Goal: Information Seeking & Learning: Find specific fact

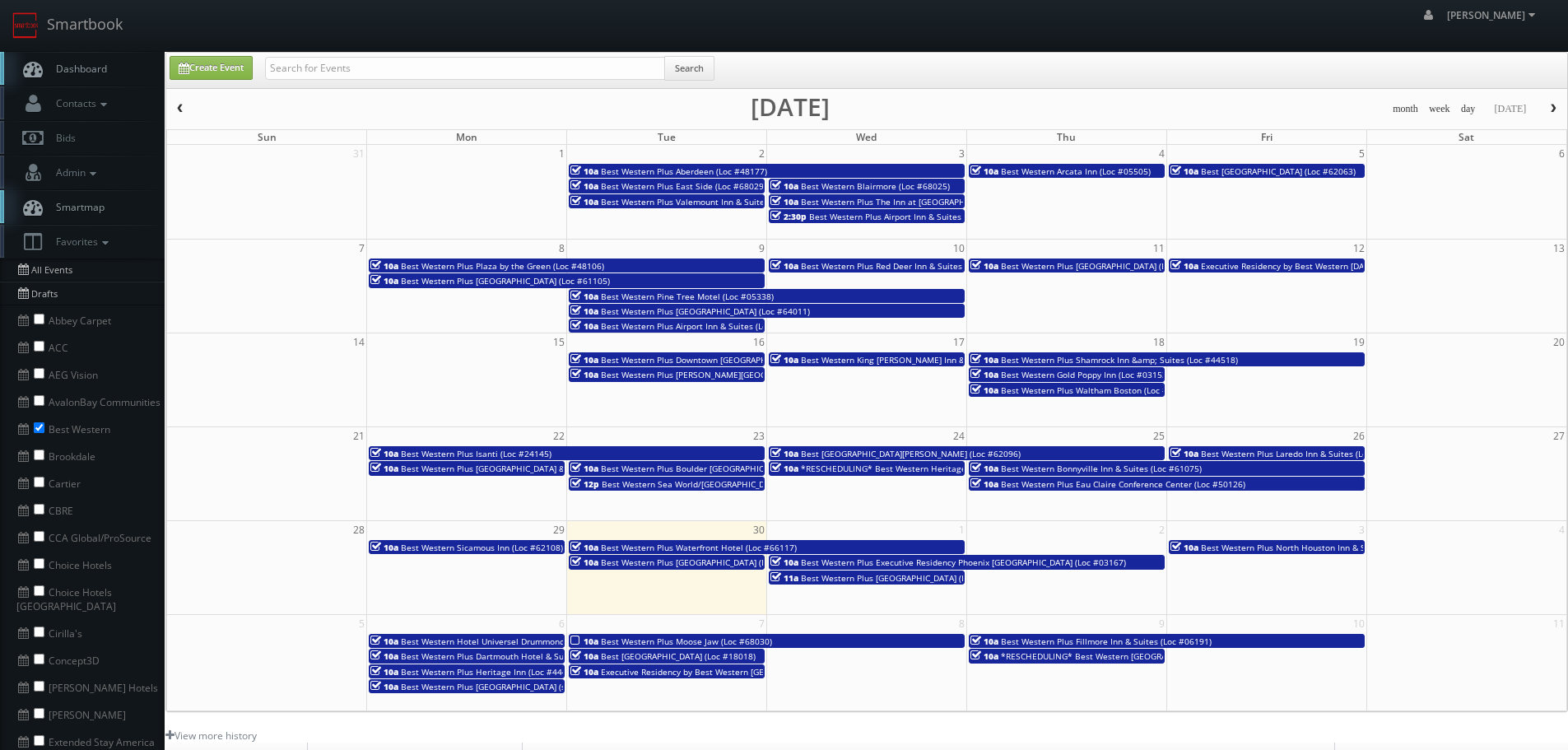
click at [82, 27] on link "Smartbook" at bounding box center [67, 25] width 135 height 51
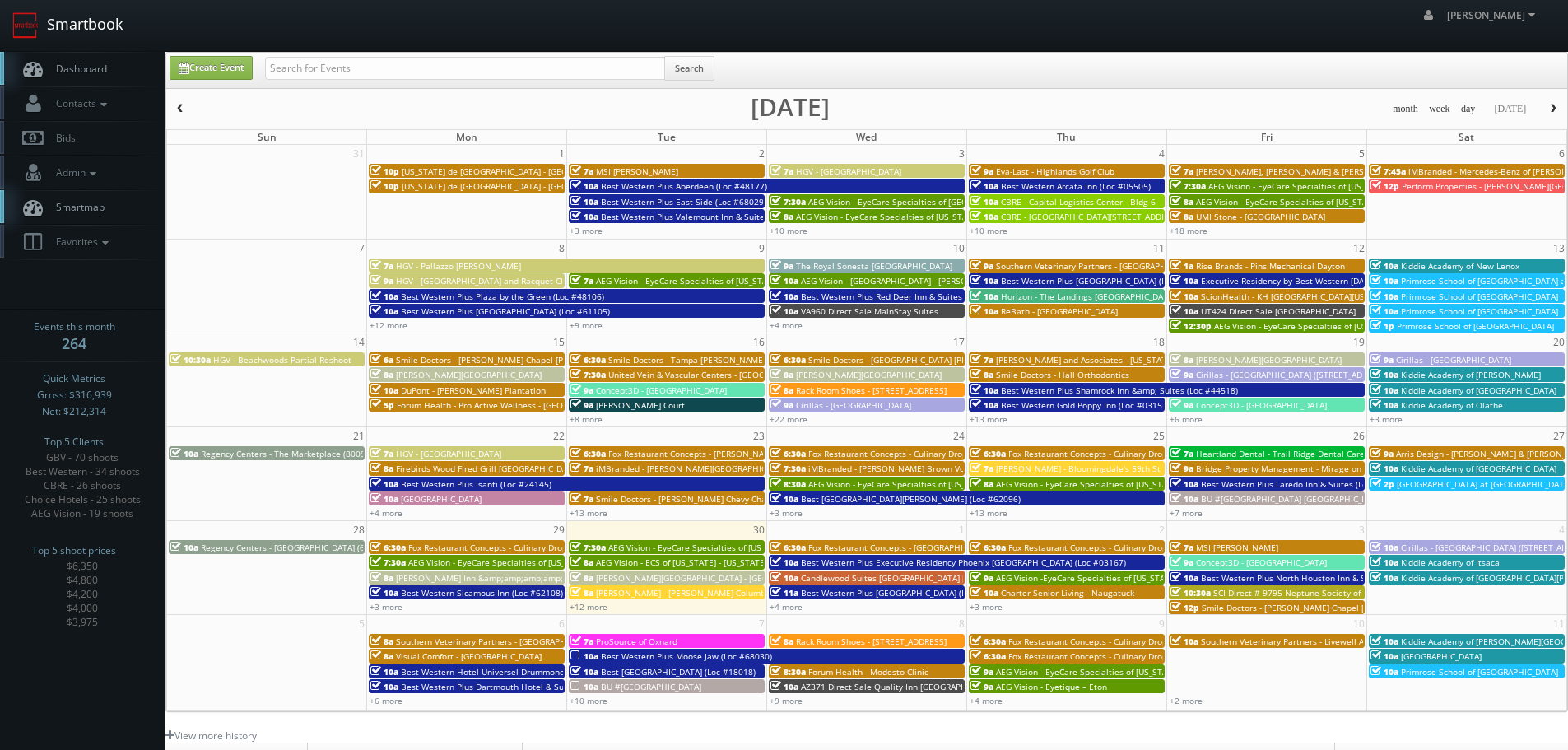
click at [68, 23] on link "Smartbook" at bounding box center [67, 25] width 135 height 51
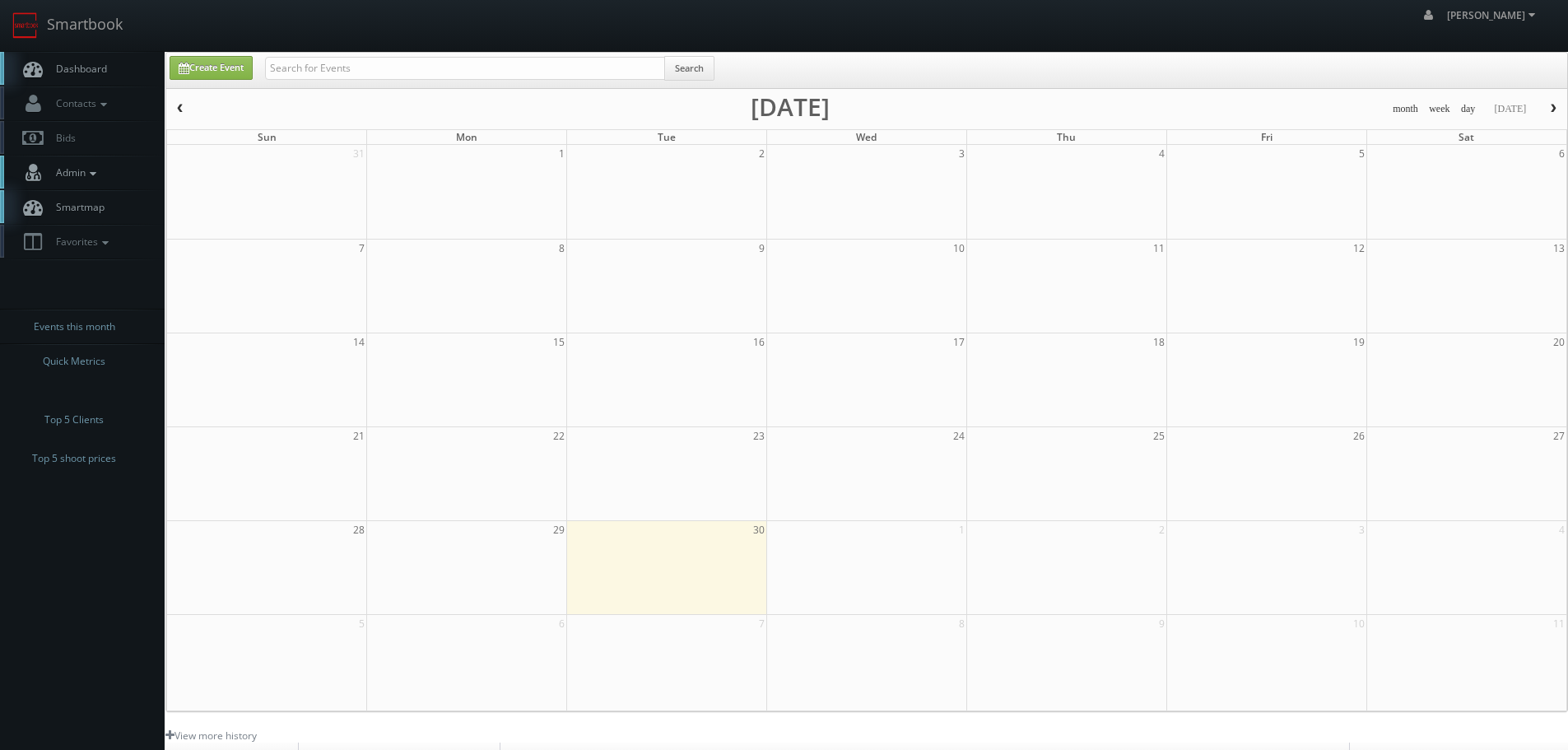
click at [88, 169] on icon at bounding box center [92, 174] width 14 height 12
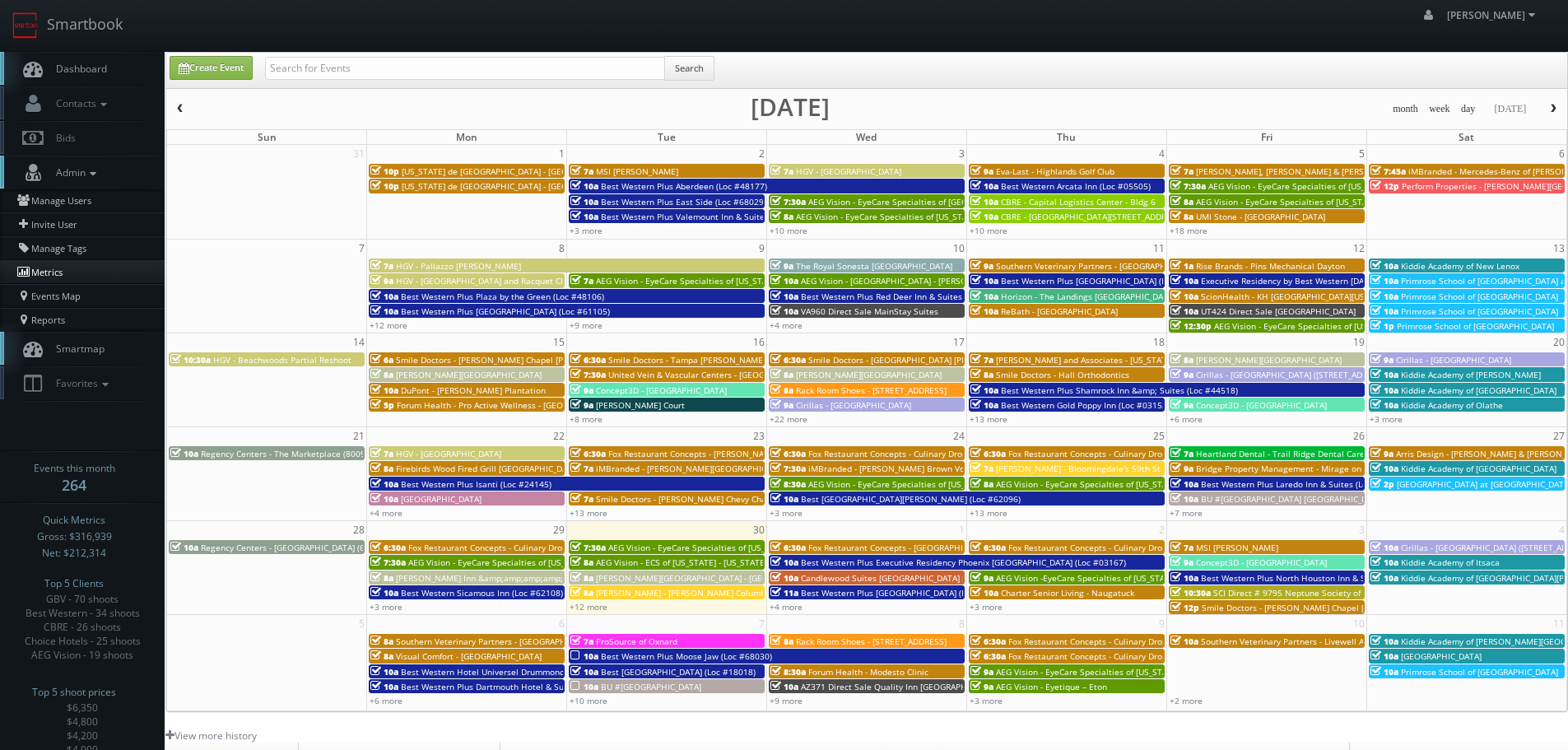
click at [81, 270] on link "Metrics" at bounding box center [82, 272] width 164 height 24
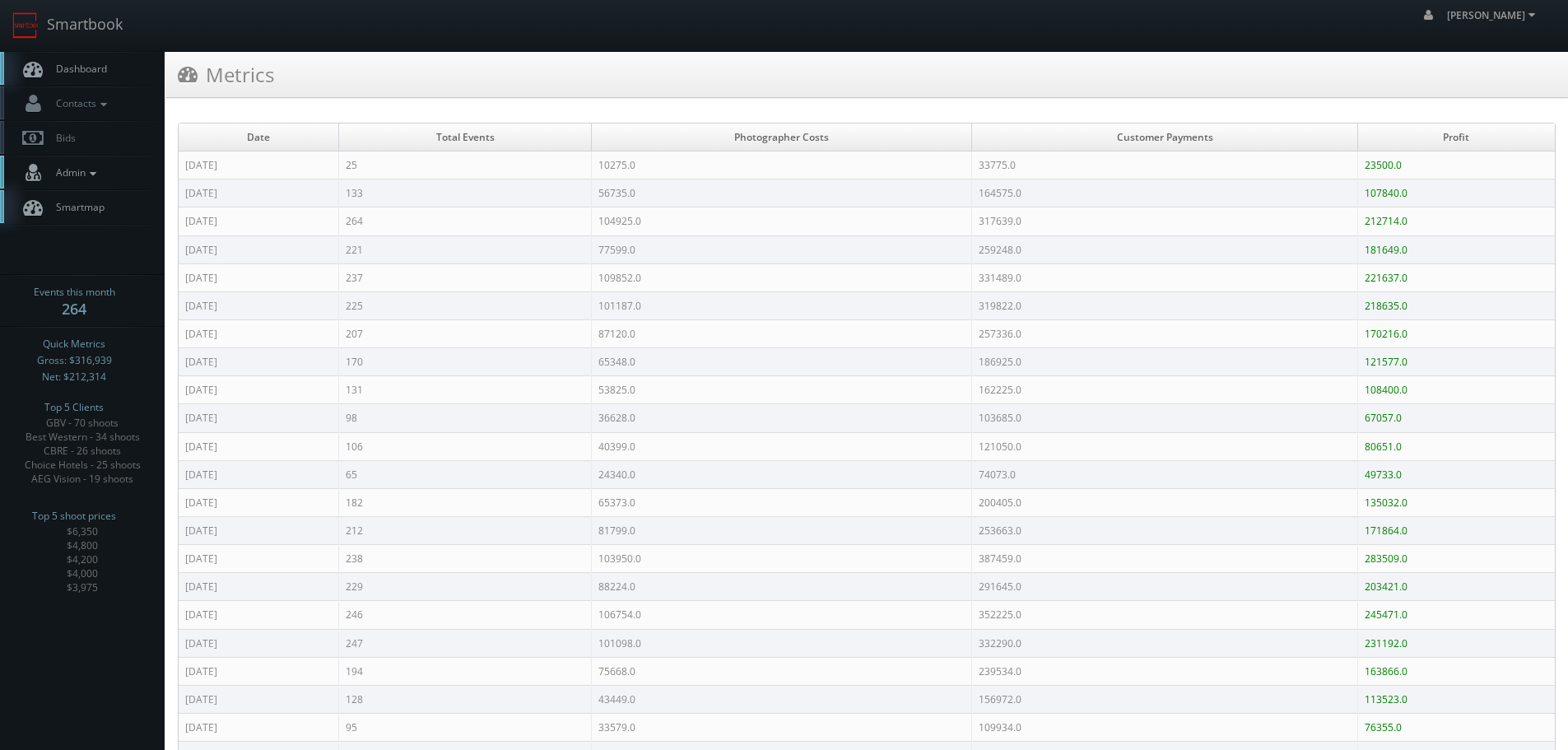
click at [89, 175] on icon at bounding box center [92, 174] width 14 height 12
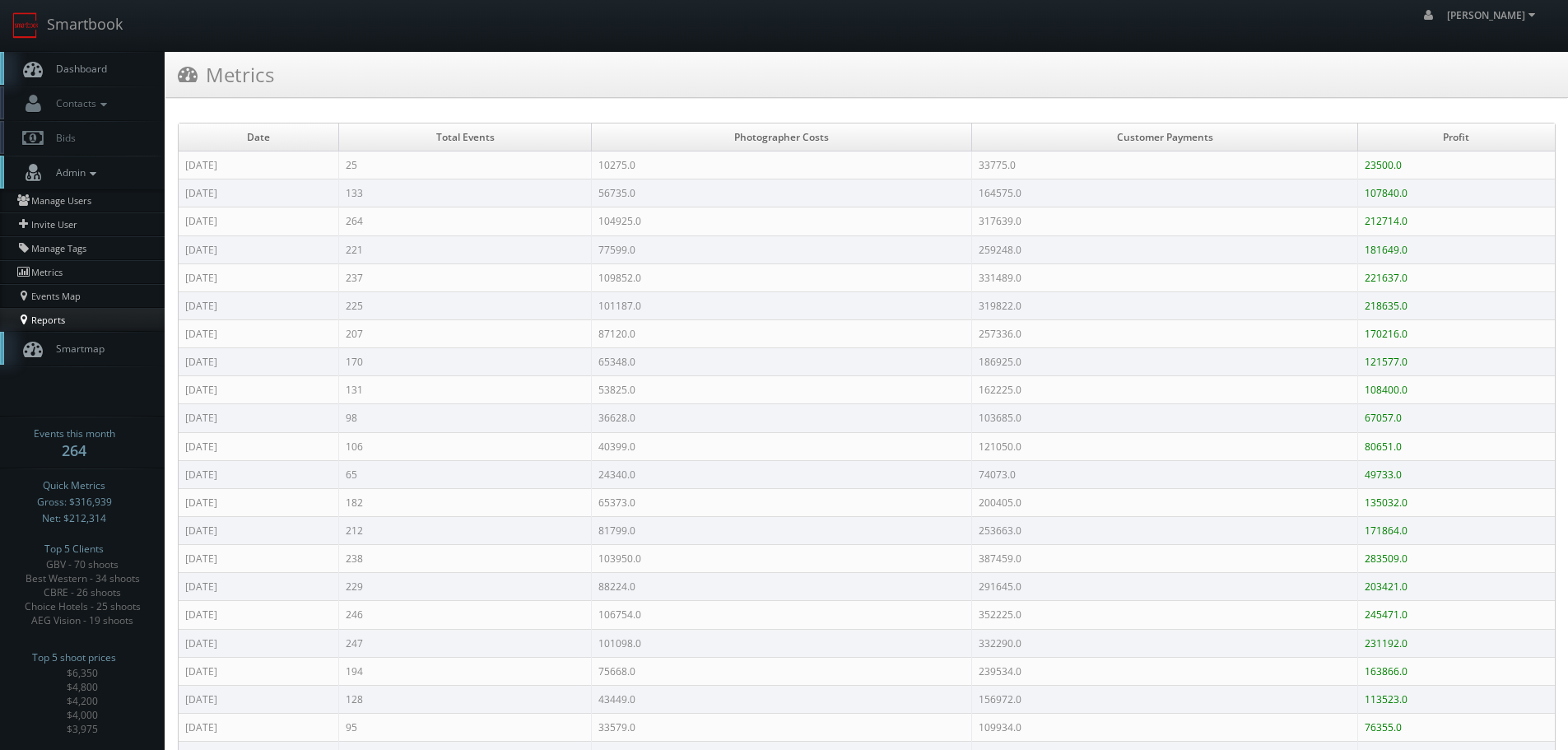
click at [47, 314] on link "Reports" at bounding box center [82, 319] width 164 height 23
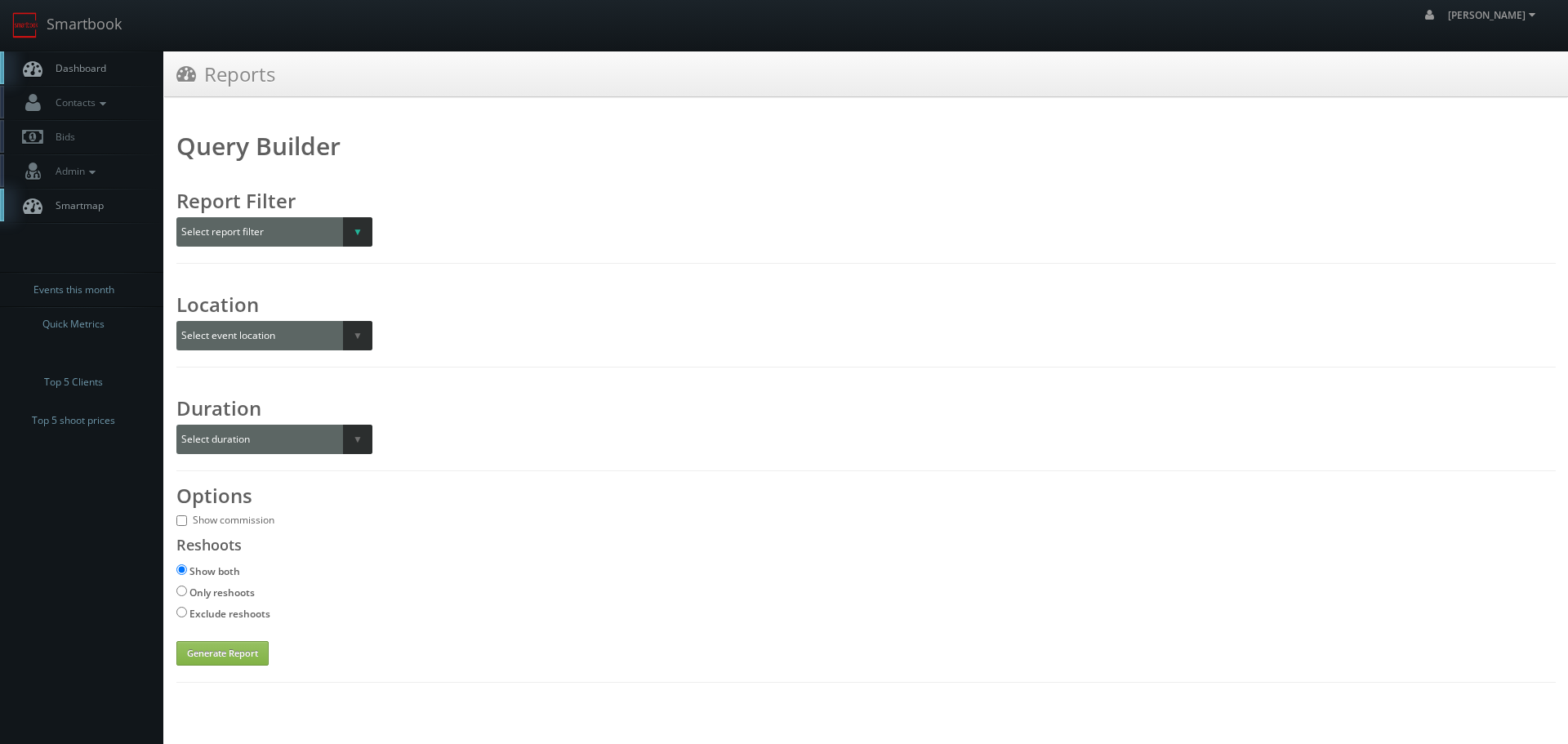
click at [356, 245] on select "Select report filter Photographer Customer Customer Category Scheduler" at bounding box center [274, 231] width 196 height 29
select select "customer"
click at [177, 217] on select "Select report filter Photographer Customer Customer Category Scheduler" at bounding box center [274, 231] width 196 height 29
click at [516, 225] on select at bounding box center [486, 231] width 196 height 29
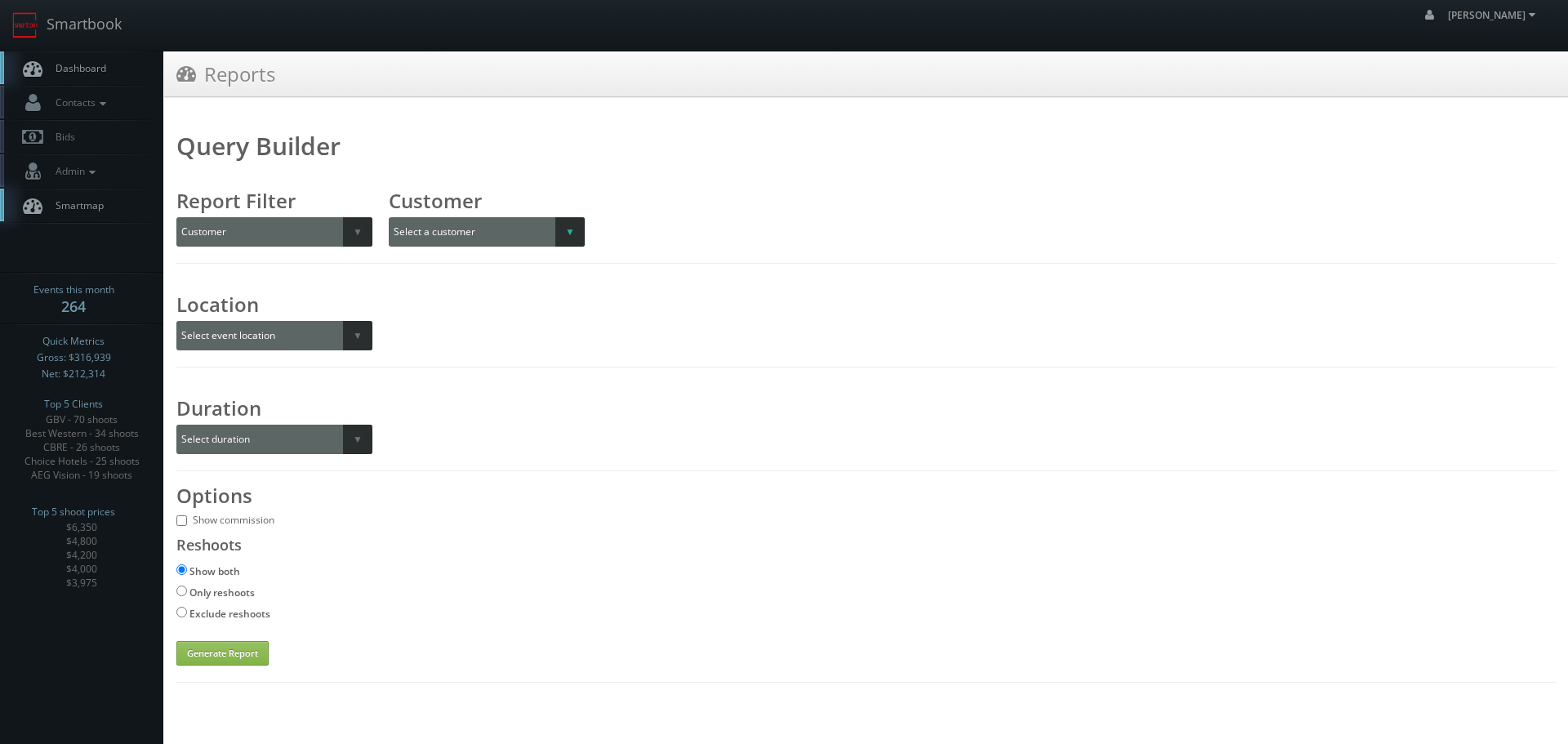
select select "620"
click at [388, 217] on select "Select a customer All _juzten_Walmart Abbey Carpet Abbey Carpet Able Eyes ACC A…" at bounding box center [499, 231] width 223 height 29
click at [216, 651] on button "Generate Report" at bounding box center [223, 653] width 92 height 24
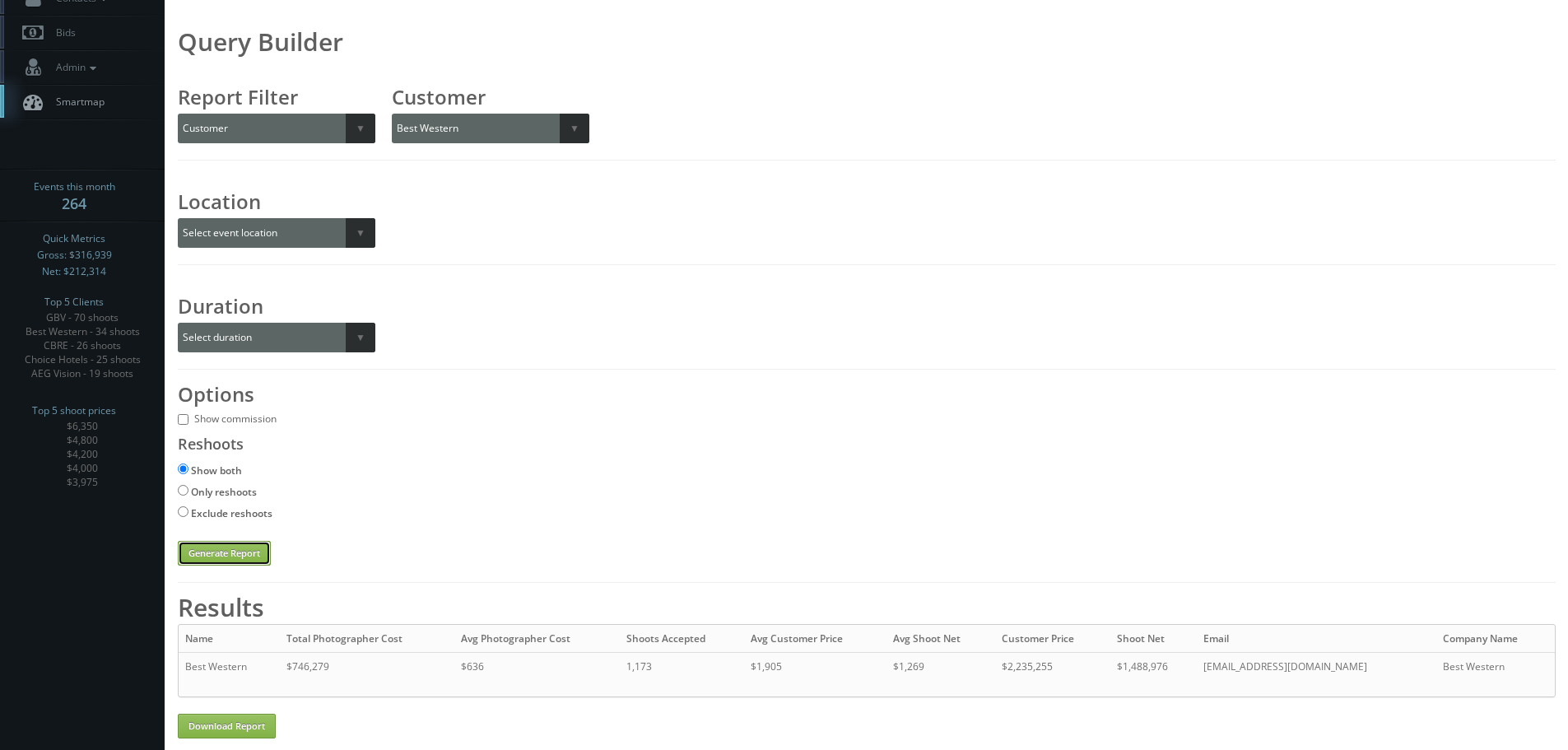
scroll to position [106, 0]
click at [368, 227] on select "Select event location City State Region" at bounding box center [276, 231] width 197 height 30
click at [345, 333] on select "Select duration Specific year and/or month Month over Month Year over Year" at bounding box center [276, 336] width 197 height 30
select select "year_over_year"
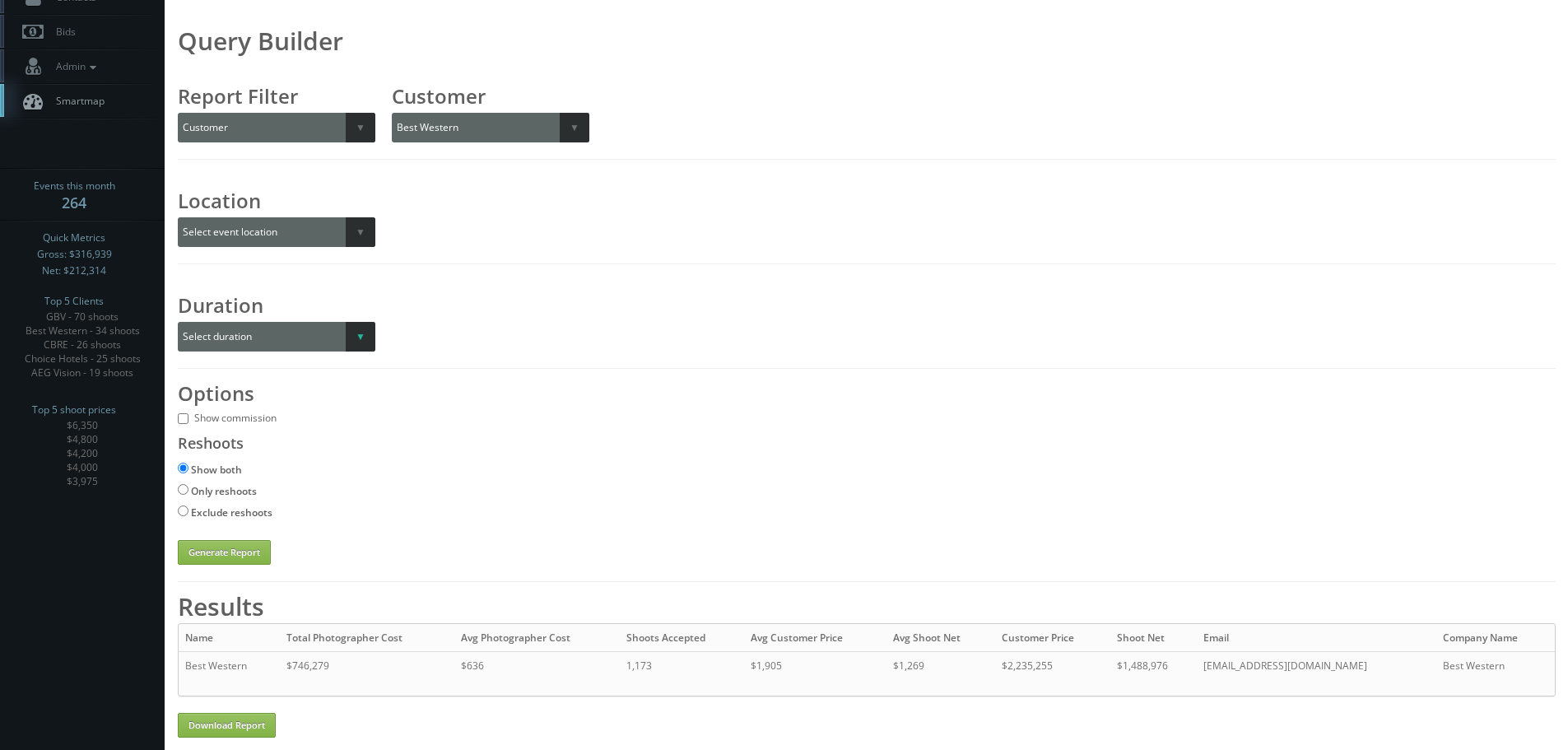
click at [178, 322] on select "Select duration Specific year and/or month Month over Month Year over Year" at bounding box center [276, 336] width 197 height 30
click at [238, 558] on button "Generate Report" at bounding box center [225, 552] width 93 height 25
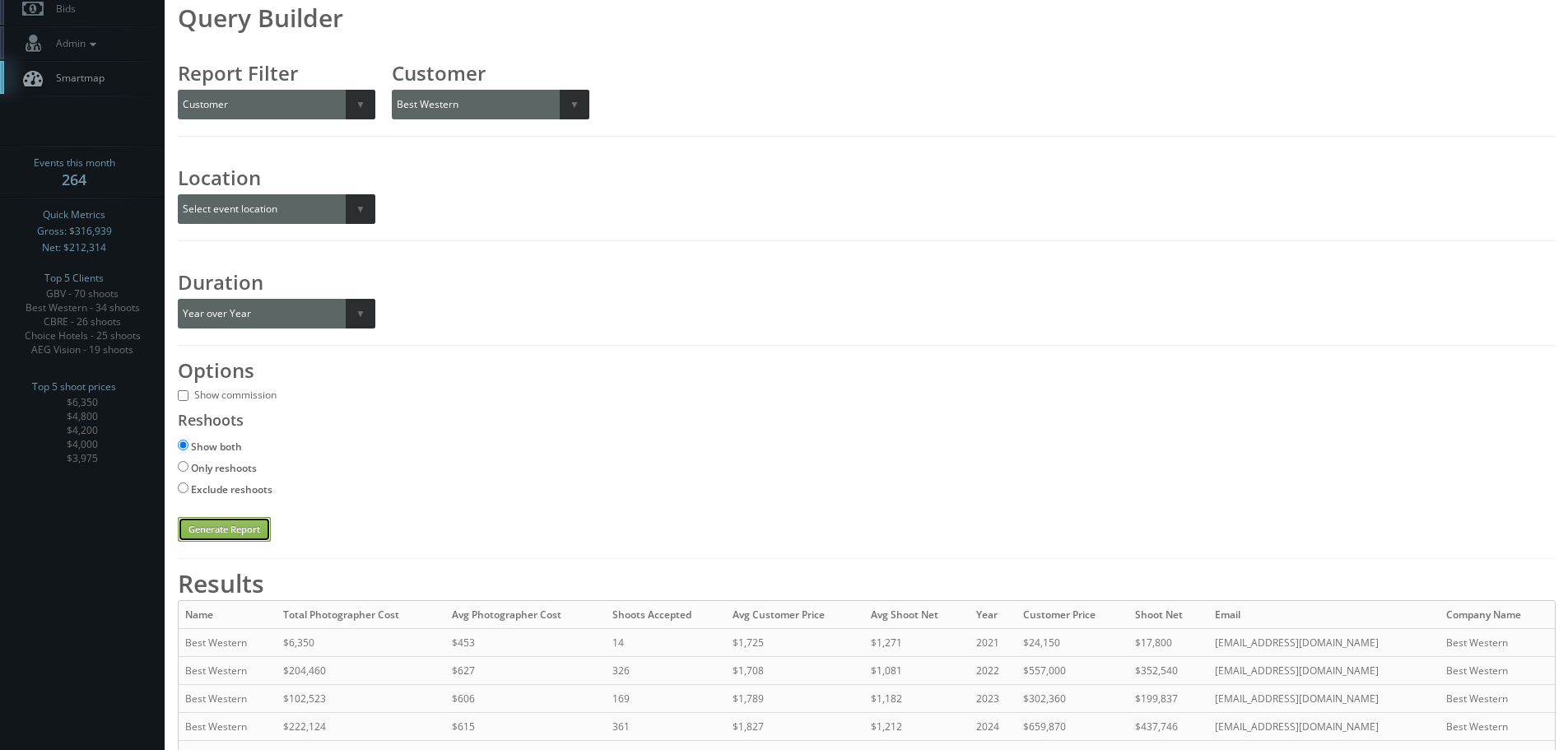
scroll to position [218, 0]
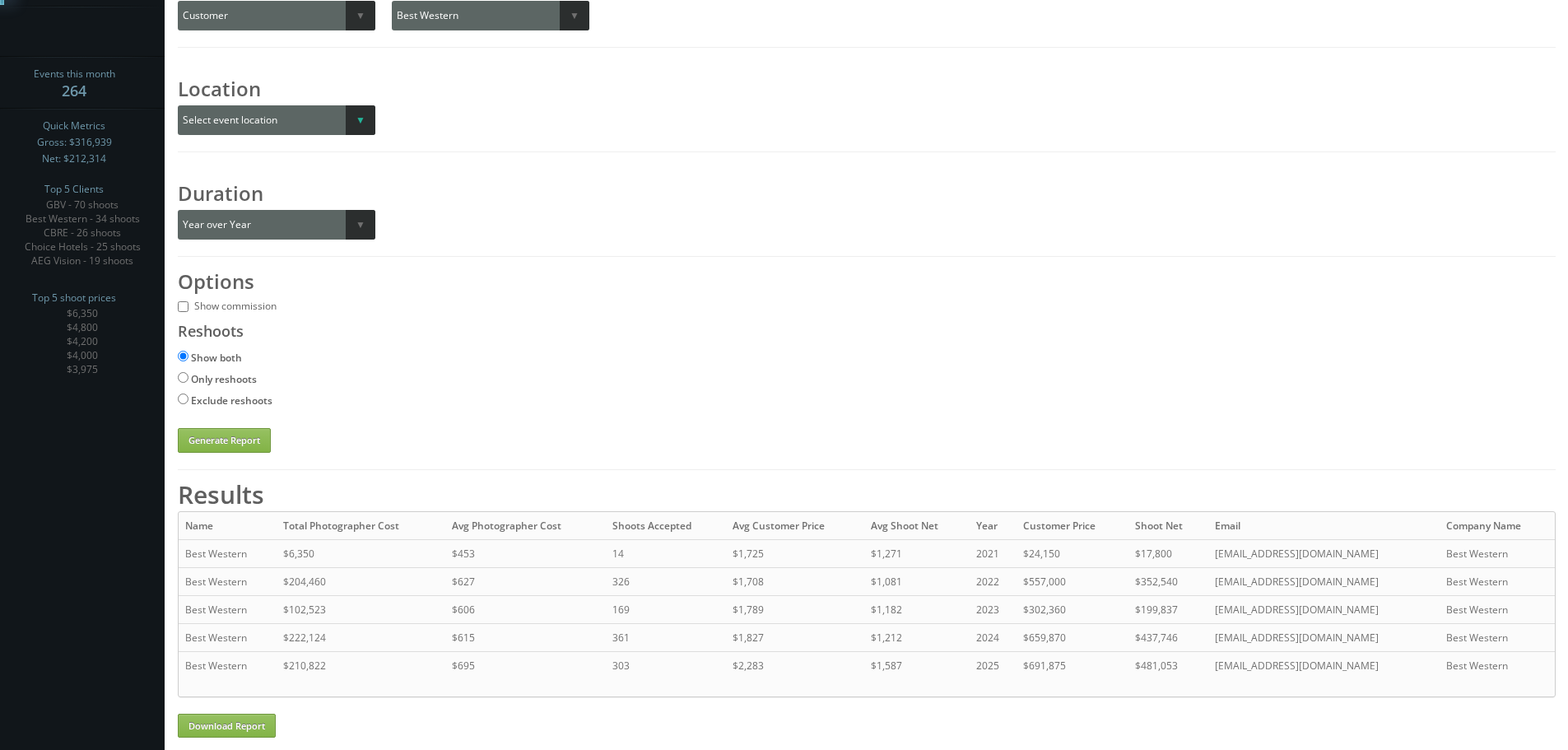
click at [353, 119] on select "Select event location City State Region" at bounding box center [276, 119] width 197 height 30
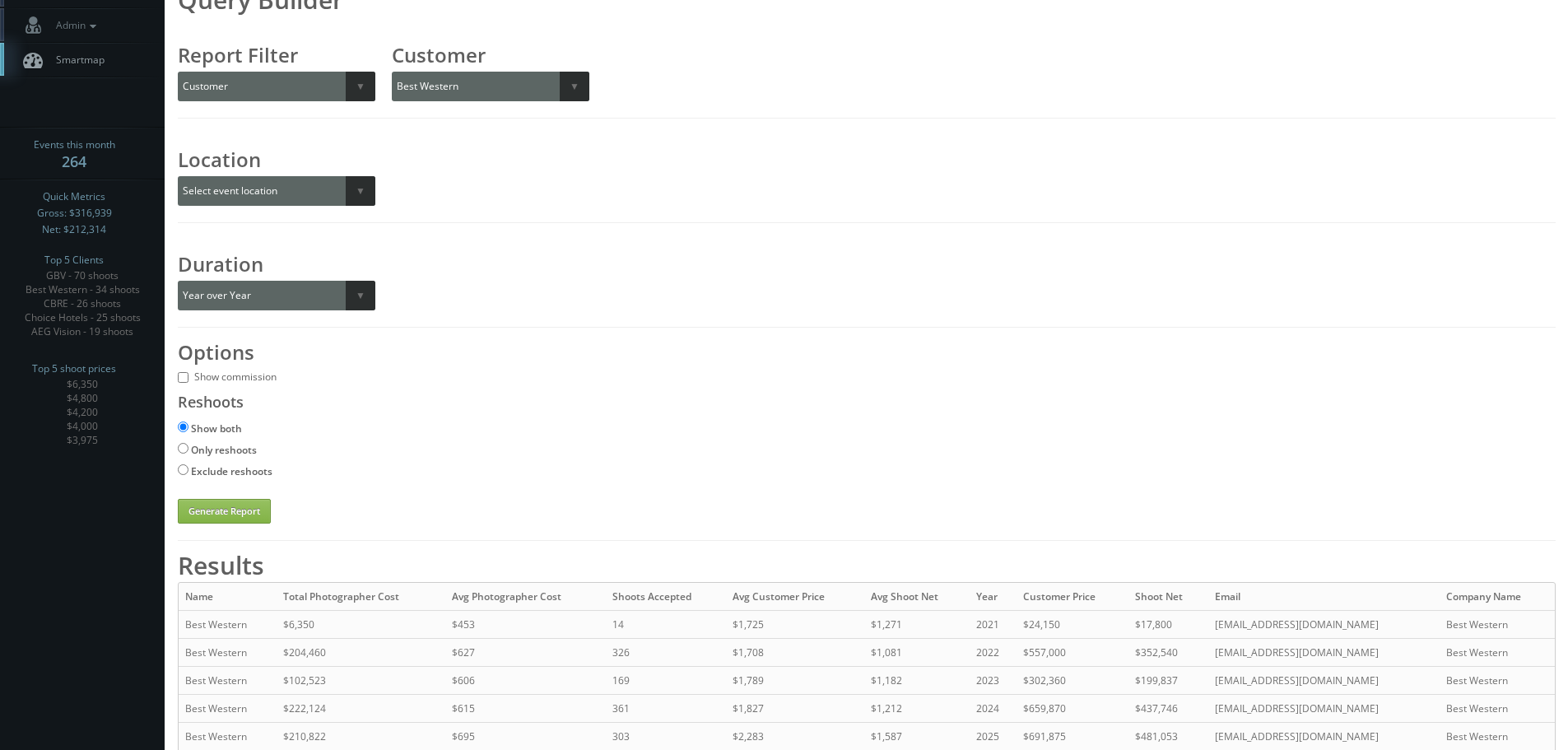
scroll to position [53, 0]
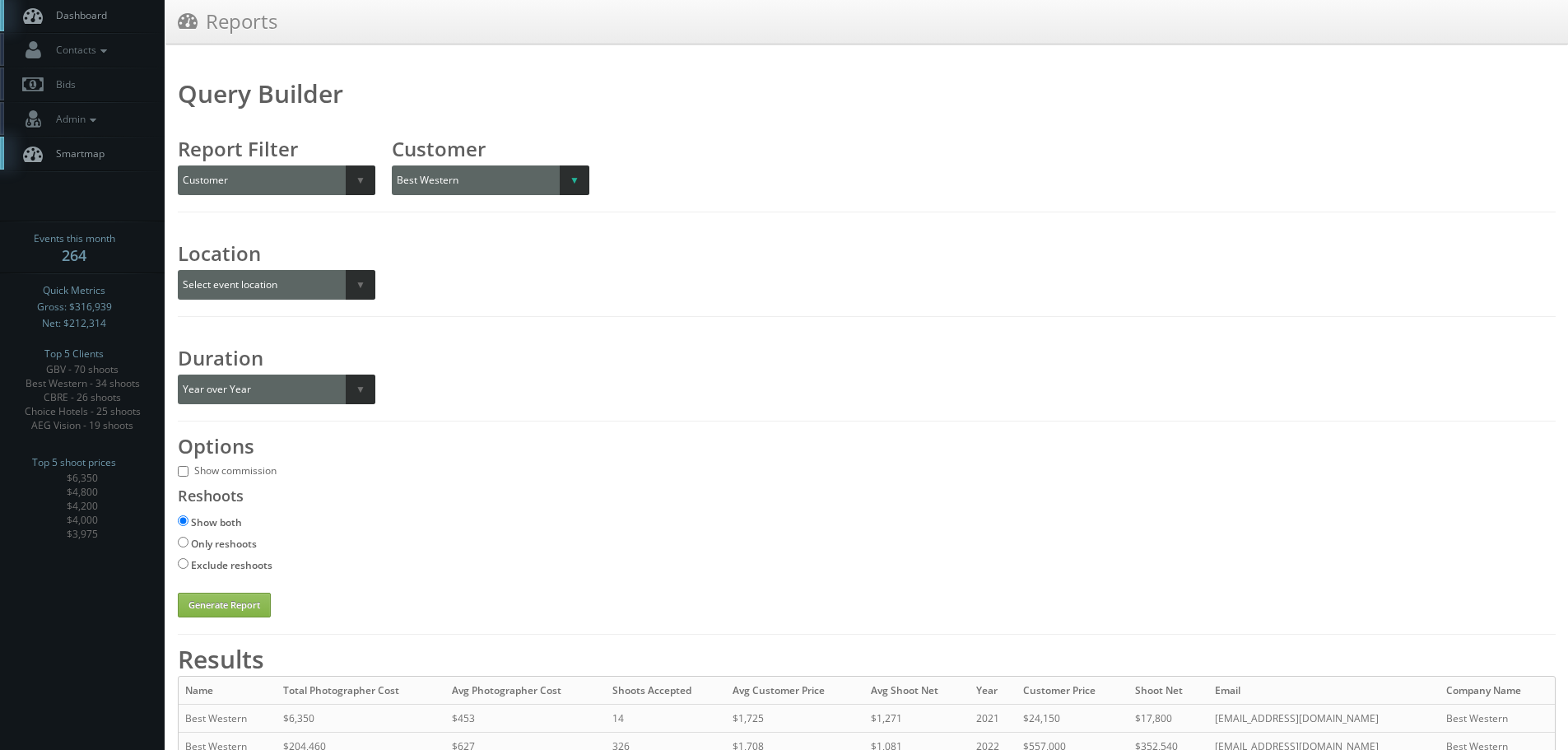
click at [587, 176] on select "Select a customer All _juzten_Walmart Abbey Carpet Abbey Carpet Able Eyes ACC A…" at bounding box center [503, 180] width 225 height 30
click at [392, 165] on select "Select a customer All _juzten_Walmart Abbey Carpet Abbey Carpet Able Eyes ACC A…" at bounding box center [503, 180] width 225 height 30
click at [220, 607] on button "Generate Report" at bounding box center [225, 604] width 93 height 25
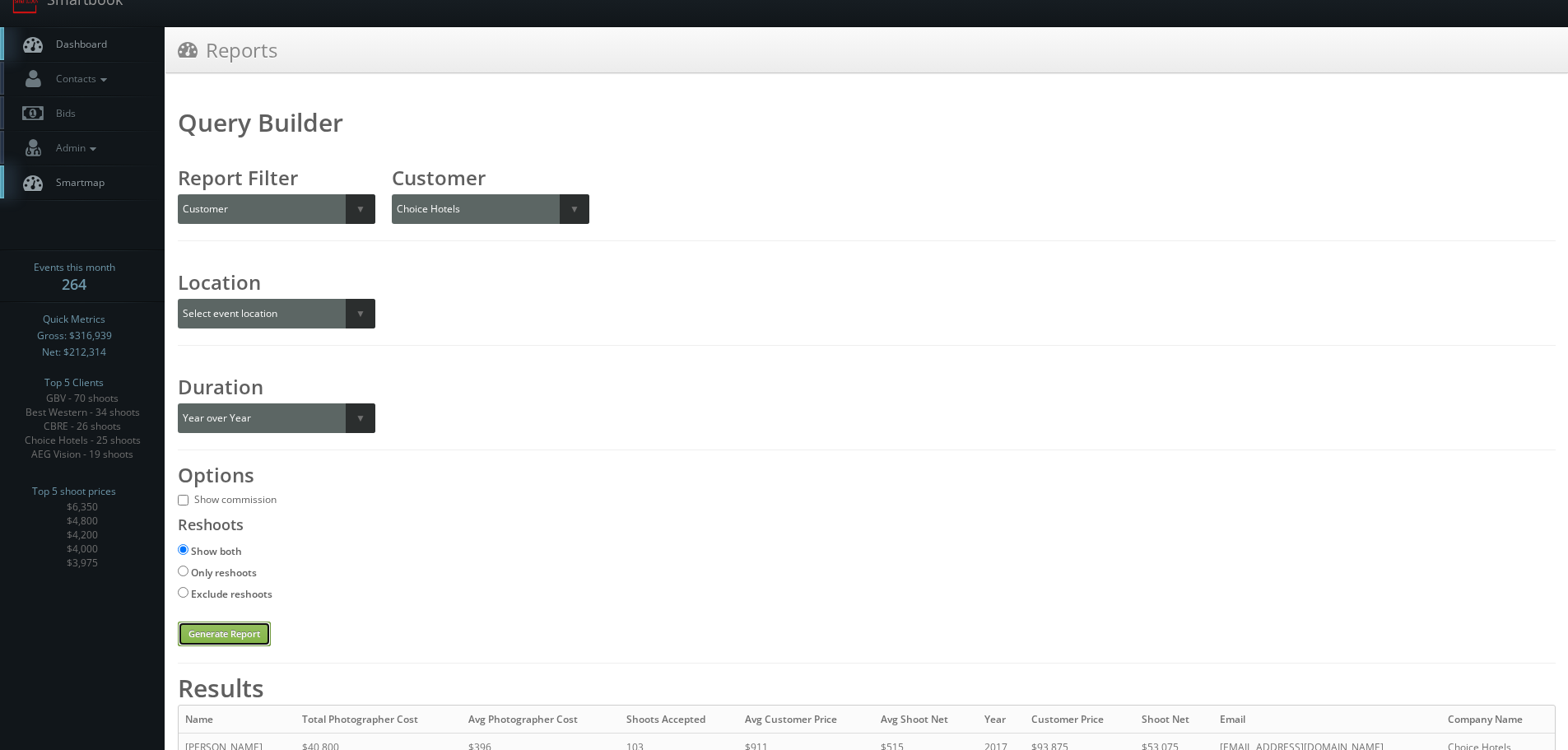
scroll to position [0, 0]
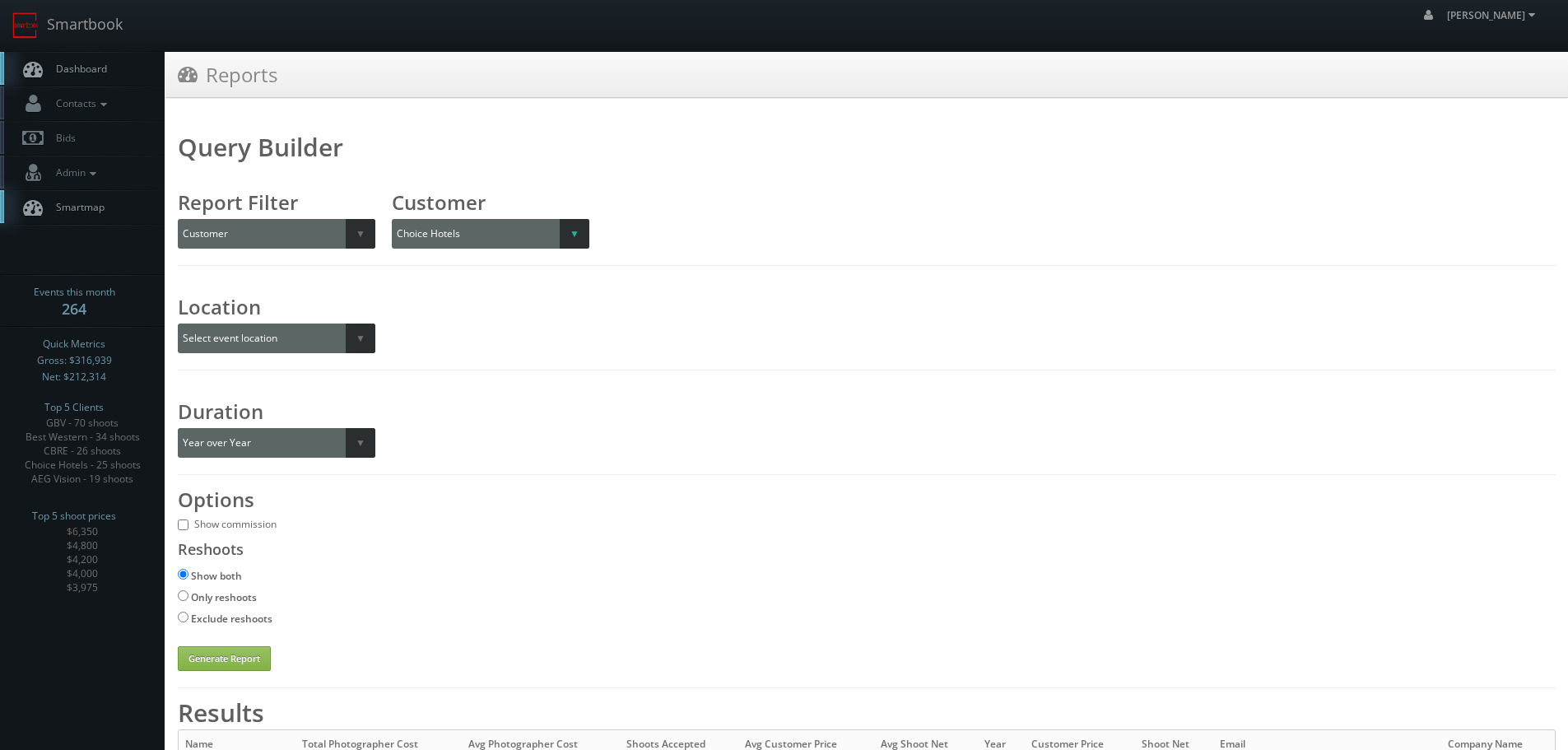
click at [557, 238] on select "Select a customer All _juzten_Walmart Abbey Carpet Abbey Carpet Able Eyes ACC A…" at bounding box center [503, 233] width 225 height 30
click at [392, 219] on select "Select a customer All _juzten_Walmart Abbey Carpet Abbey Carpet Able Eyes ACC A…" at bounding box center [503, 233] width 225 height 30
click at [231, 666] on button "Generate Report" at bounding box center [225, 658] width 93 height 25
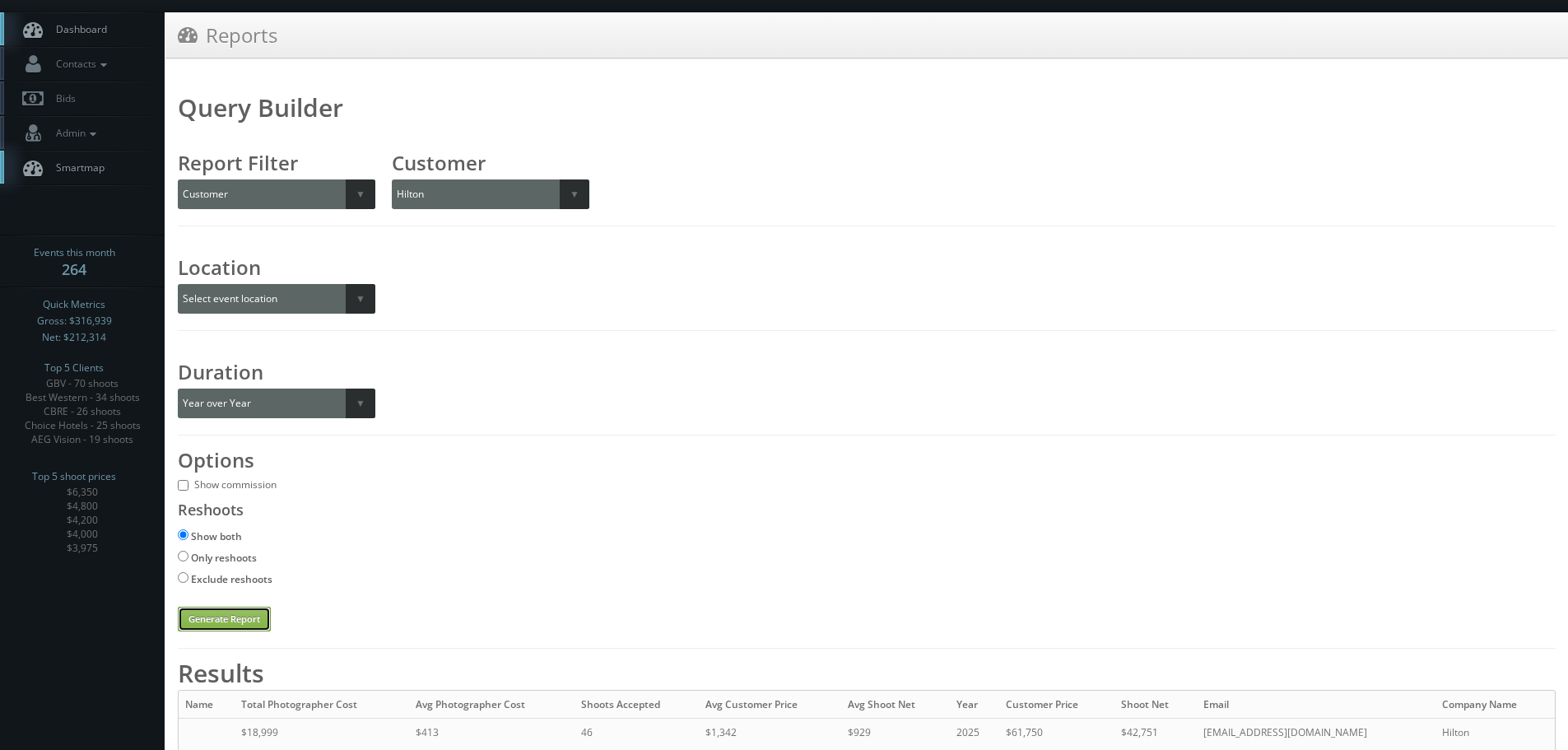
scroll to position [106, 0]
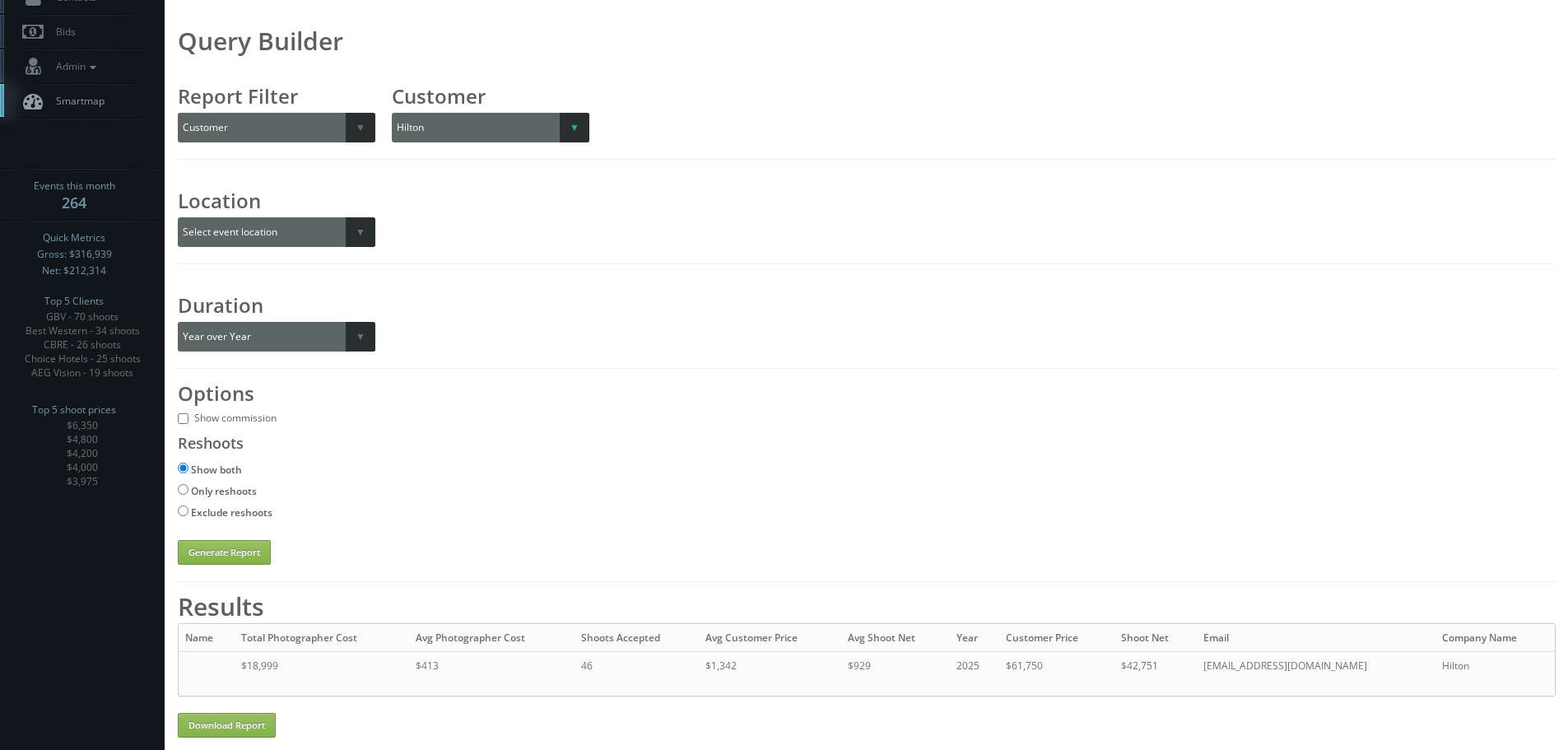
click at [509, 127] on select "Select a customer All _juzten_Walmart Abbey Carpet Abbey Carpet Able Eyes ACC A…" at bounding box center [503, 127] width 225 height 30
select select "620"
click at [392, 113] on select "Select a customer All _juzten_Walmart Abbey Carpet Abbey Carpet Able Eyes ACC A…" at bounding box center [503, 127] width 225 height 30
click at [248, 545] on button "Generate Report" at bounding box center [225, 552] width 93 height 25
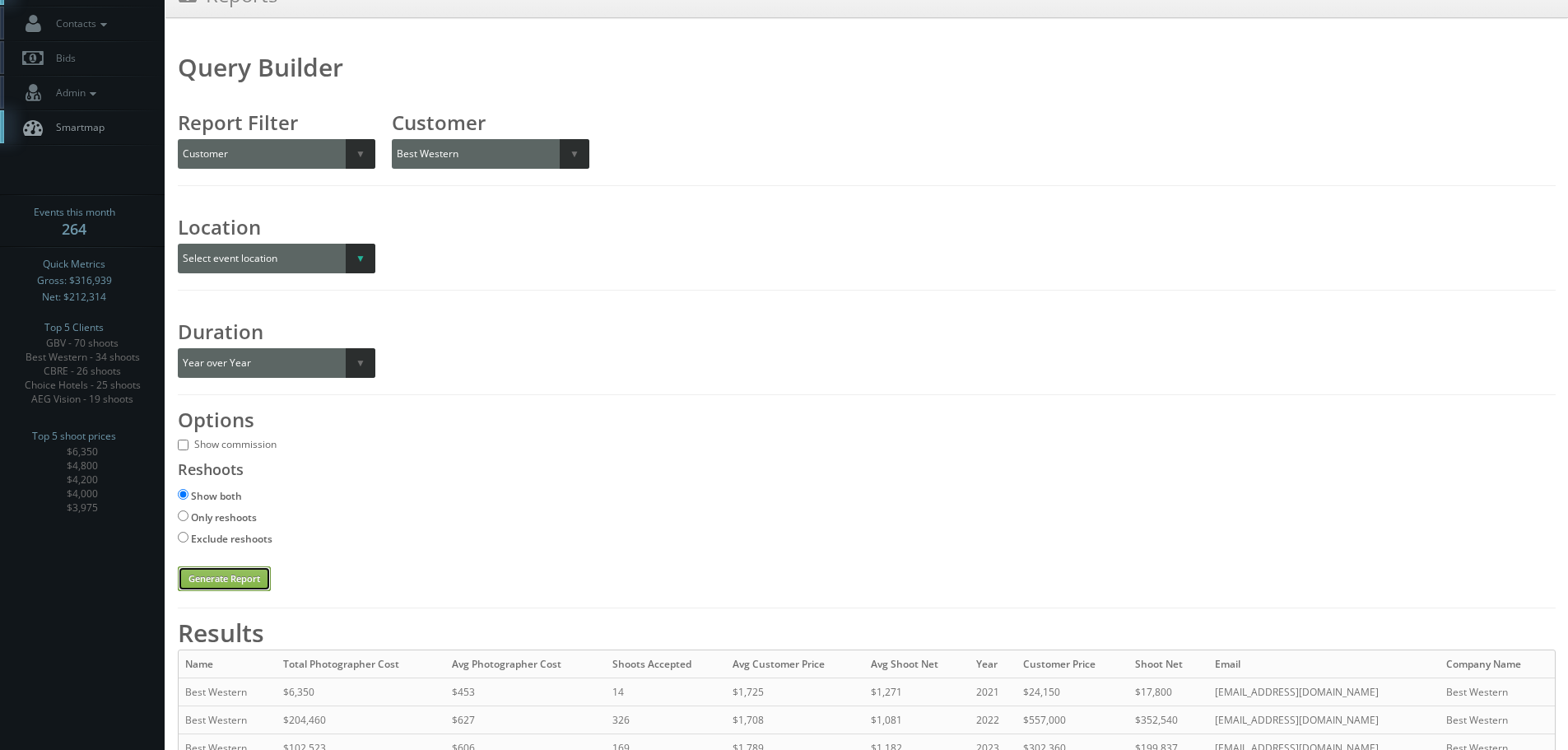
scroll to position [0, 0]
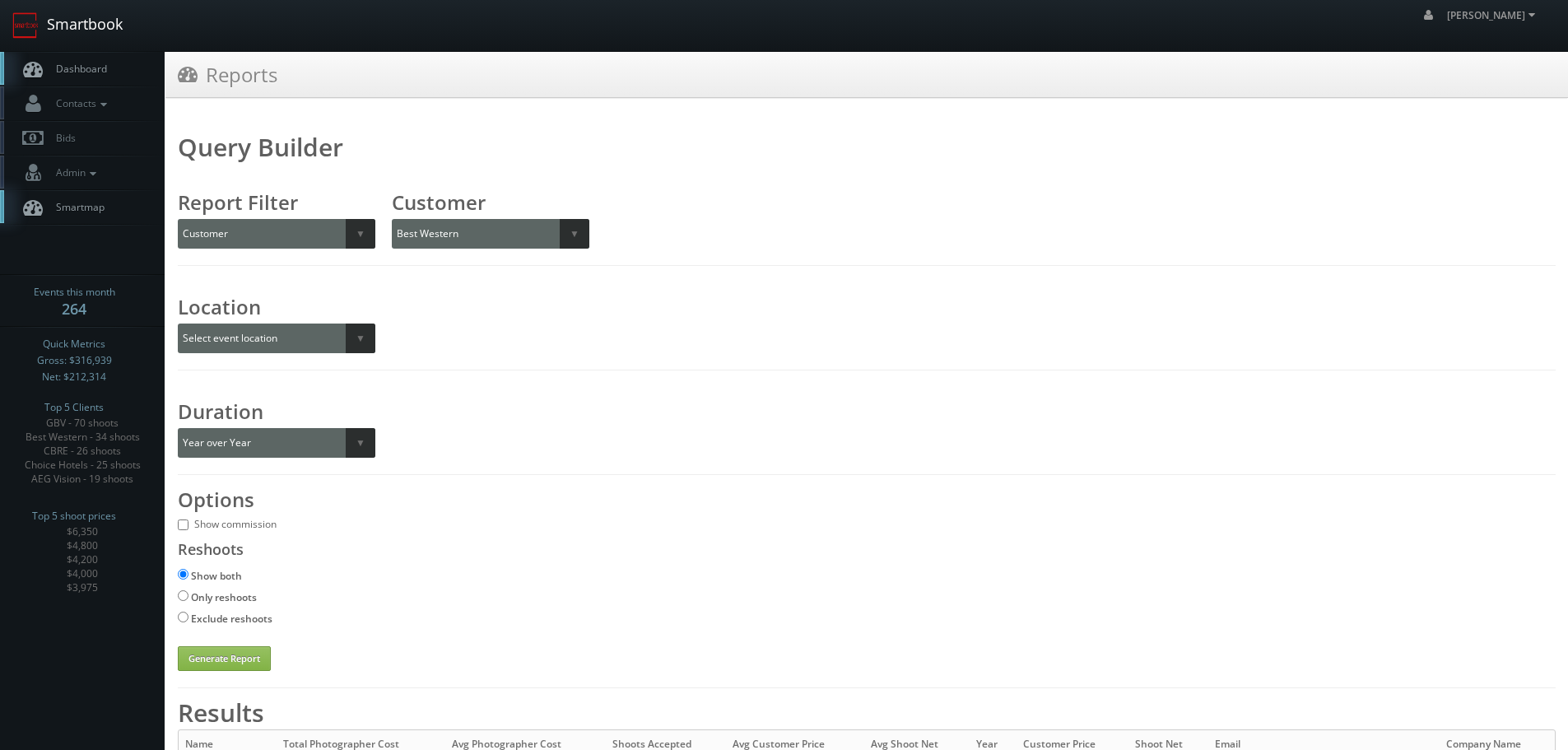
click at [86, 9] on link "Smartbook" at bounding box center [67, 25] width 135 height 51
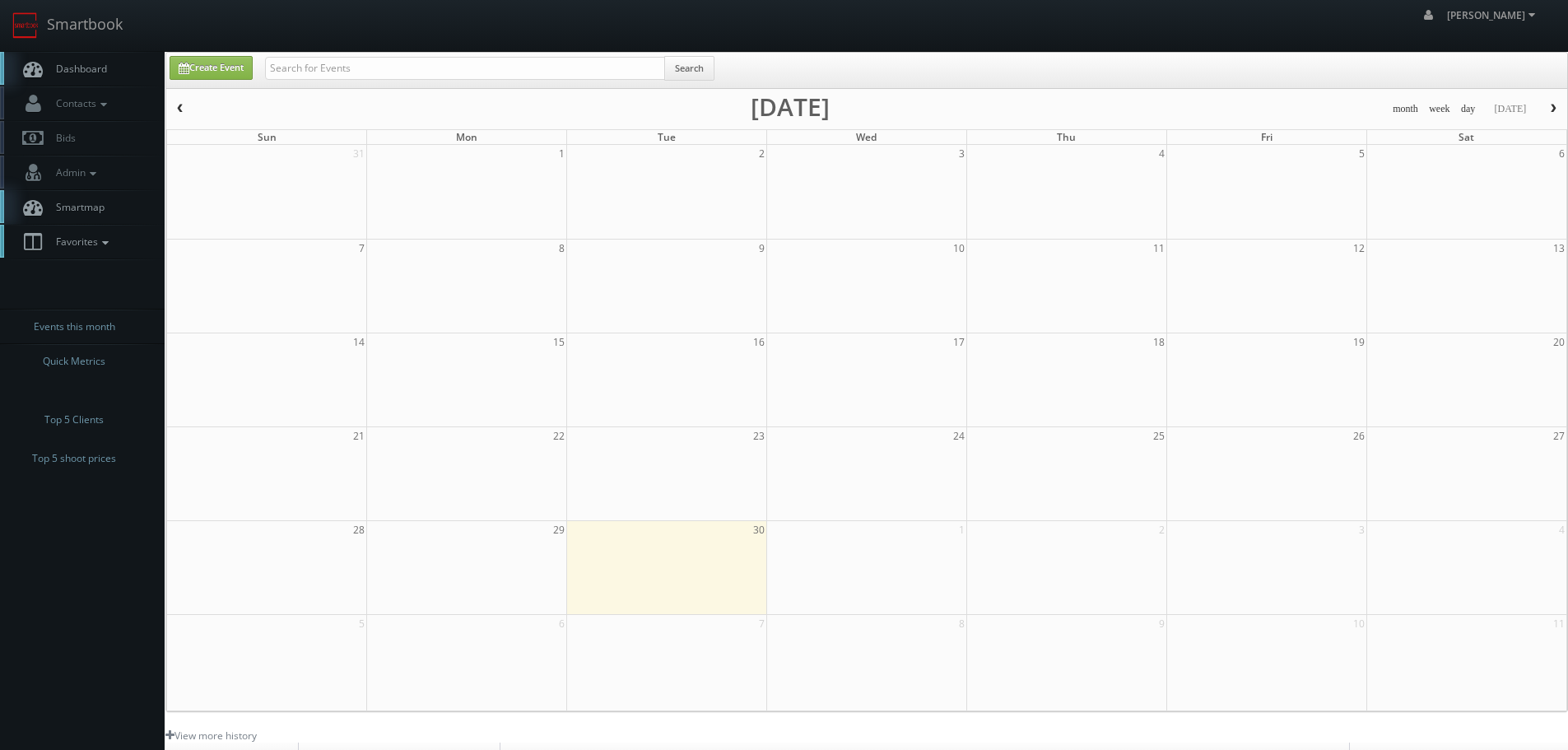
click at [92, 247] on span "Favorites" at bounding box center [80, 242] width 65 height 14
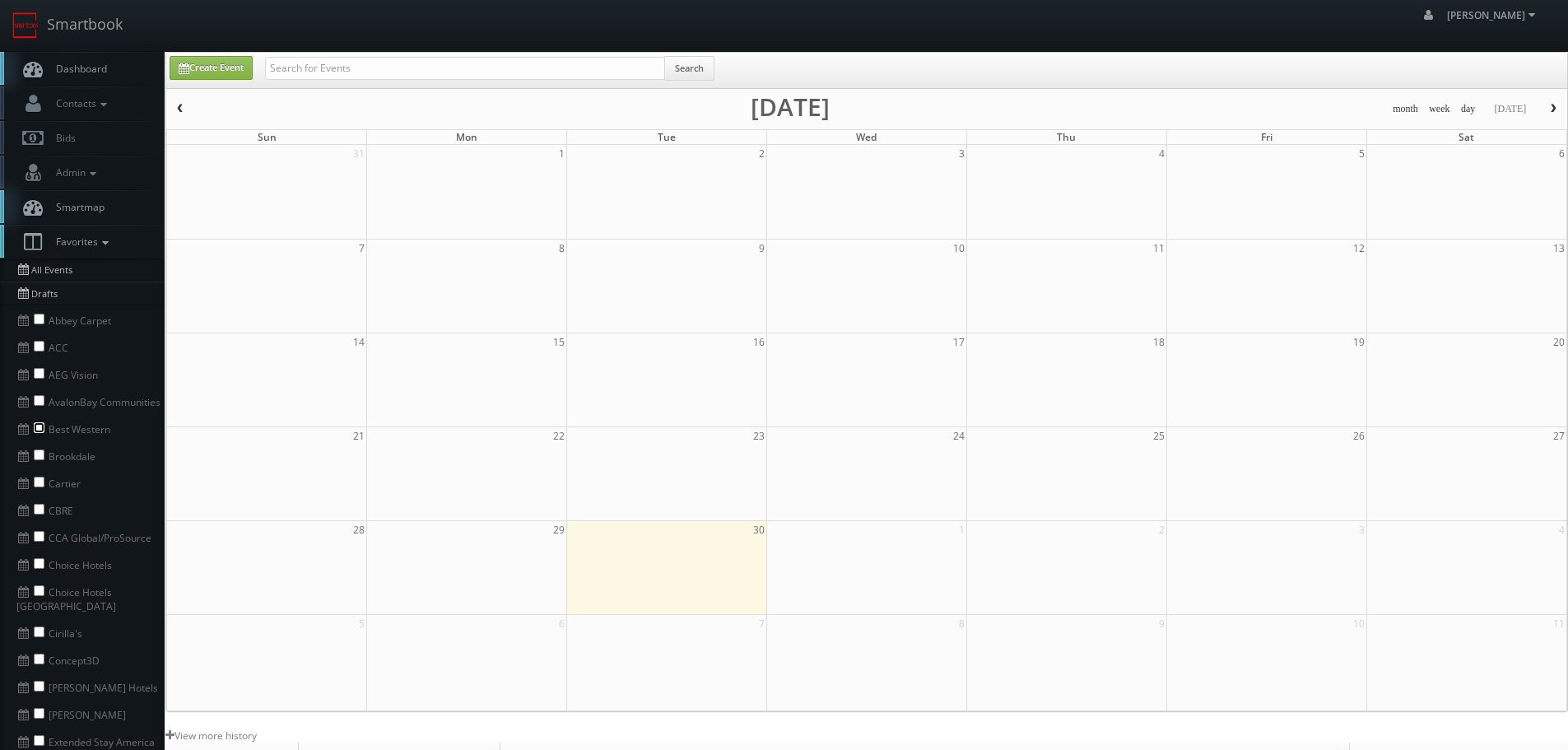
click at [39, 432] on input "checkbox" at bounding box center [39, 427] width 11 height 11
checkbox input "true"
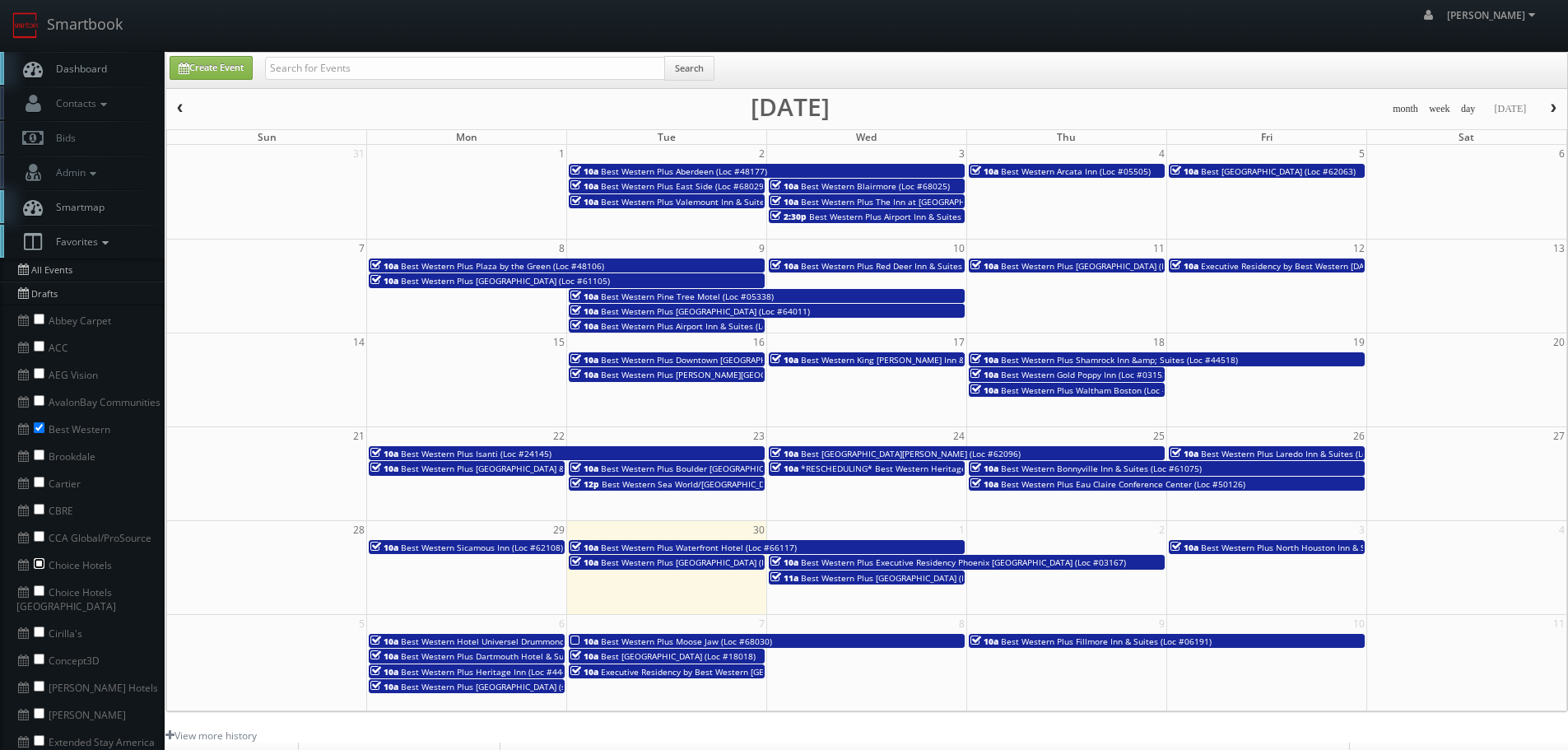
click at [37, 560] on input "checkbox" at bounding box center [39, 564] width 11 height 11
checkbox input "true"
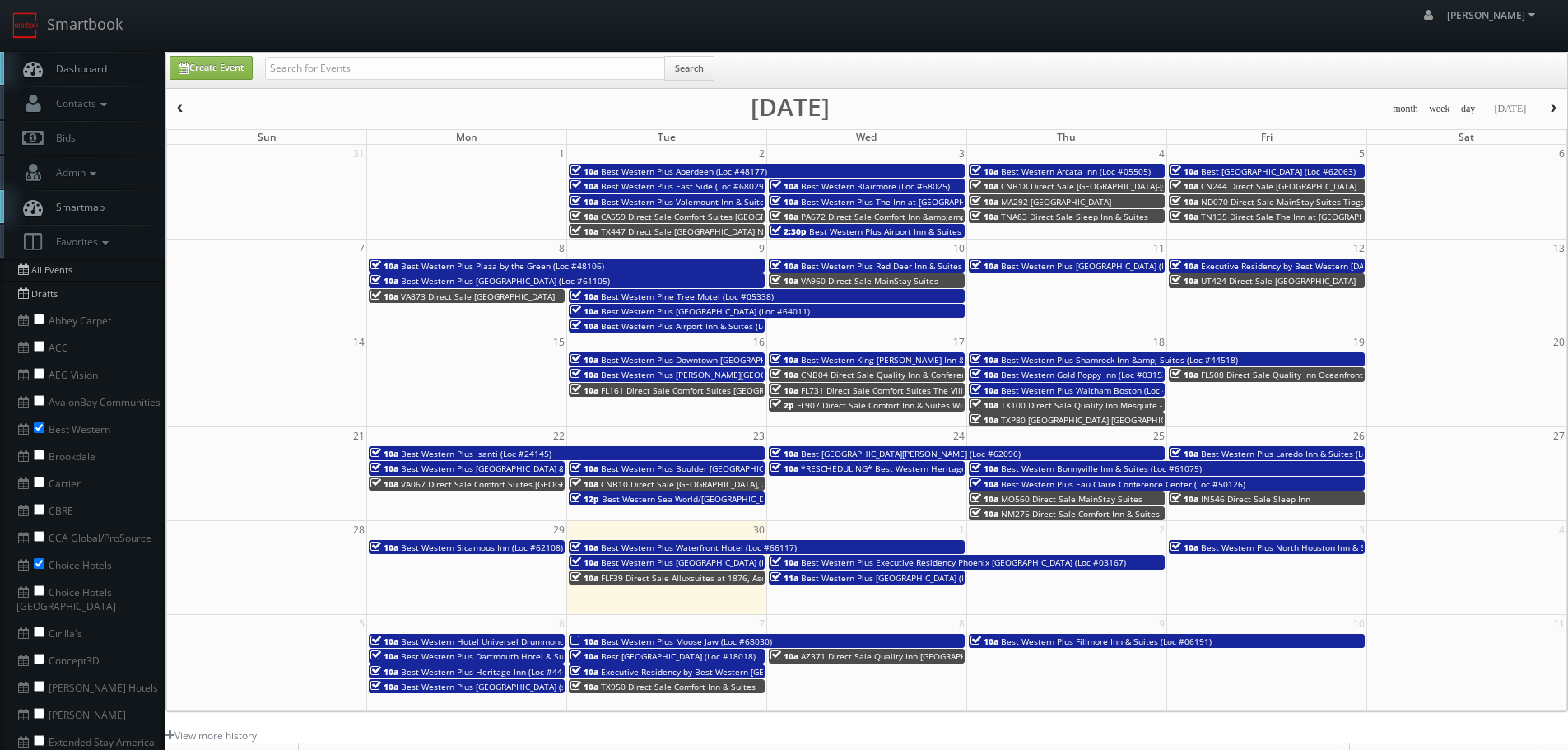
click at [1543, 112] on button "button" at bounding box center [1553, 109] width 28 height 20
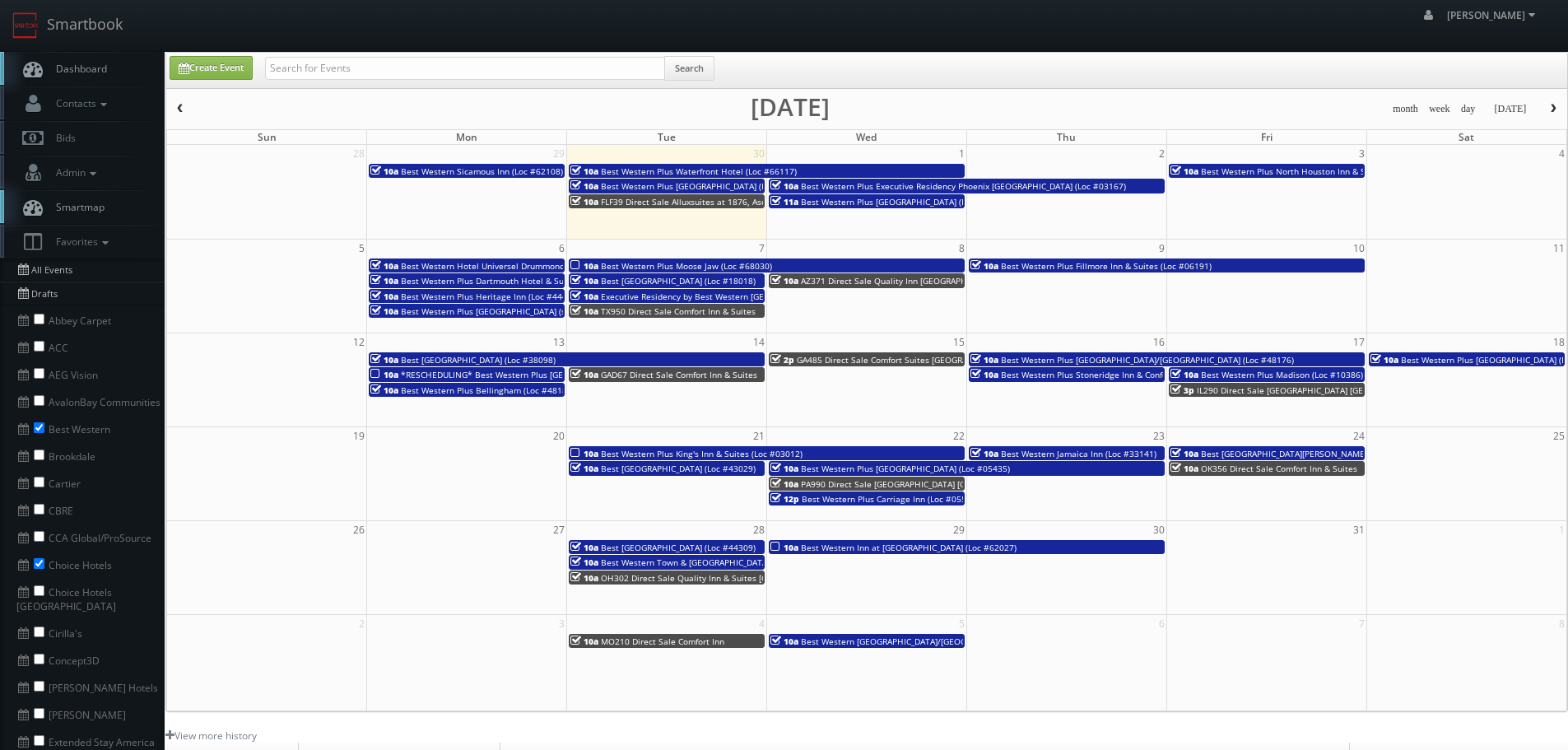
click at [1550, 110] on span "button" at bounding box center [1554, 108] width 12 height 10
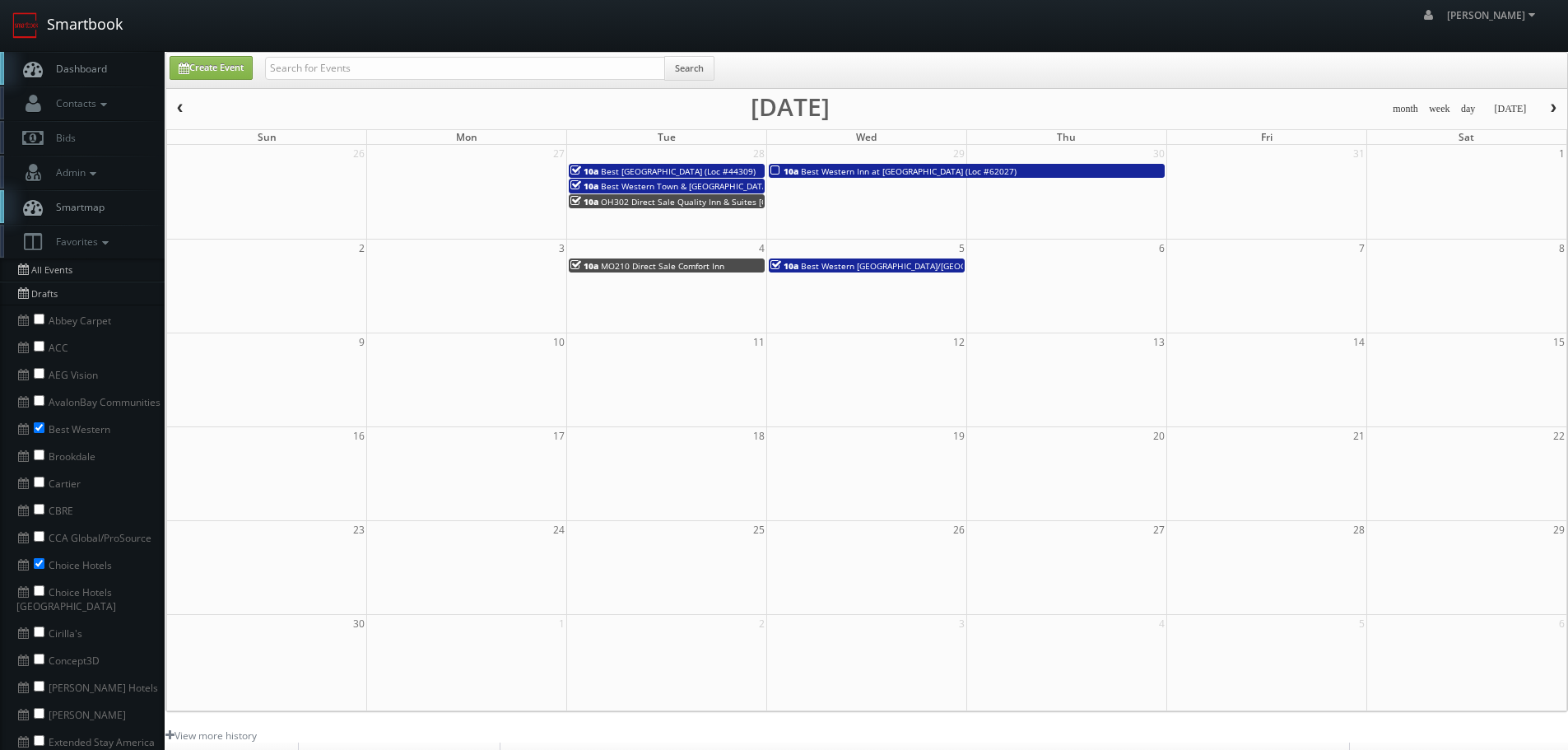
click at [127, 42] on link "Smartbook" at bounding box center [67, 25] width 135 height 51
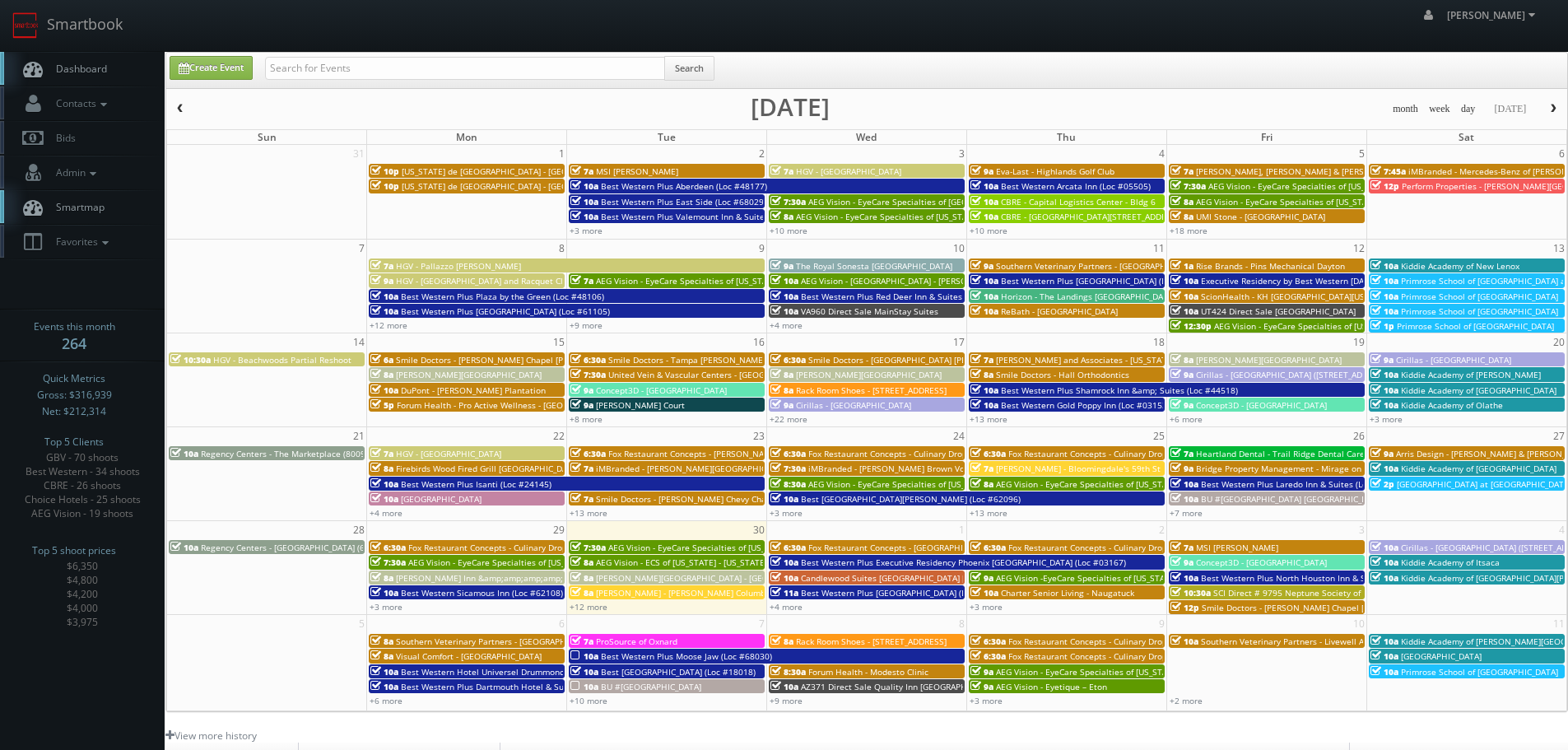
click at [113, 217] on link "Smartmap" at bounding box center [82, 207] width 164 height 34
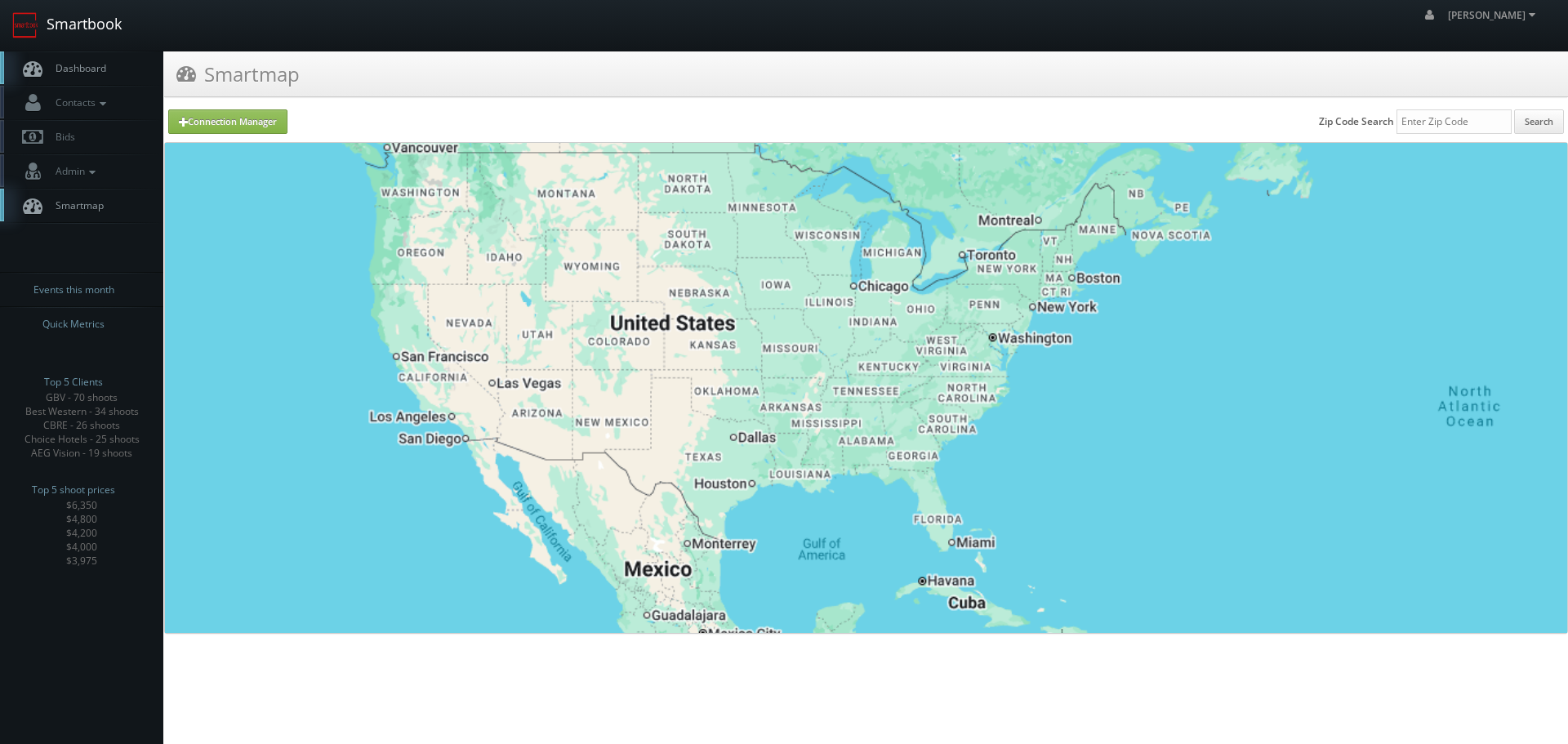
click at [113, 18] on link "Smartbook" at bounding box center [66, 25] width 134 height 50
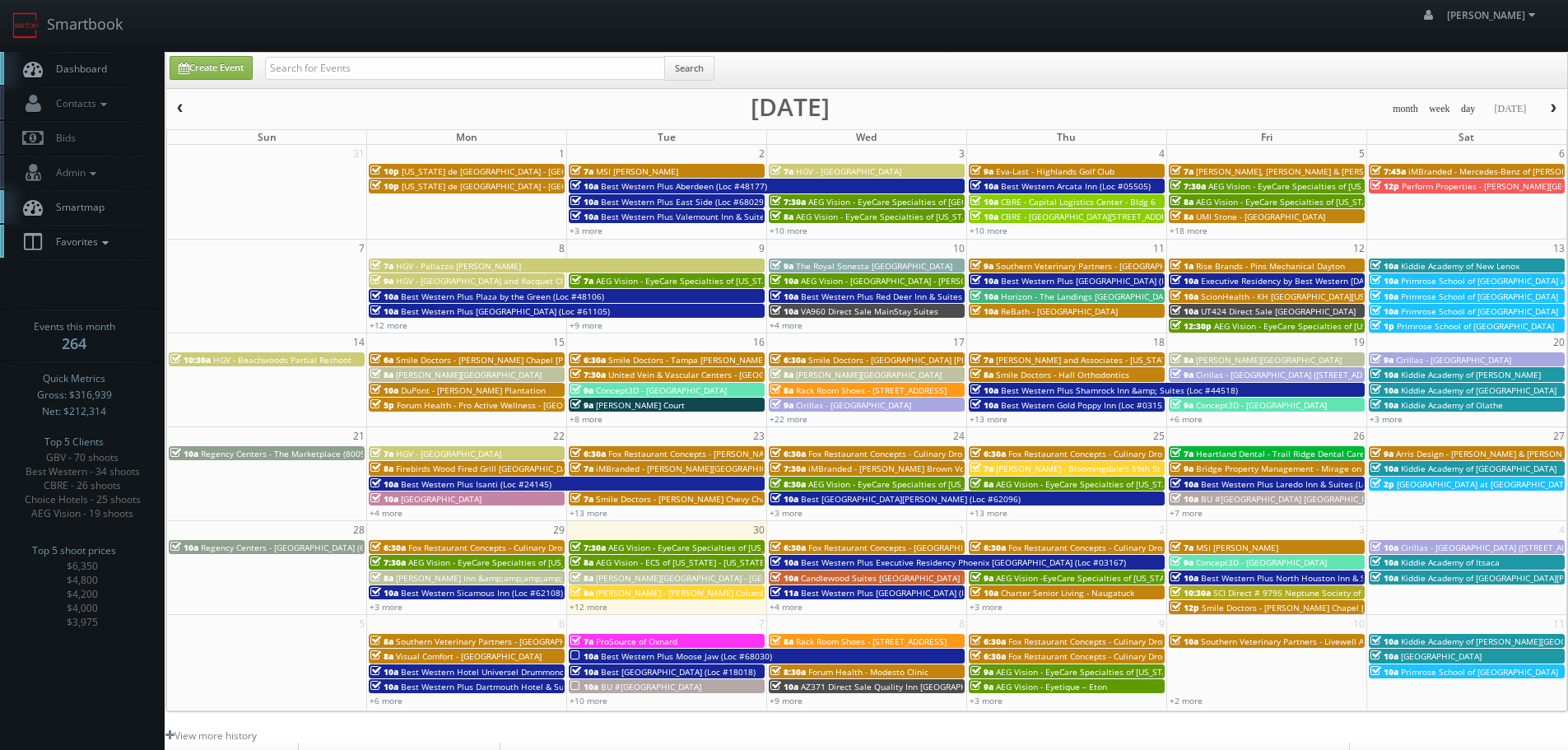
click at [116, 242] on link "Favorites" at bounding box center [82, 242] width 164 height 34
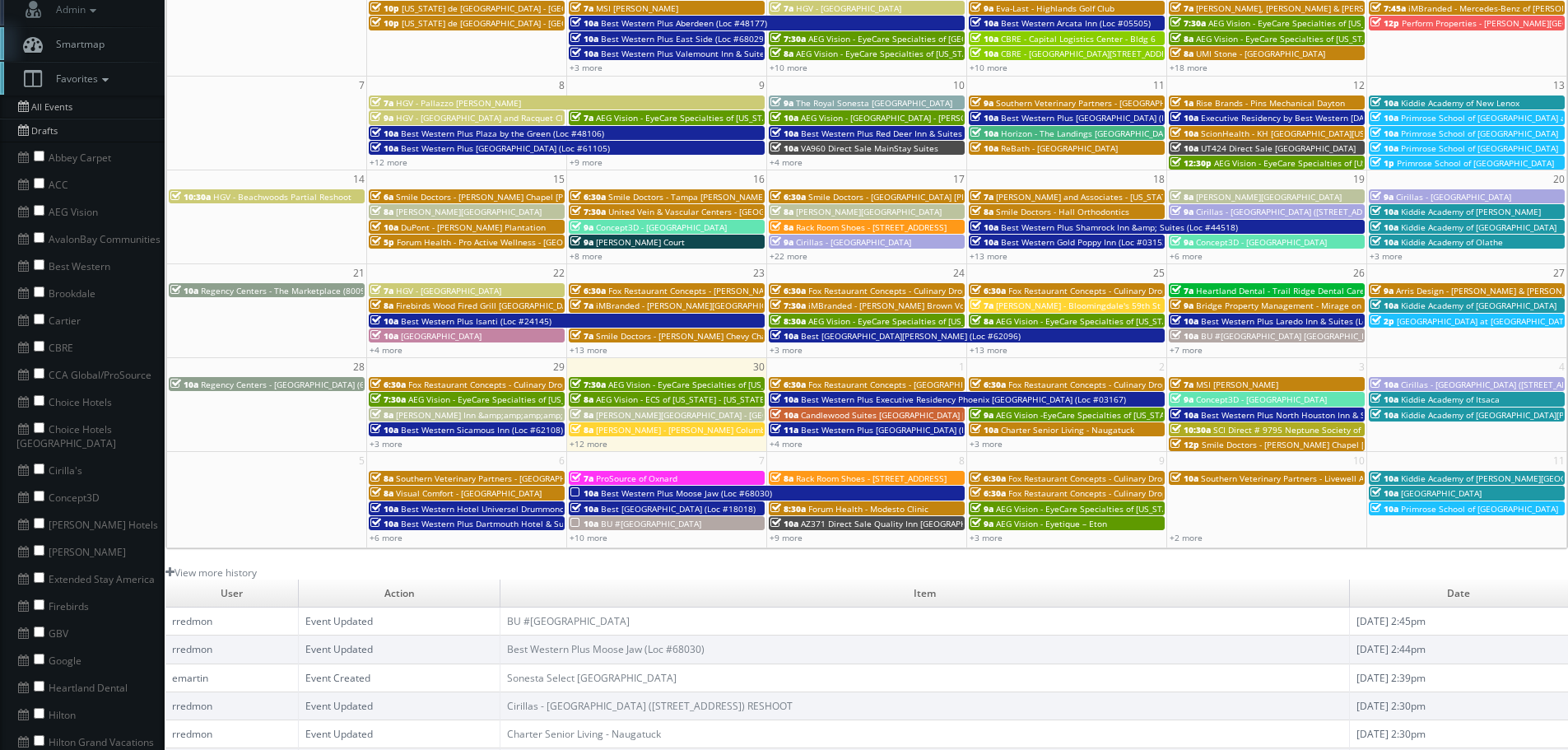
scroll to position [164, 0]
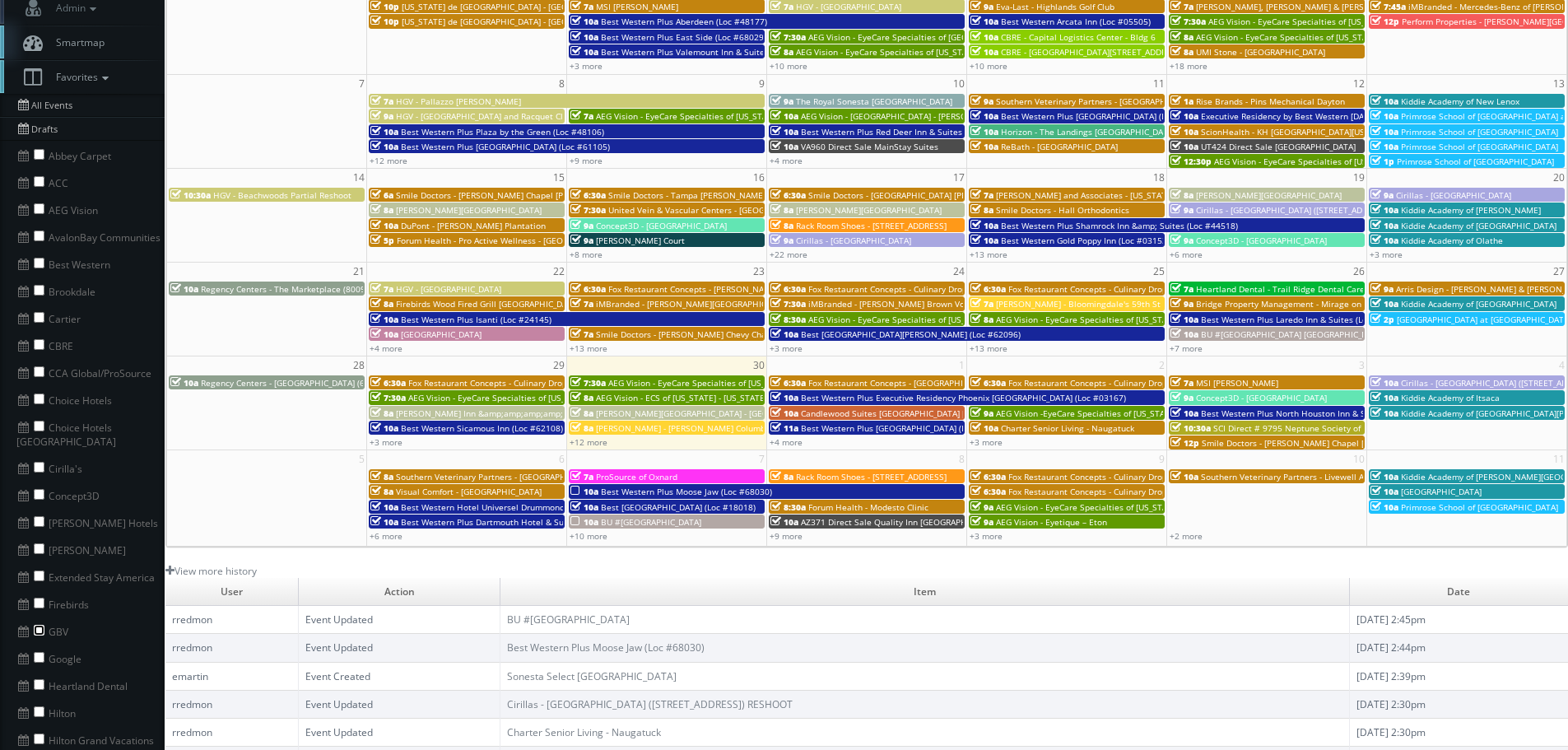
click at [42, 625] on input "checkbox" at bounding box center [39, 630] width 11 height 11
checkbox input "true"
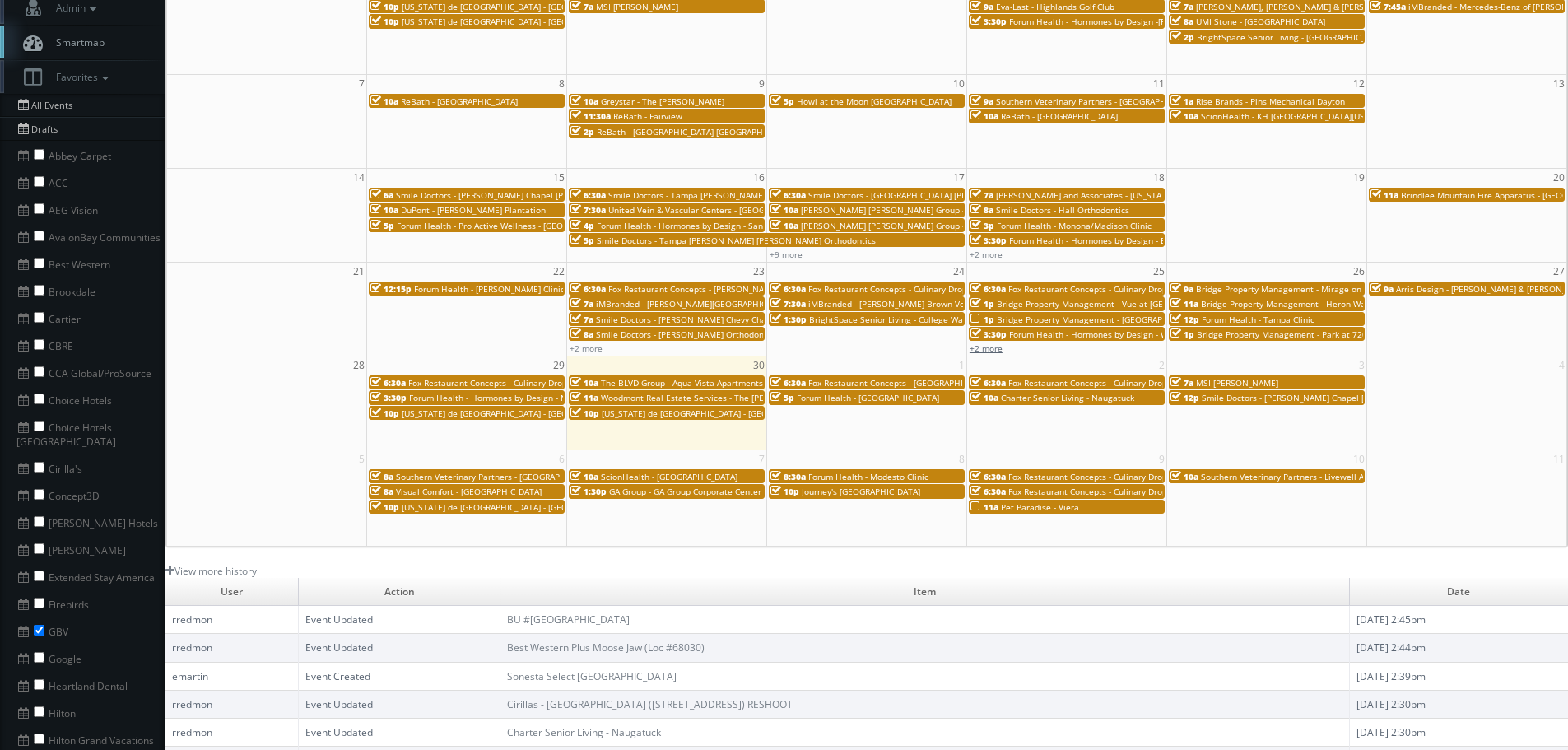
click at [996, 347] on link "+2 more" at bounding box center [986, 348] width 33 height 12
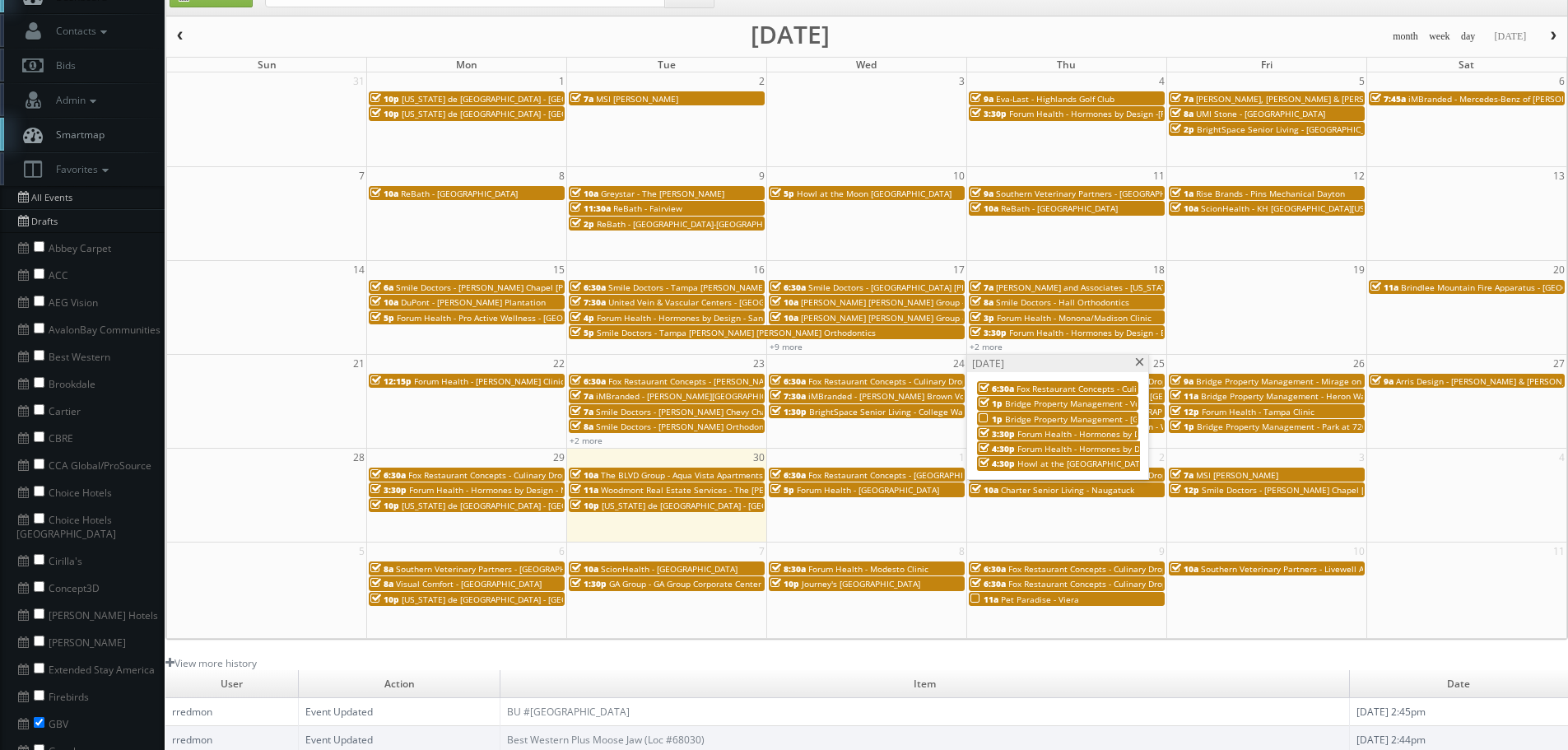
scroll to position [0, 0]
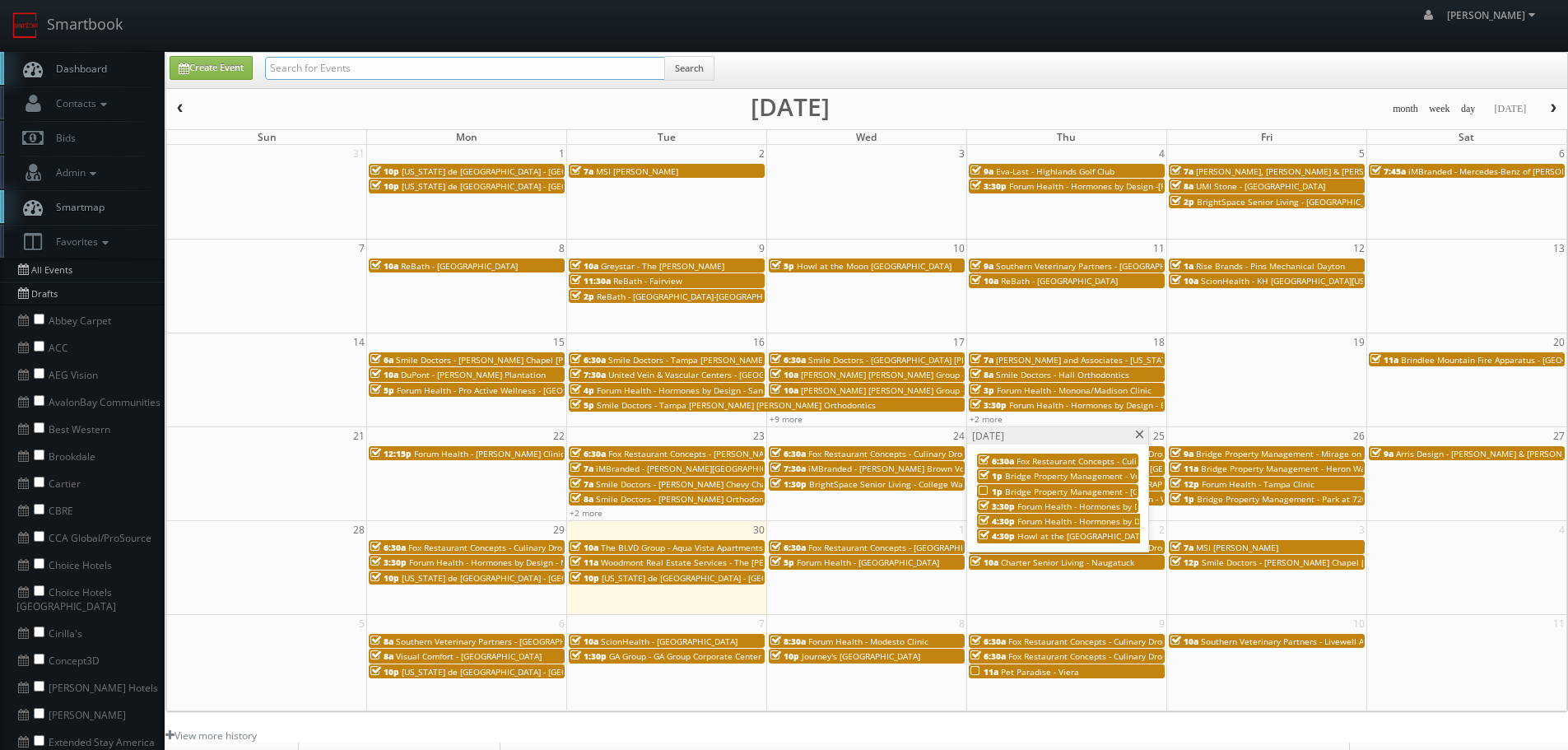
click at [433, 66] on input "text" at bounding box center [465, 68] width 400 height 23
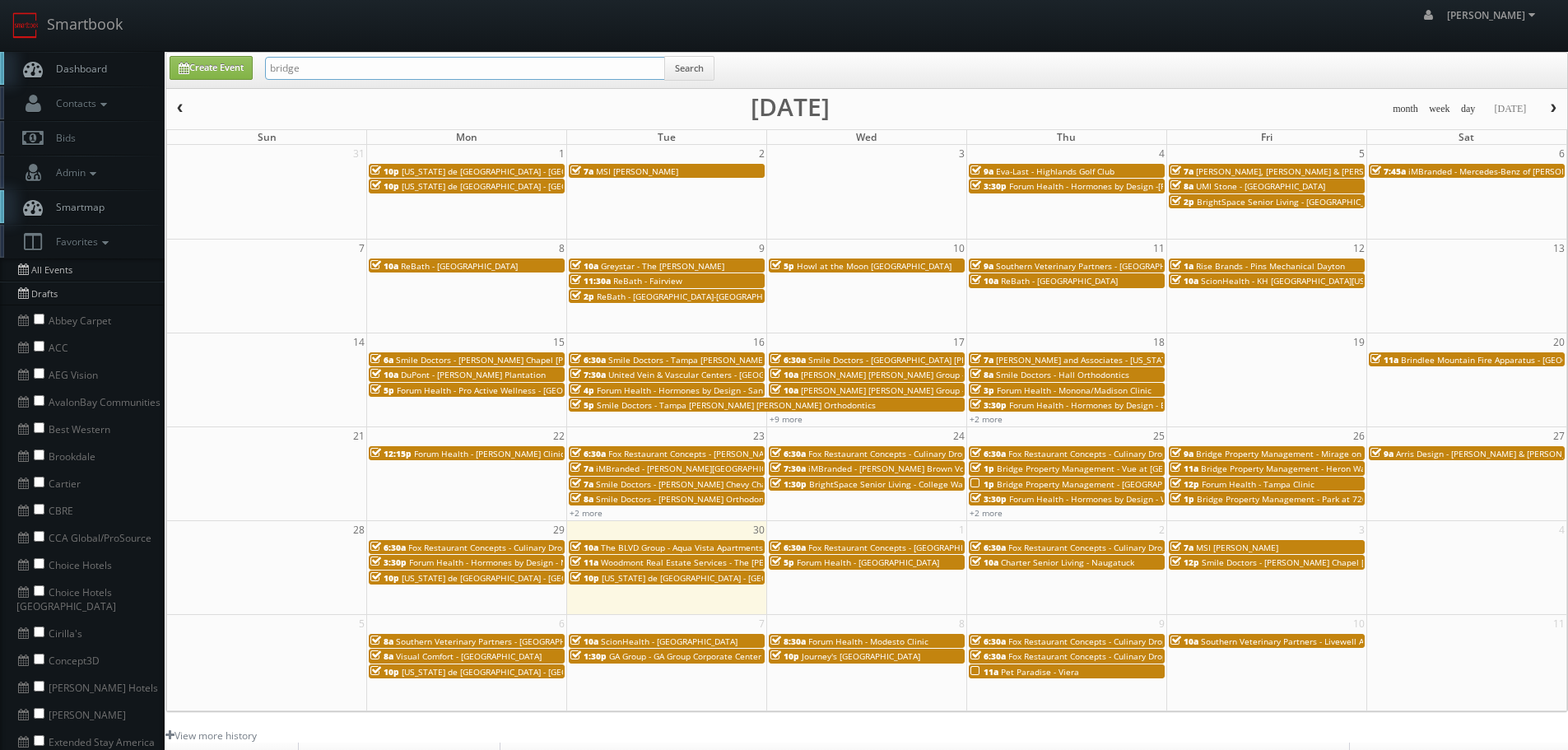
type input "bridge"
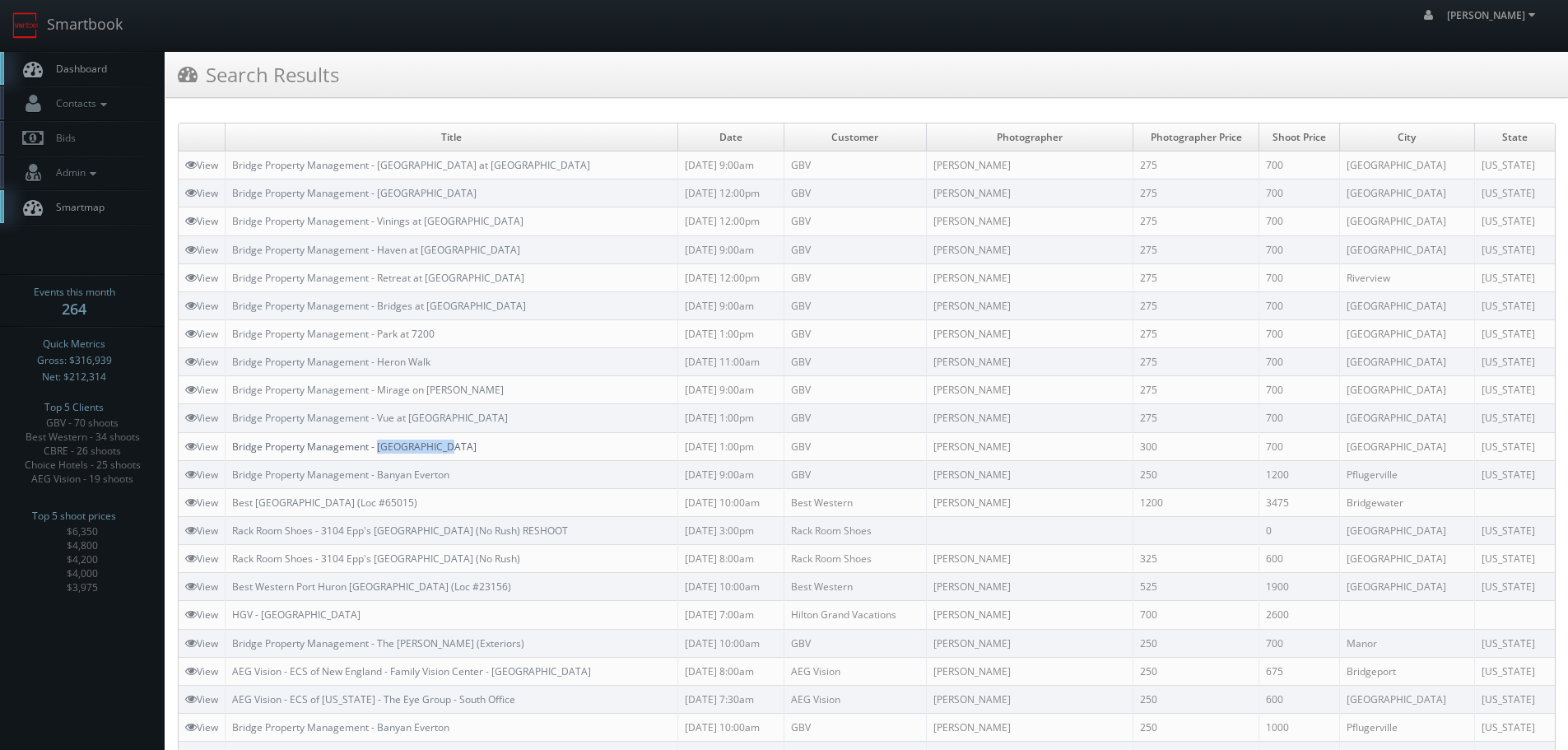
copy link "[GEOGRAPHIC_DATA]"
drag, startPoint x: 459, startPoint y: 437, endPoint x: 381, endPoint y: 447, distance: 78.6
click at [381, 447] on td "Bridge Property Management - [GEOGRAPHIC_DATA]" at bounding box center [452, 446] width 453 height 28
drag, startPoint x: 496, startPoint y: 457, endPoint x: 494, endPoint y: 448, distance: 9.2
click at [496, 457] on td "Bridge Property Management - [GEOGRAPHIC_DATA]" at bounding box center [452, 446] width 453 height 28
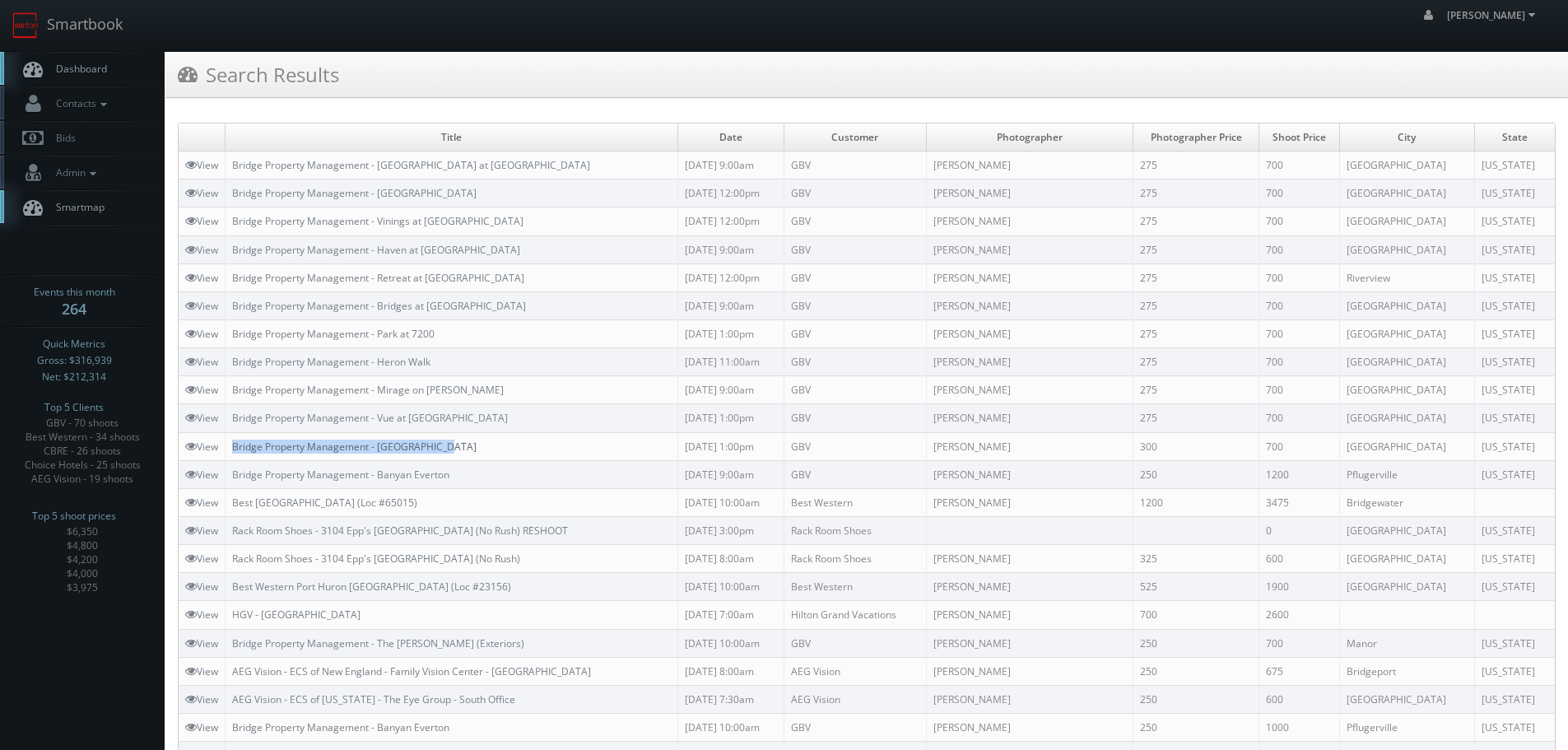
copy link "Bridge Property Management - [GEOGRAPHIC_DATA]"
drag, startPoint x: 492, startPoint y: 446, endPoint x: 592, endPoint y: 443, distance: 100.0
click at [236, 444] on td "Bridge Property Management - [GEOGRAPHIC_DATA]" at bounding box center [452, 446] width 453 height 28
copy link "Bridge Property Management - Vue at [GEOGRAPHIC_DATA]"
drag, startPoint x: 553, startPoint y: 407, endPoint x: 231, endPoint y: 415, distance: 322.1
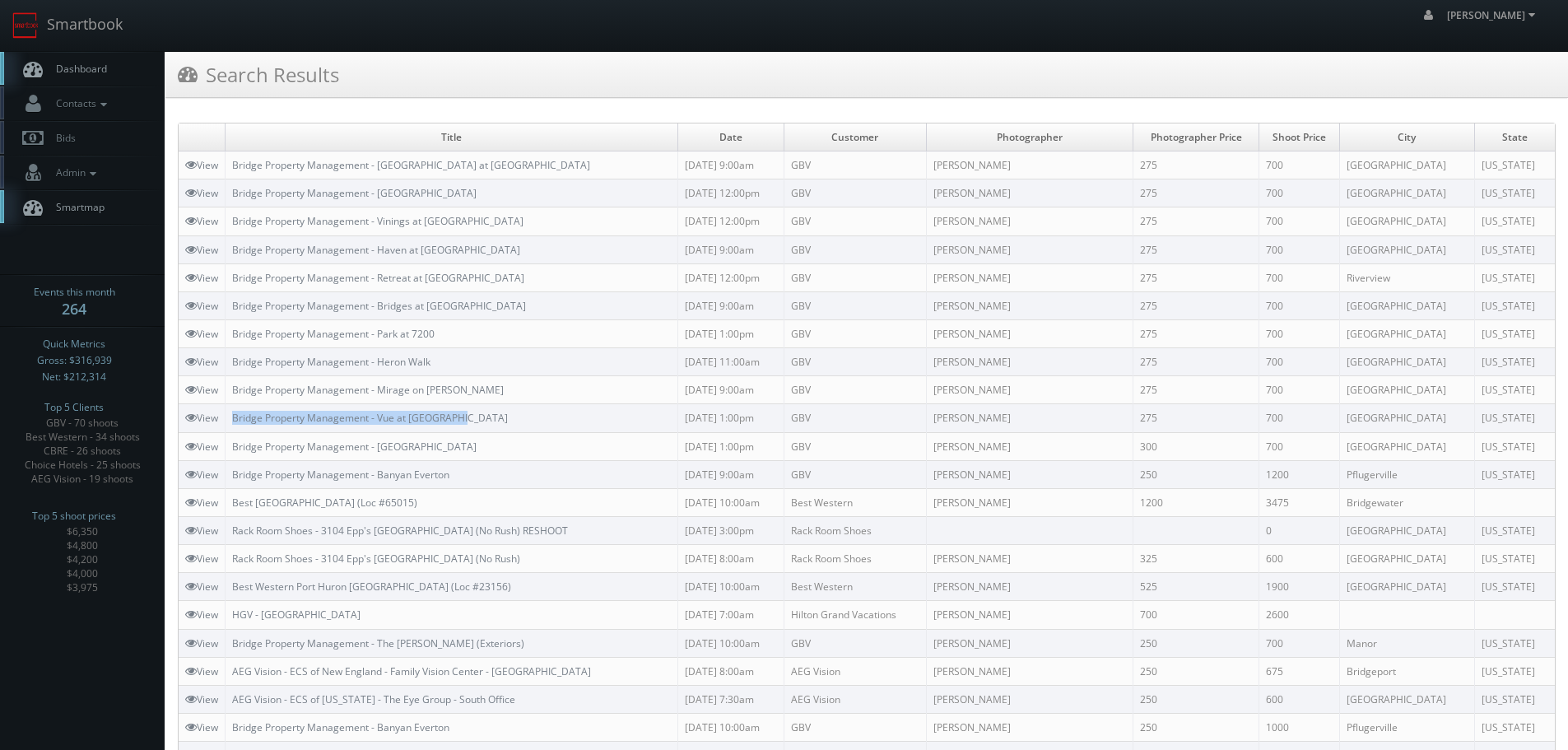
click at [231, 415] on td "Bridge Property Management - Vue at [GEOGRAPHIC_DATA]" at bounding box center [452, 418] width 453 height 28
copy link "Bridge Property Management - Mirage on [PERSON_NAME]"
drag, startPoint x: 506, startPoint y: 384, endPoint x: 234, endPoint y: 389, distance: 272.0
click at [234, 389] on td "Bridge Property Management - Mirage on [PERSON_NAME]" at bounding box center [452, 390] width 453 height 28
copy tr "Bridge Property Management - Heron Walk"
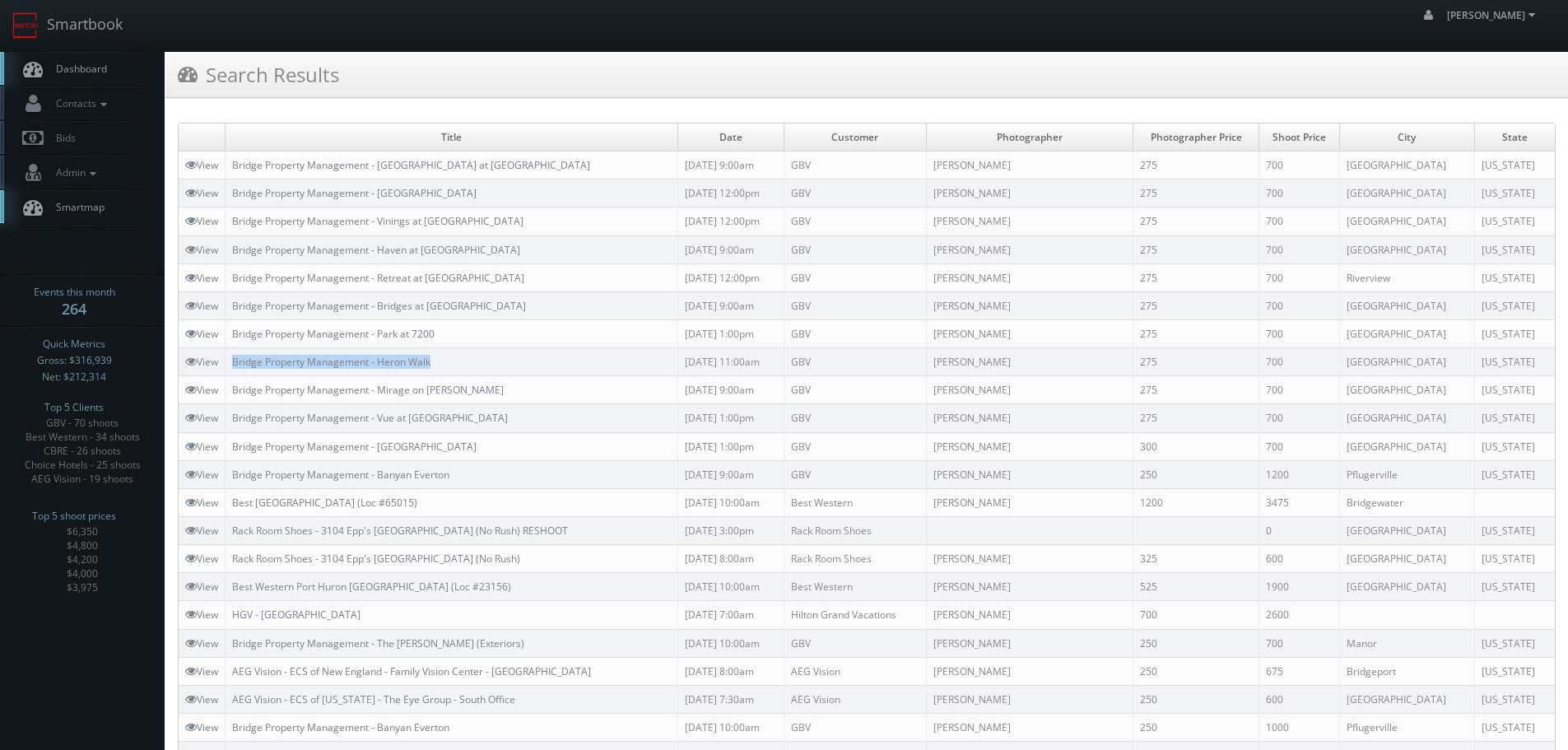
drag, startPoint x: 463, startPoint y: 354, endPoint x: 223, endPoint y: 359, distance: 240.1
click at [223, 359] on tr "View Bridge Property Management - Heron Walk 09/26/2025 11:00am GBV Emlyn James…" at bounding box center [867, 362] width 1376 height 28
copy link "Bridge Property Management - Park at 7200"
drag, startPoint x: 453, startPoint y: 327, endPoint x: 231, endPoint y: 338, distance: 222.3
click at [231, 338] on td "Bridge Property Management - Park at 7200" at bounding box center [452, 333] width 453 height 28
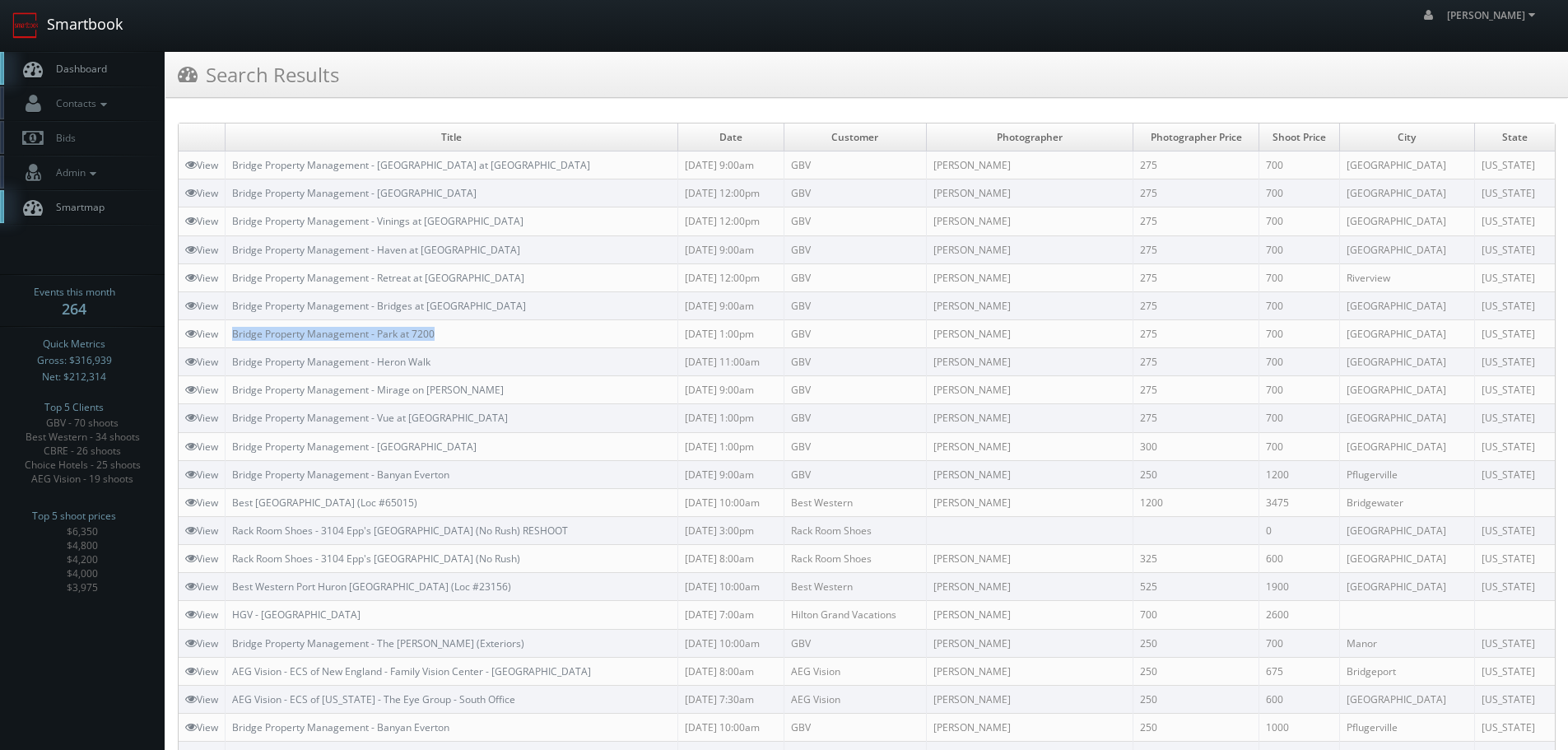
click at [98, 31] on link "Smartbook" at bounding box center [67, 25] width 135 height 51
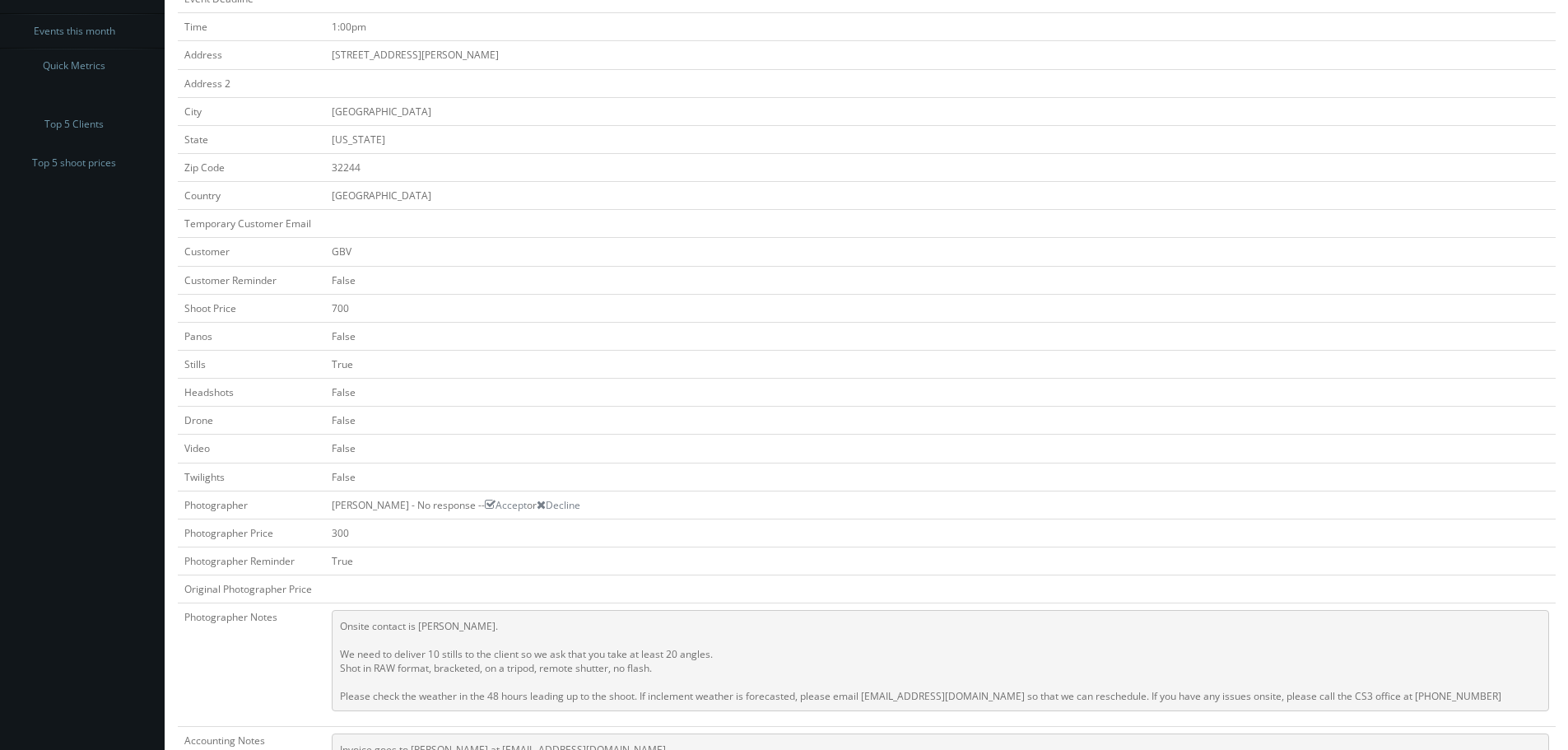
scroll to position [494, 0]
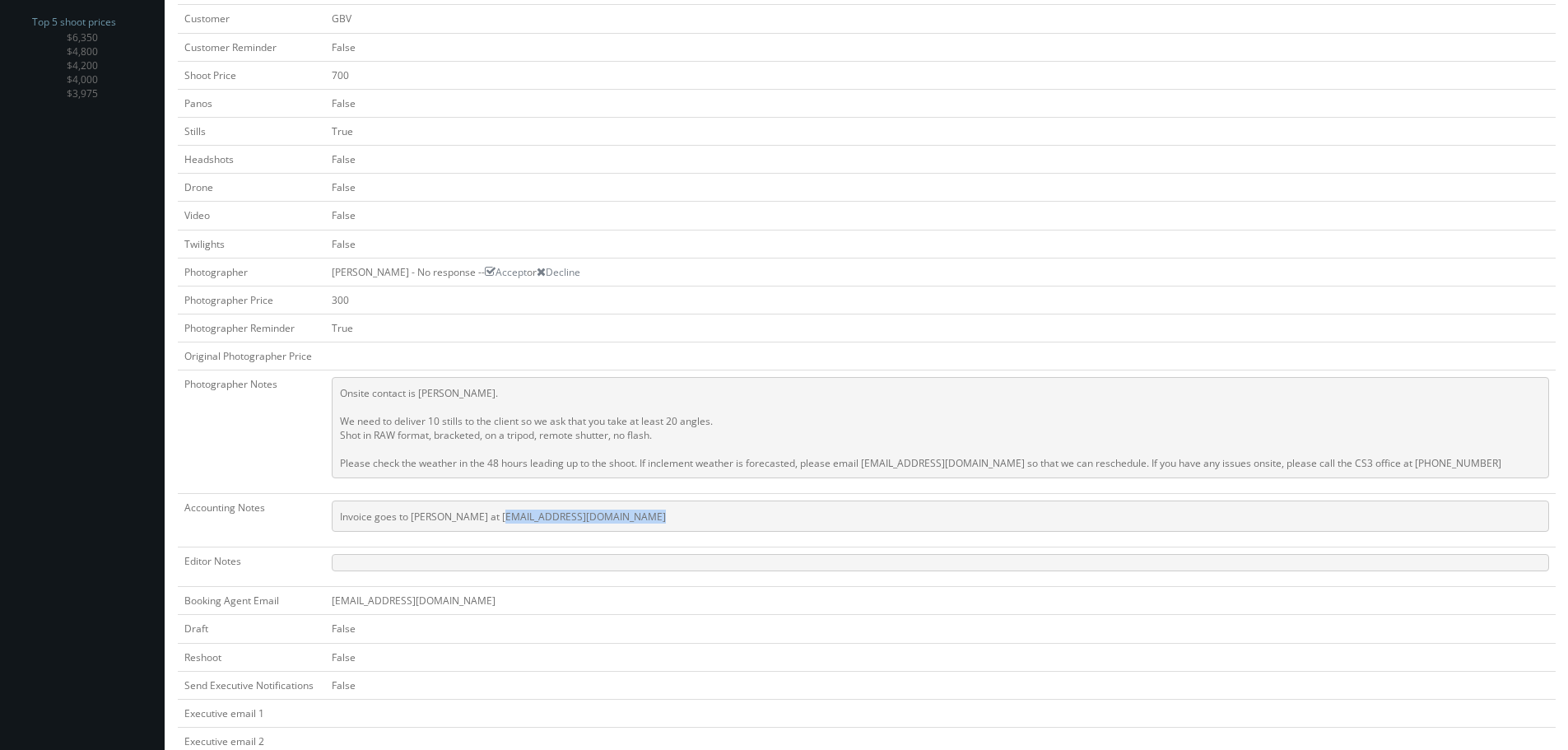
copy pre "[EMAIL_ADDRESS][DOMAIN_NAME]"
drag, startPoint x: 704, startPoint y: 508, endPoint x: 504, endPoint y: 519, distance: 200.3
click at [504, 519] on pre "Invoice goes to [PERSON_NAME] at [EMAIL_ADDRESS][DOMAIN_NAME]" at bounding box center [940, 516] width 1218 height 31
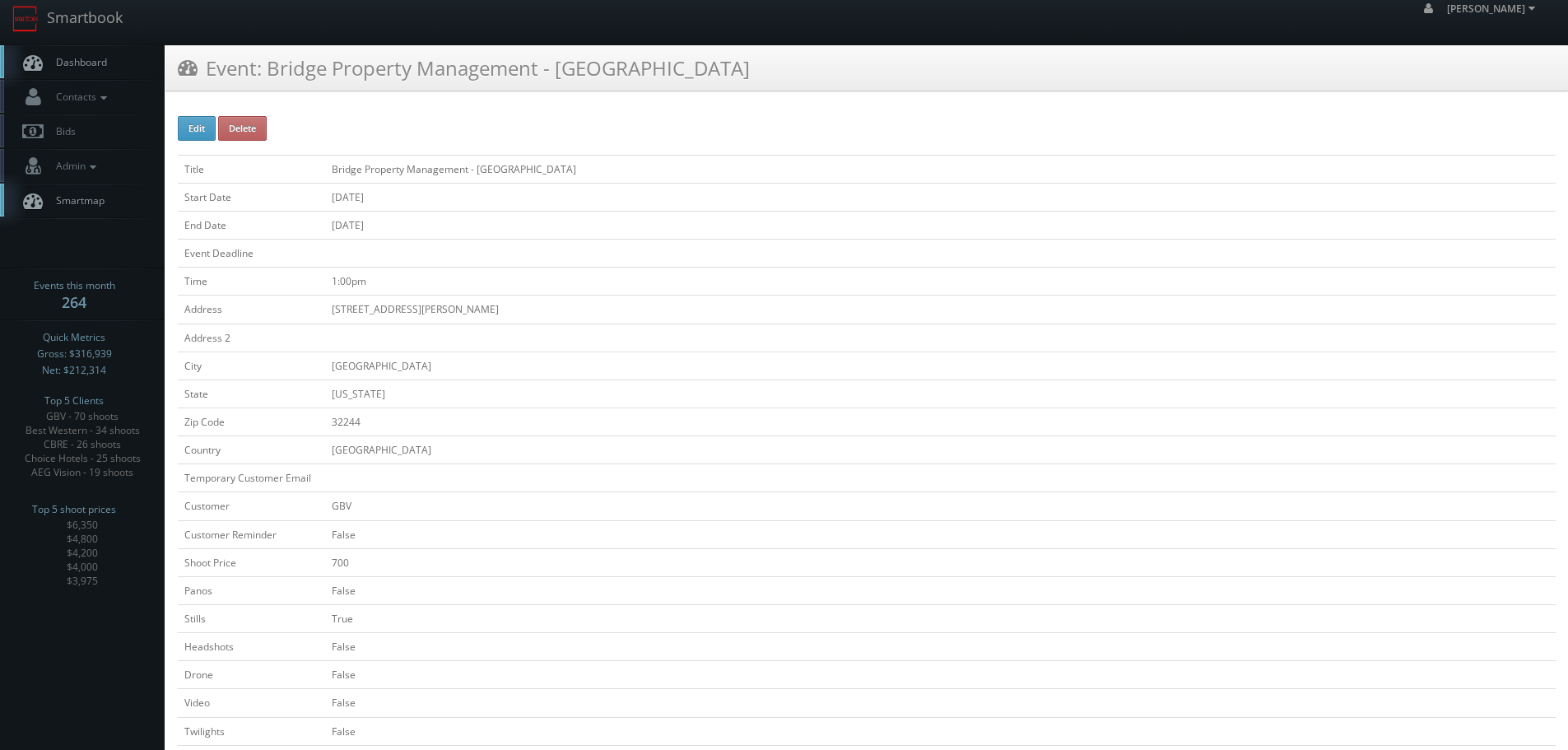
scroll to position [0, 0]
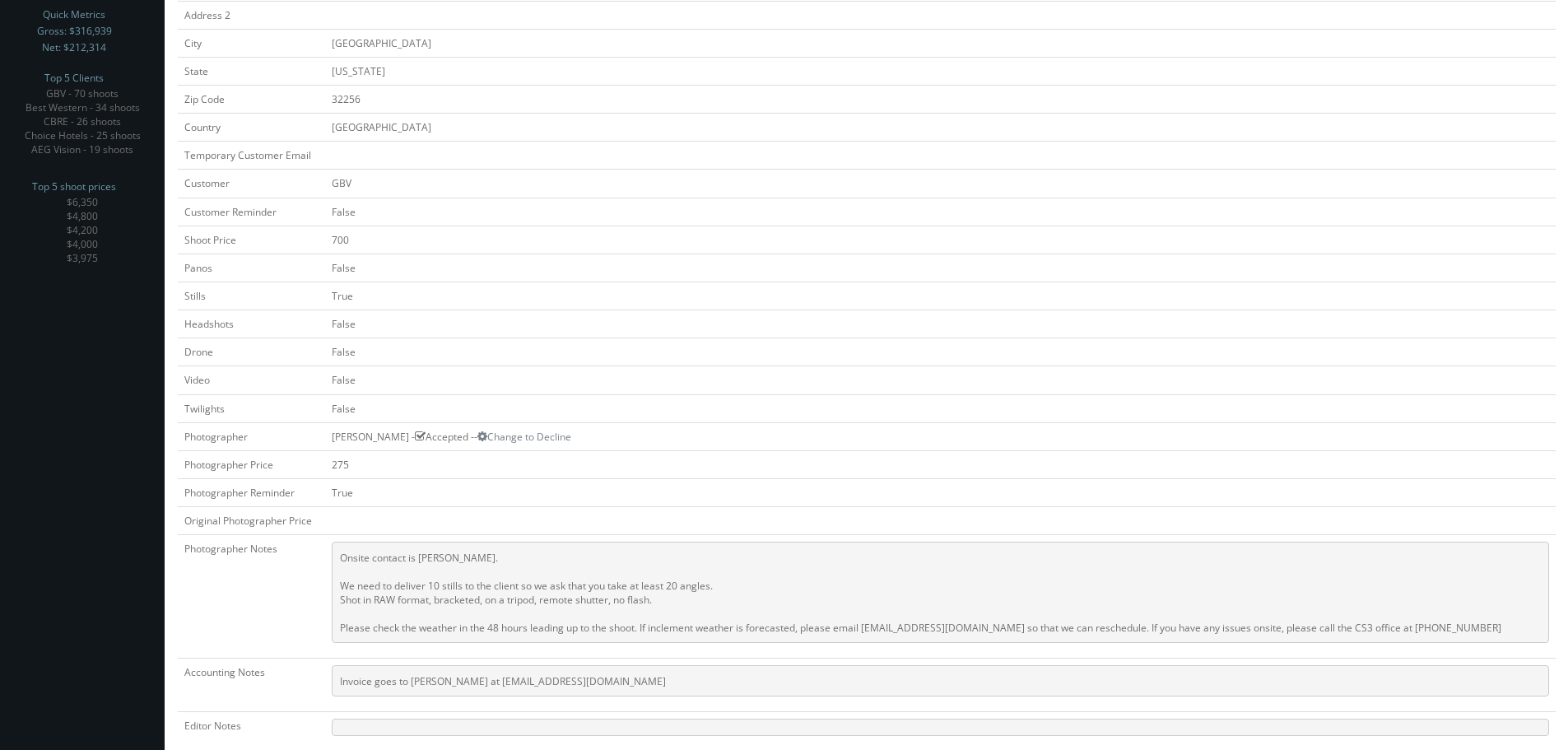
scroll to position [347, 0]
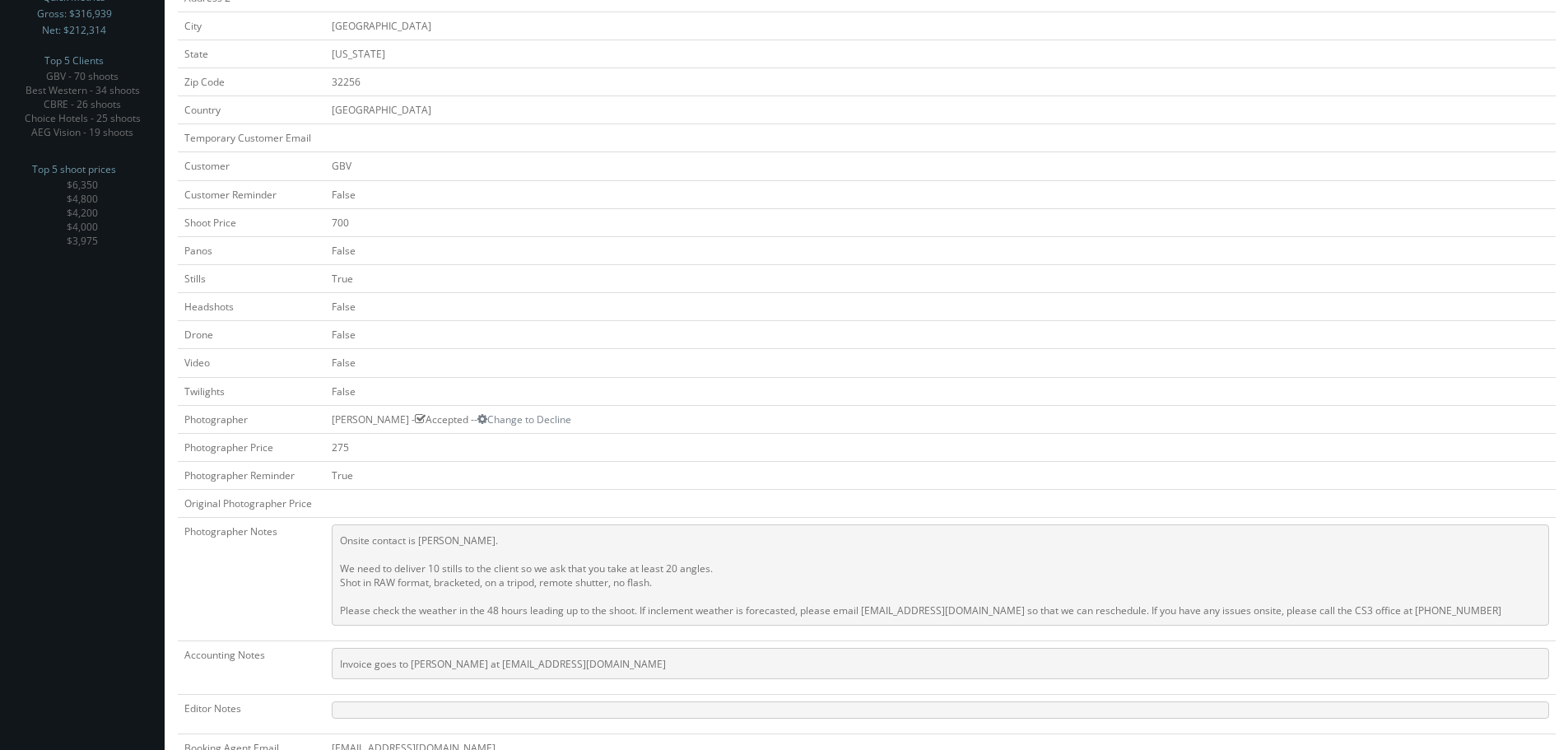
copy pre "[EMAIL_ADDRESS][DOMAIN_NAME]"
drag, startPoint x: 664, startPoint y: 666, endPoint x: 502, endPoint y: 669, distance: 162.0
click at [502, 669] on pre "Invoice goes to [PERSON_NAME] at [EMAIL_ADDRESS][DOMAIN_NAME]" at bounding box center [940, 663] width 1218 height 31
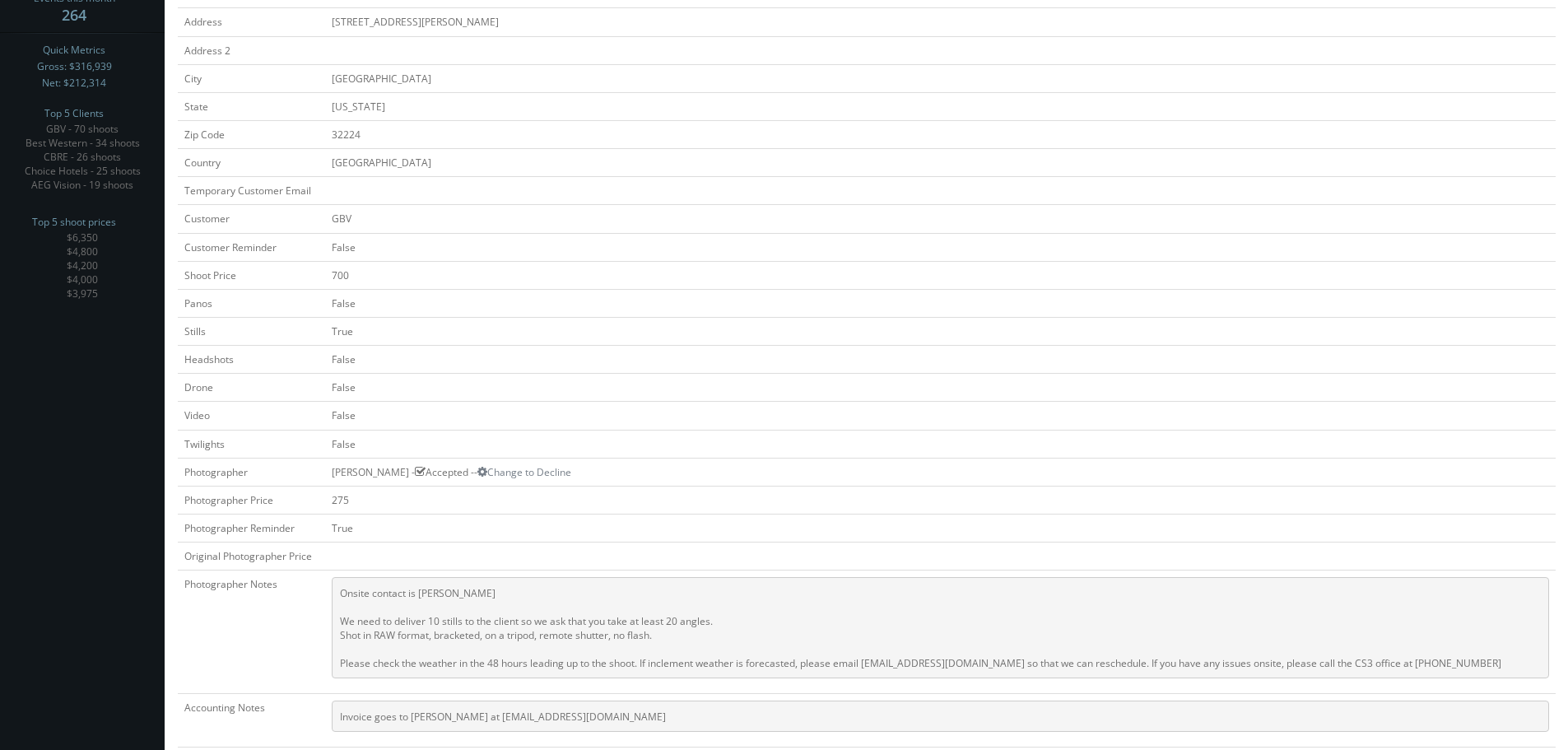
scroll to position [330, 0]
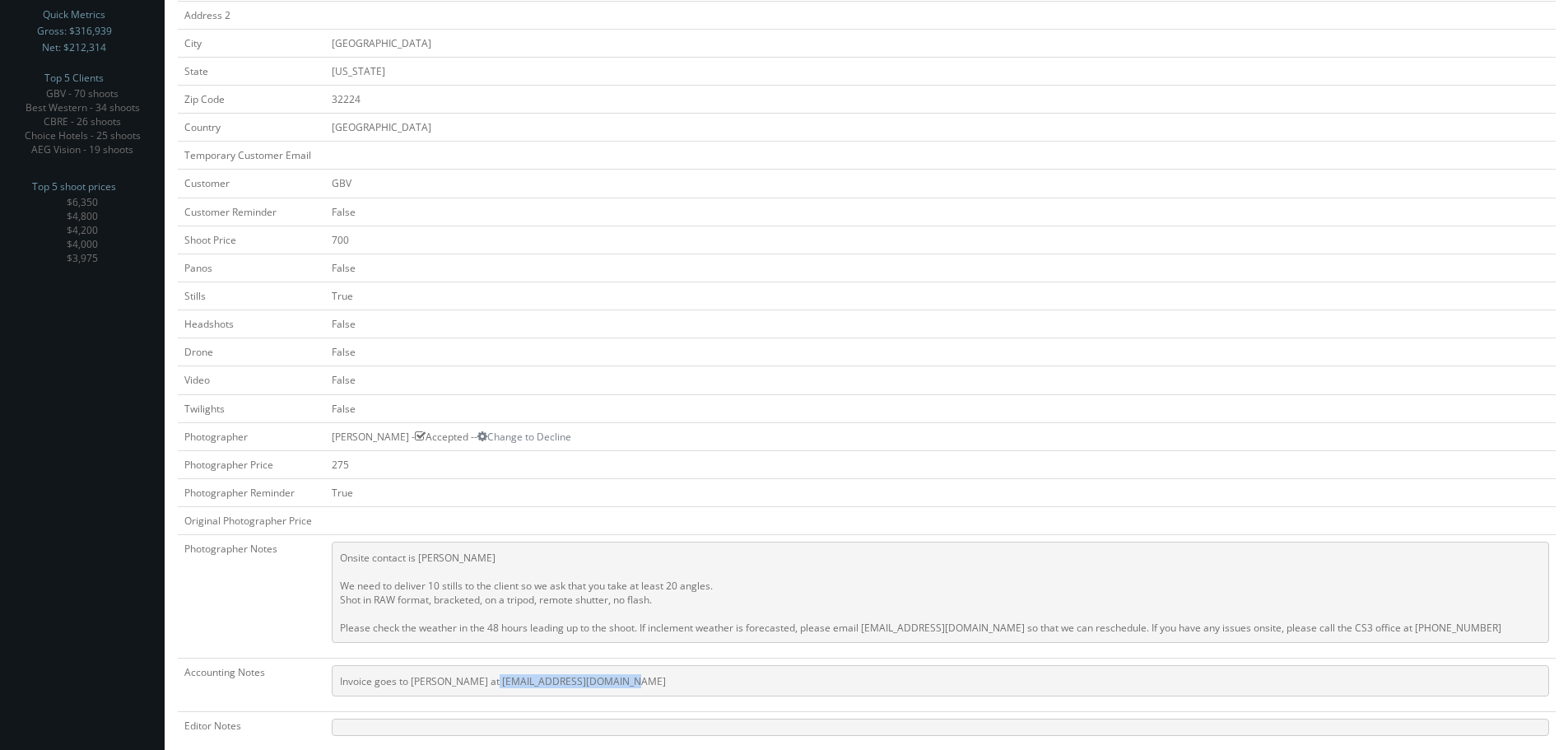
copy pre "[EMAIL_ADDRESS][DOMAIN_NAME]"
drag, startPoint x: 648, startPoint y: 681, endPoint x: 496, endPoint y: 684, distance: 152.0
click at [496, 684] on pre "Invoice goes to [PERSON_NAME] at [EMAIL_ADDRESS][DOMAIN_NAME]" at bounding box center [940, 681] width 1218 height 31
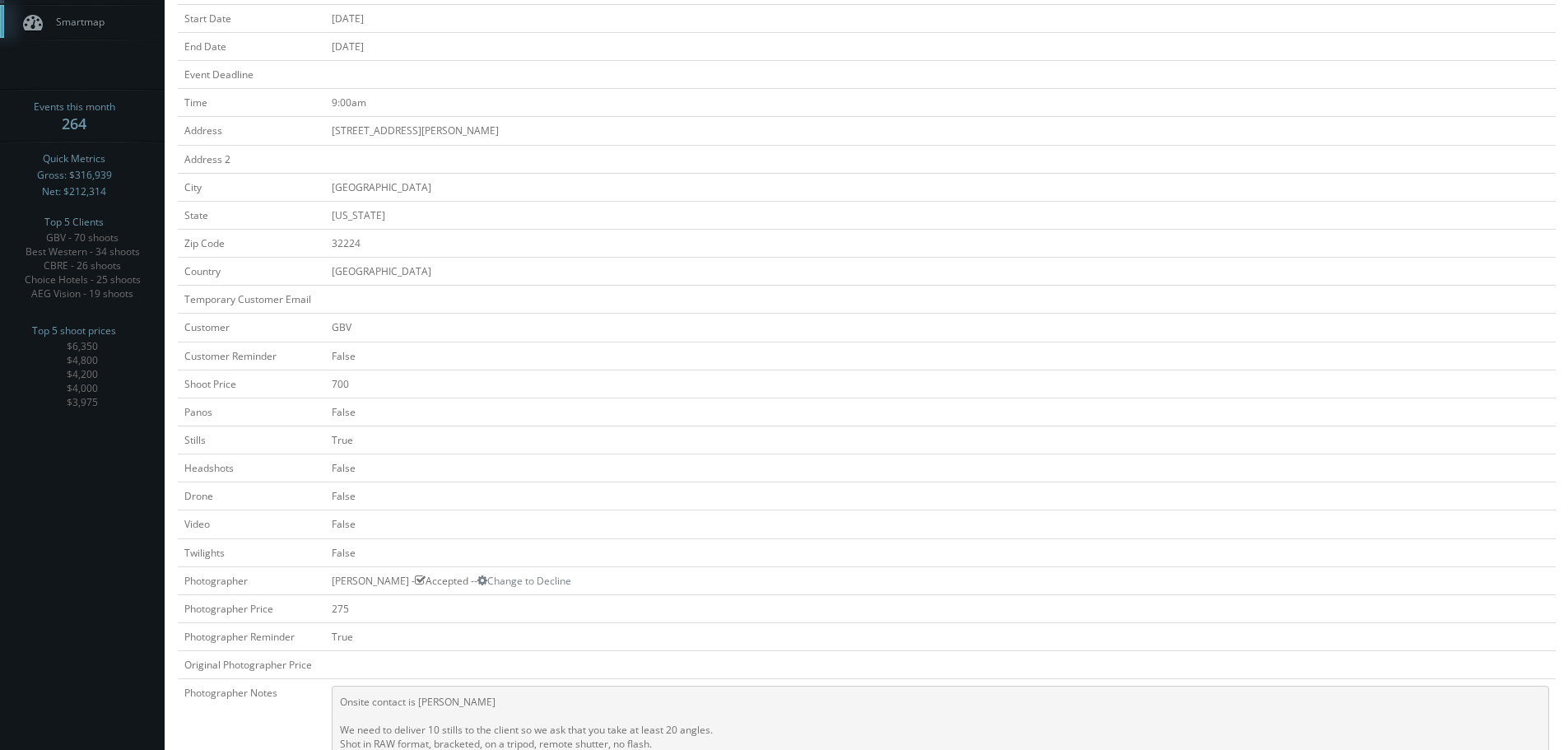
scroll to position [0, 0]
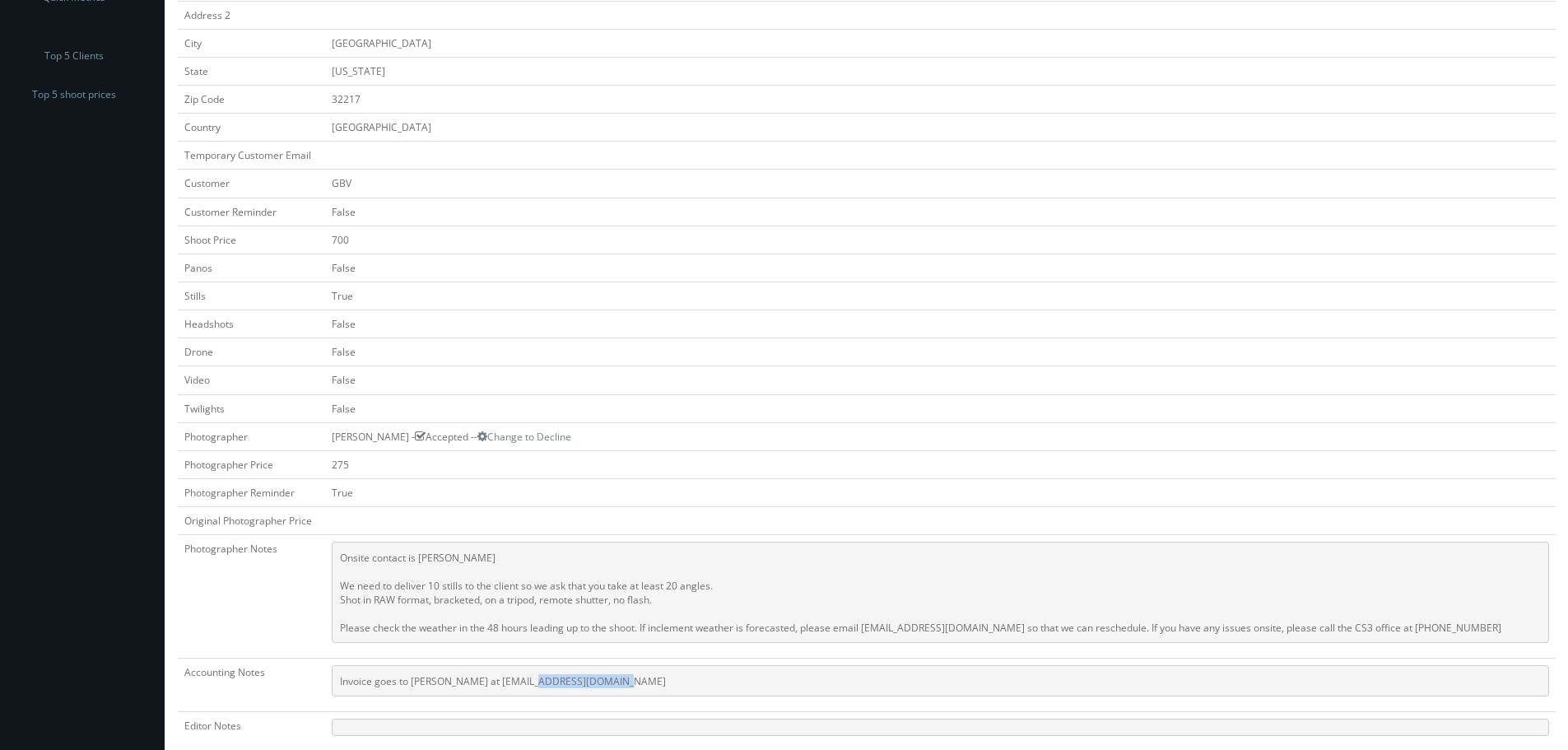
scroll to position [347, 0]
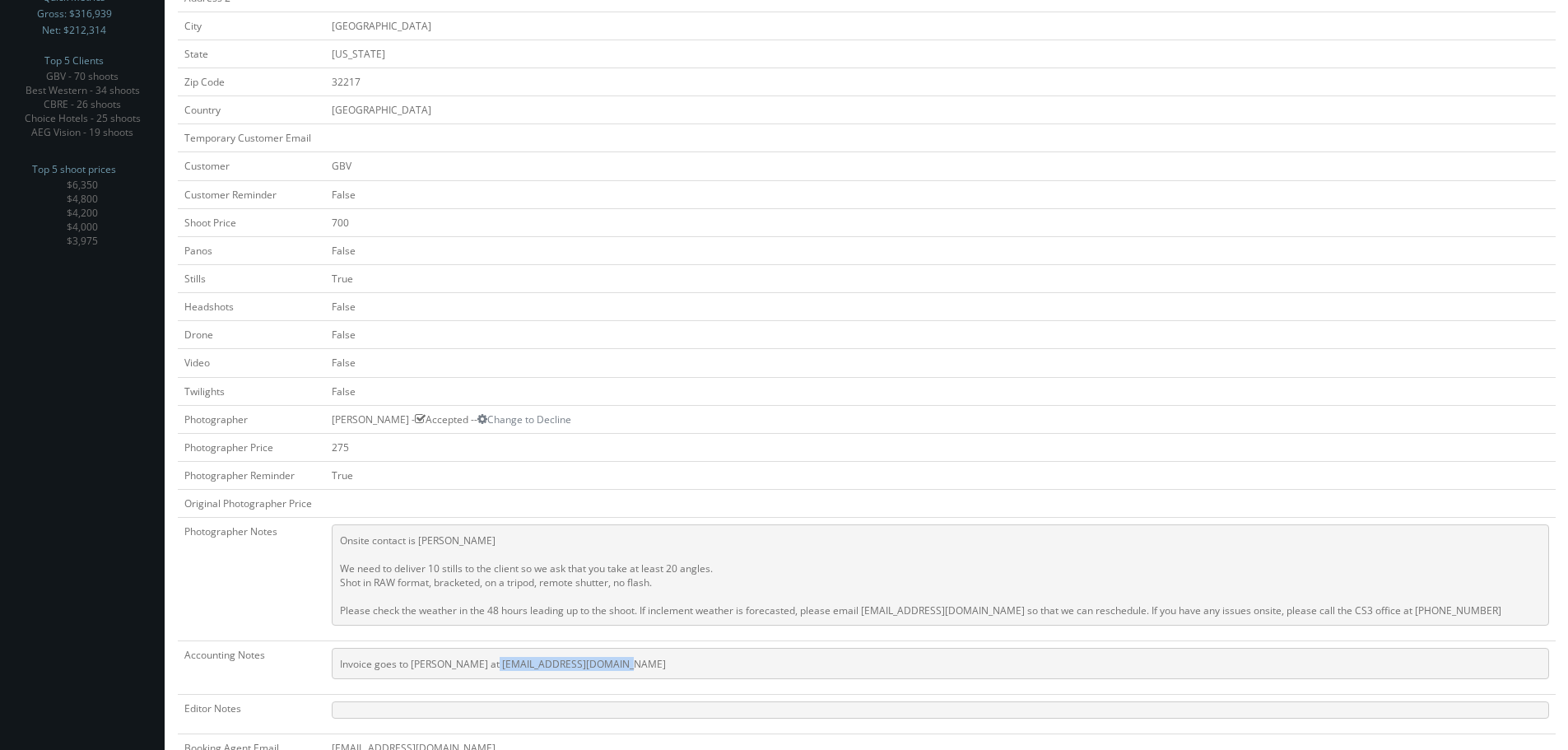
copy pre "Heronwalkap@bridgepm.com"
drag, startPoint x: 644, startPoint y: 682, endPoint x: 497, endPoint y: 669, distance: 147.6
click at [497, 669] on pre "Invoice goes to Maisha Davis at Heronwalkap@bridgepm.com" at bounding box center [940, 663] width 1218 height 31
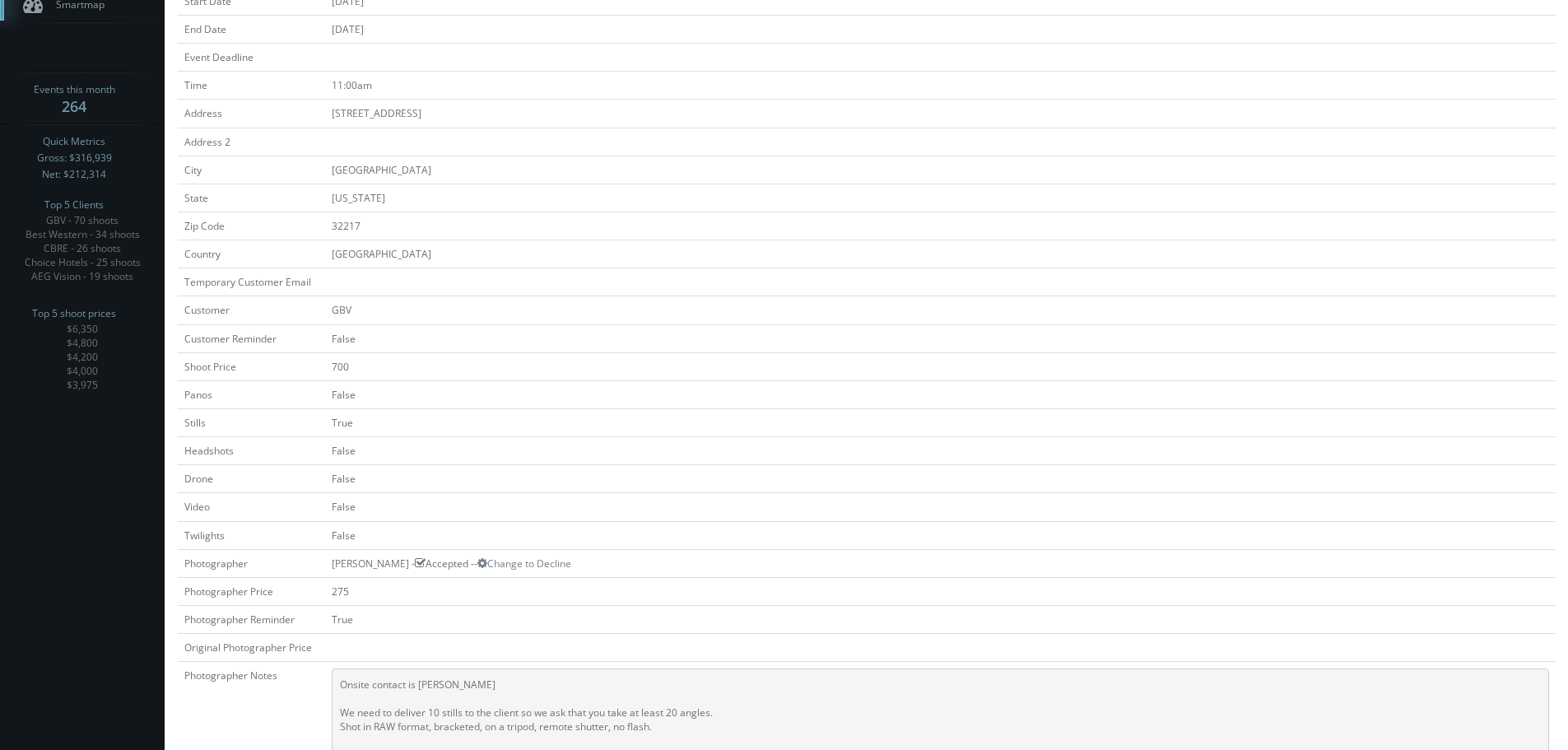
scroll to position [17, 0]
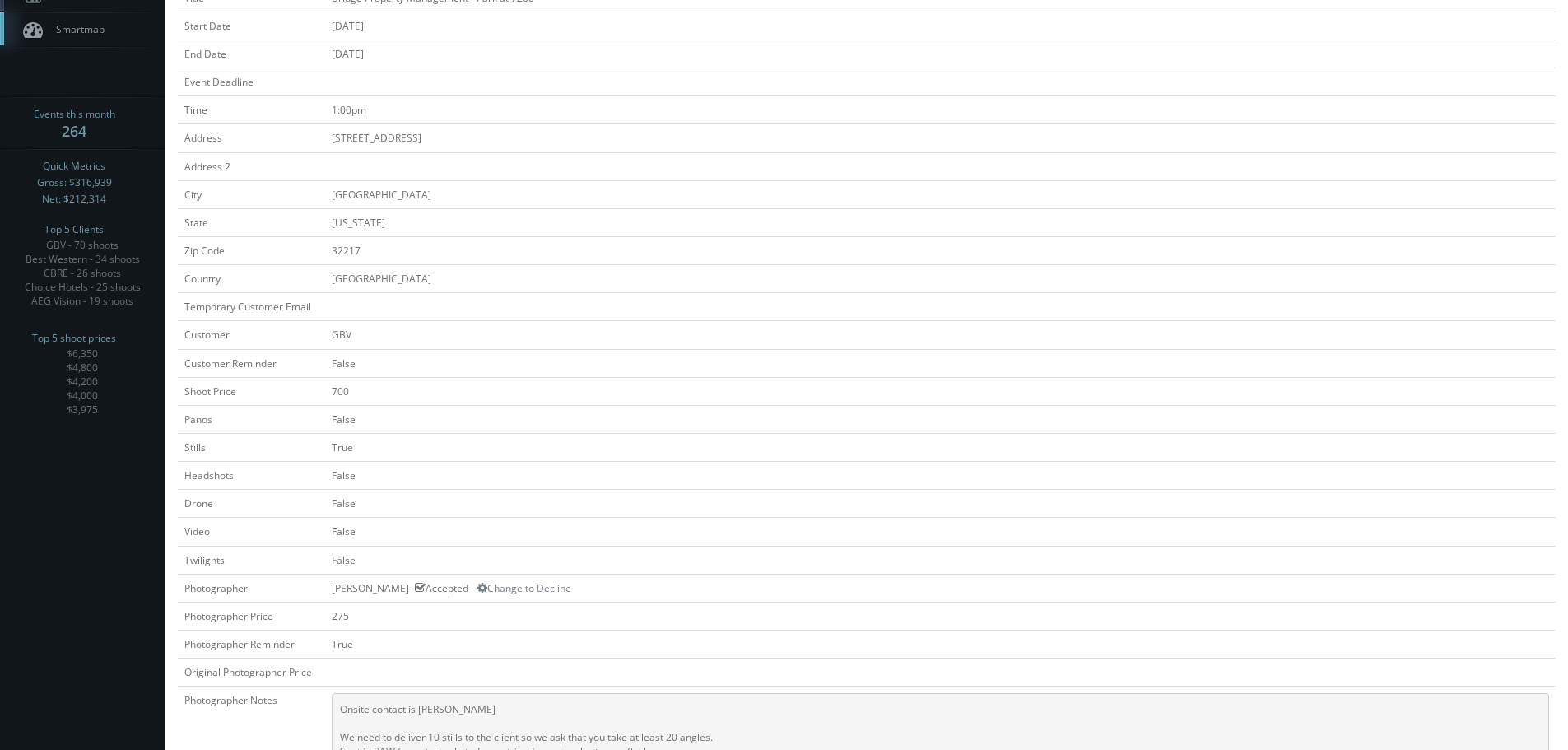
scroll to position [412, 0]
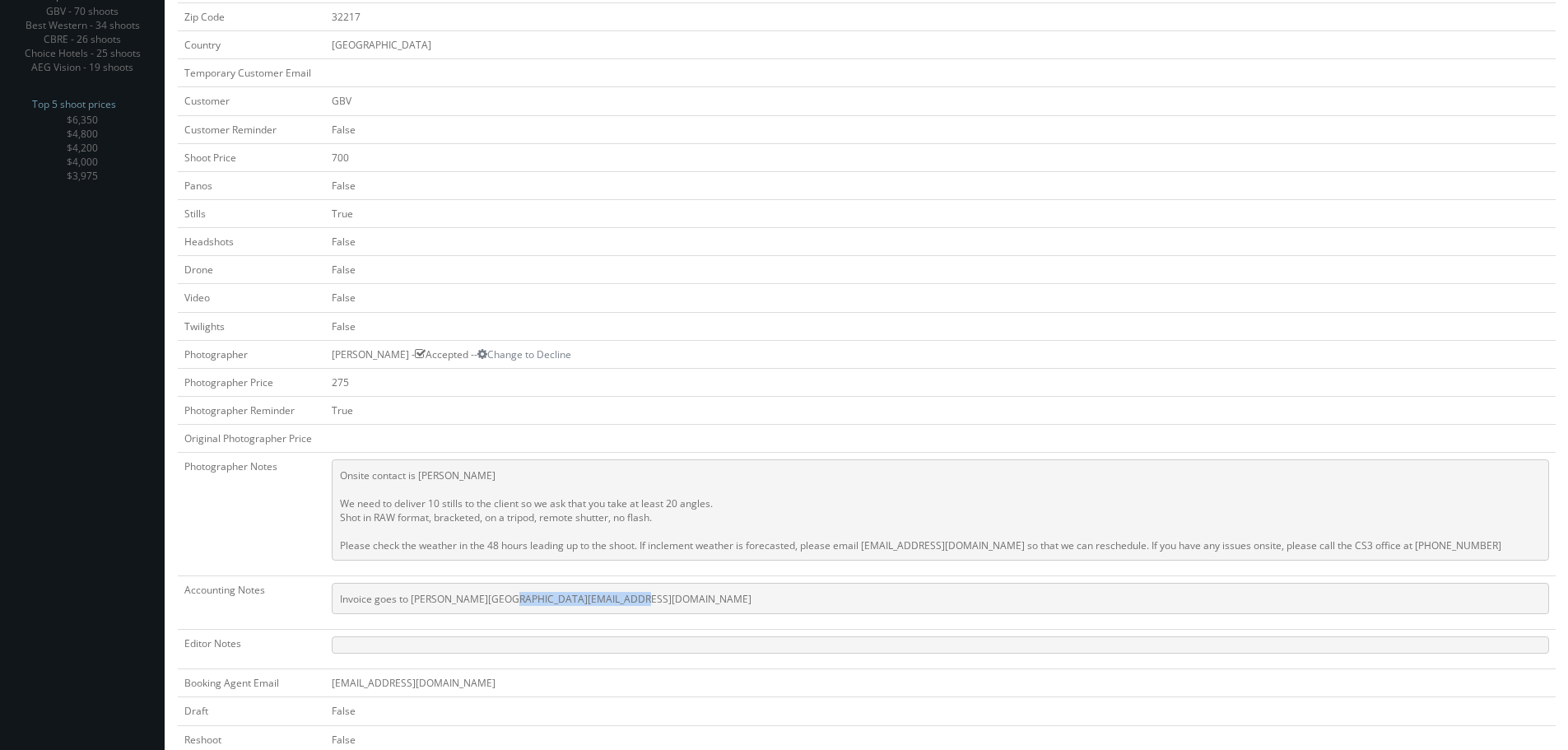
copy pre "Park7200ap@bridgepm.com"
drag, startPoint x: 646, startPoint y: 597, endPoint x: 502, endPoint y: 603, distance: 144.1
click at [502, 603] on pre "Invoice goes to Angie Malovini at Park7200ap@bridgepm.com" at bounding box center [940, 598] width 1218 height 31
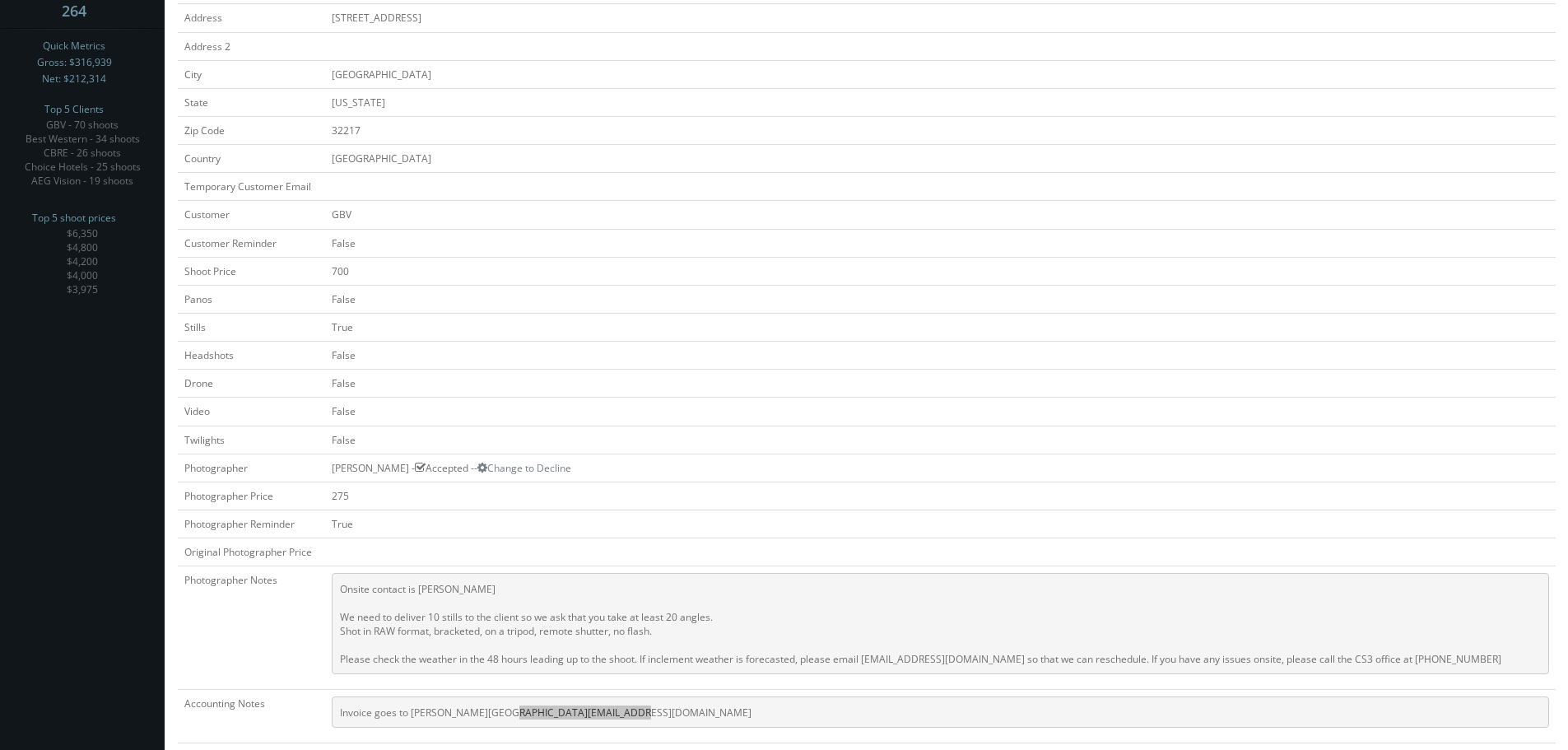
scroll to position [82, 0]
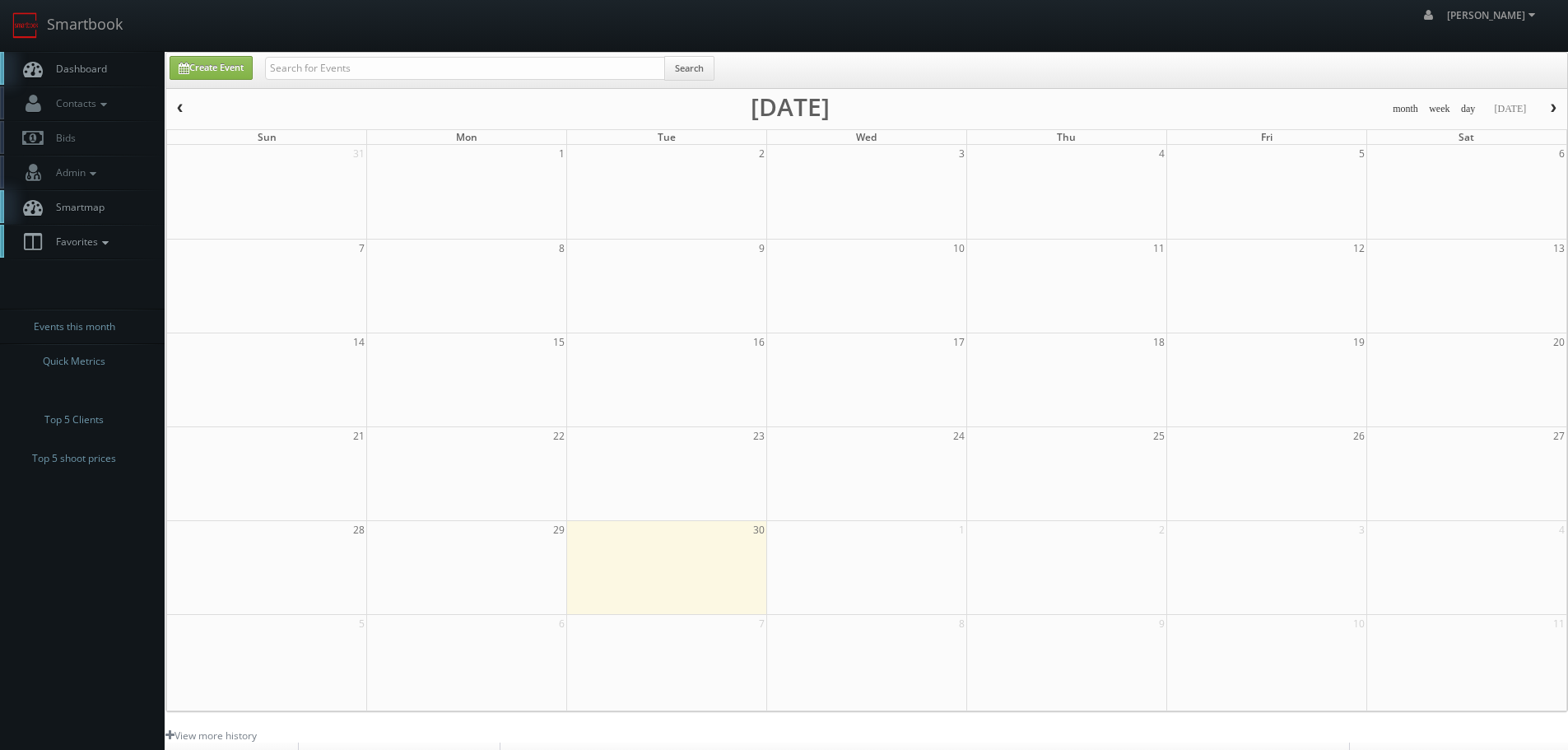
click at [85, 242] on span "Favorites" at bounding box center [80, 242] width 65 height 14
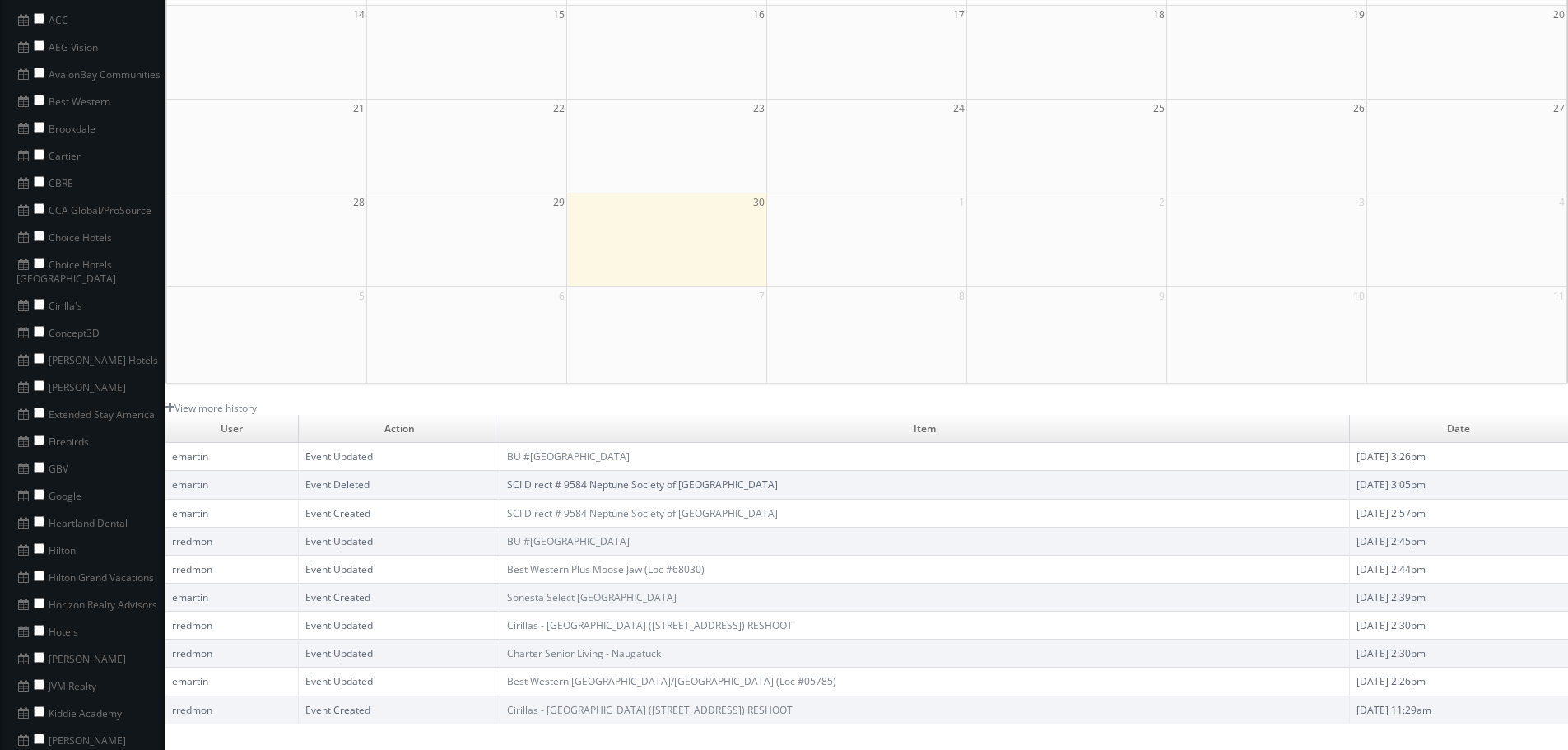
scroll to position [330, 0]
click at [36, 460] on input "checkbox" at bounding box center [39, 465] width 11 height 11
checkbox input "true"
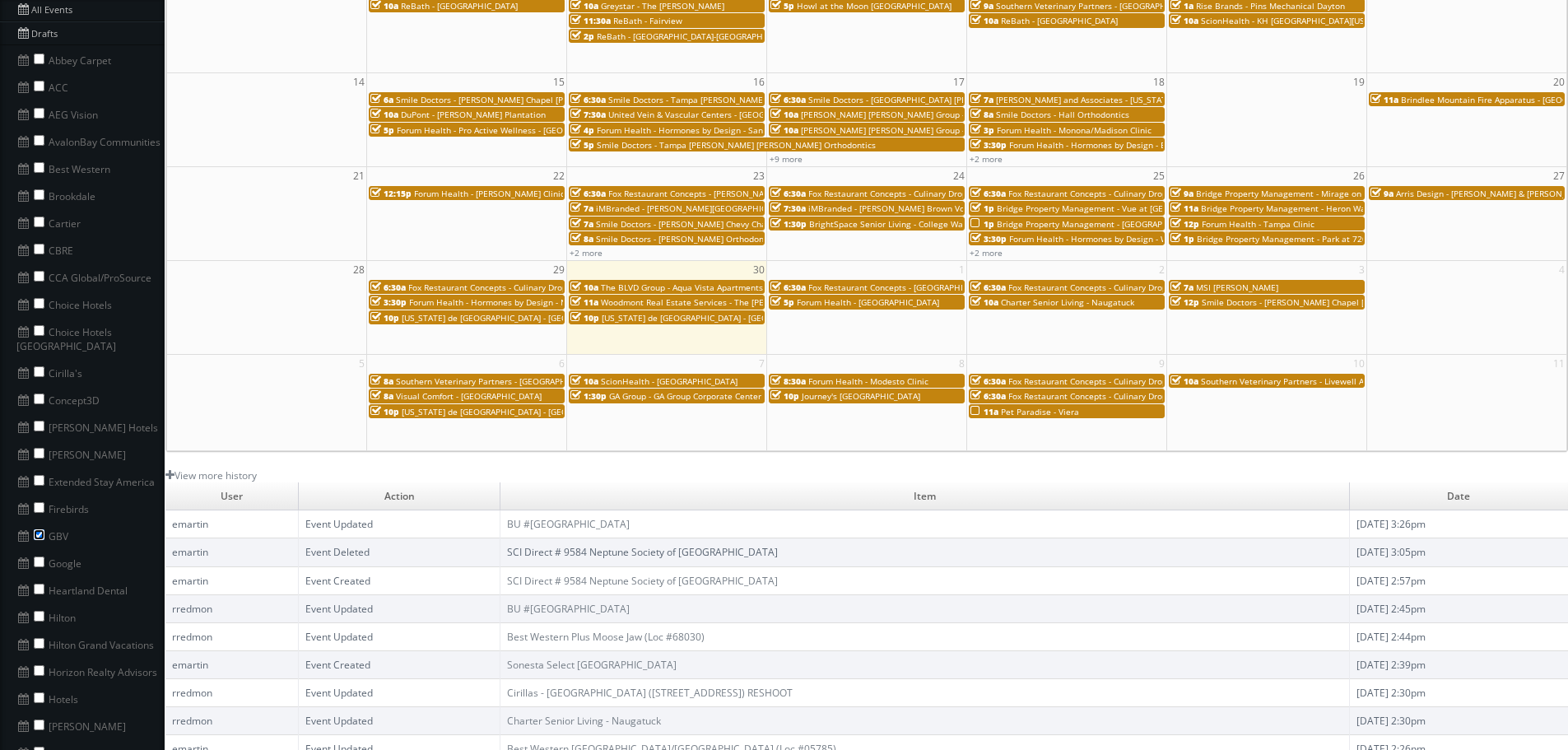
scroll to position [164, 0]
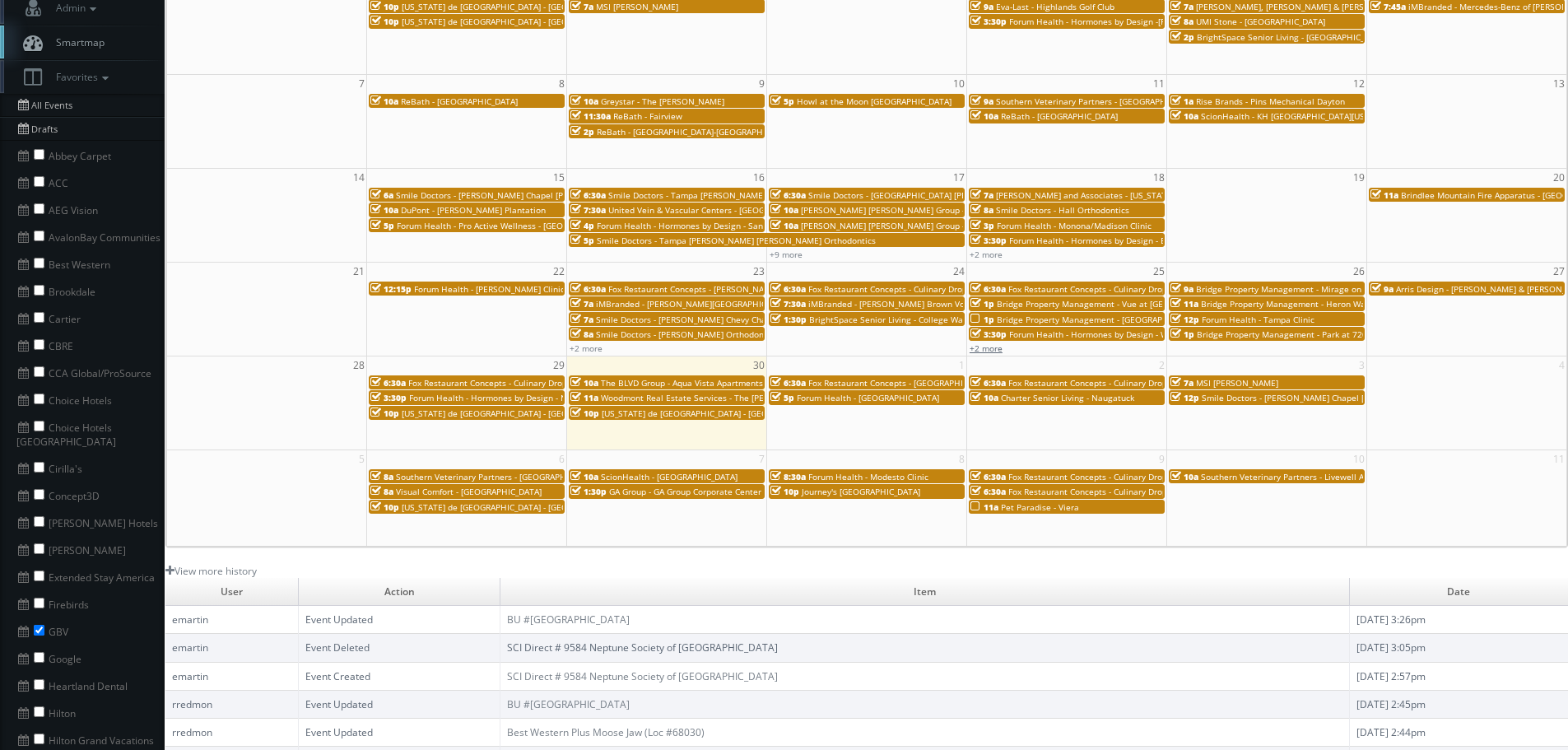
click at [992, 350] on link "+2 more" at bounding box center [986, 348] width 33 height 12
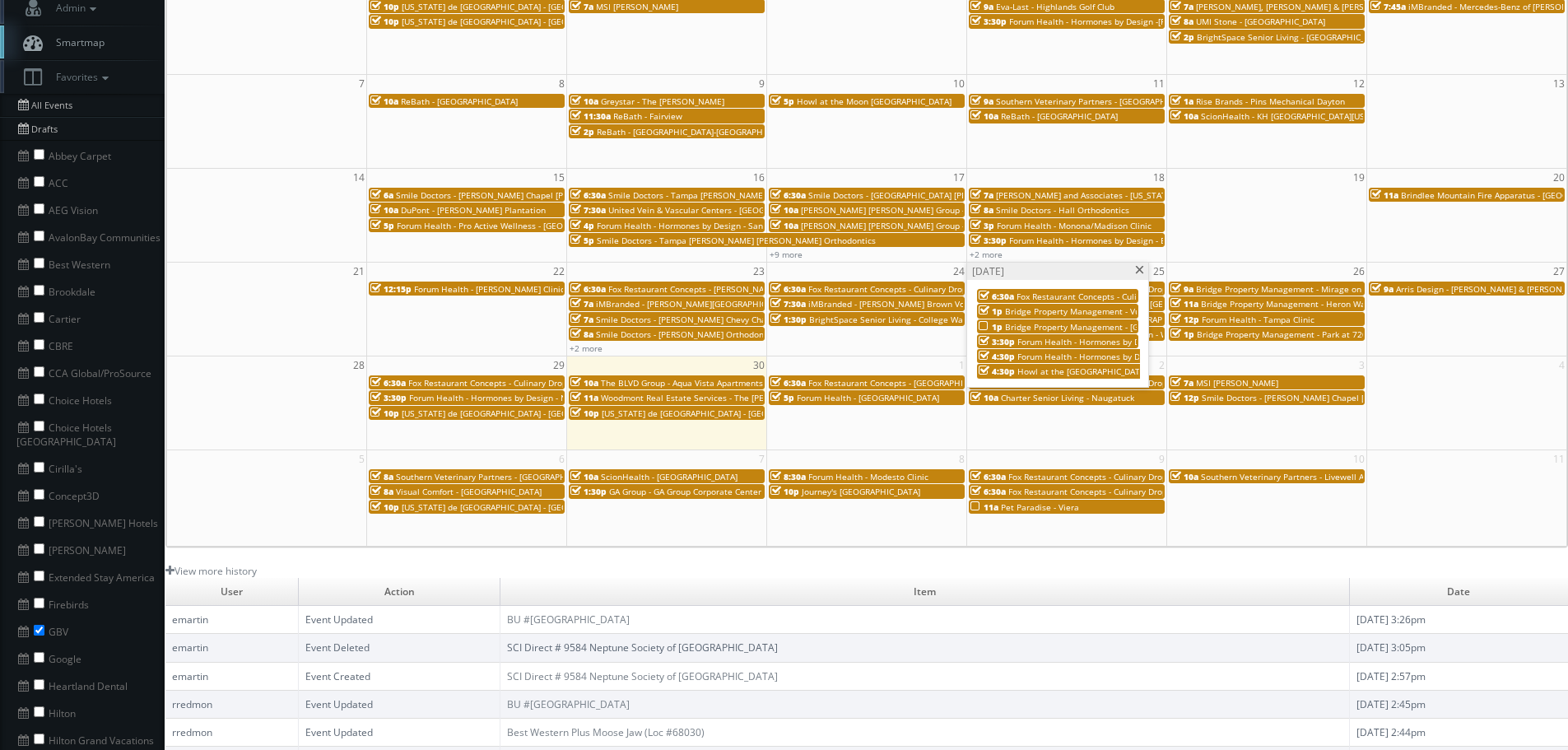
click at [1137, 268] on span at bounding box center [1140, 270] width 11 height 9
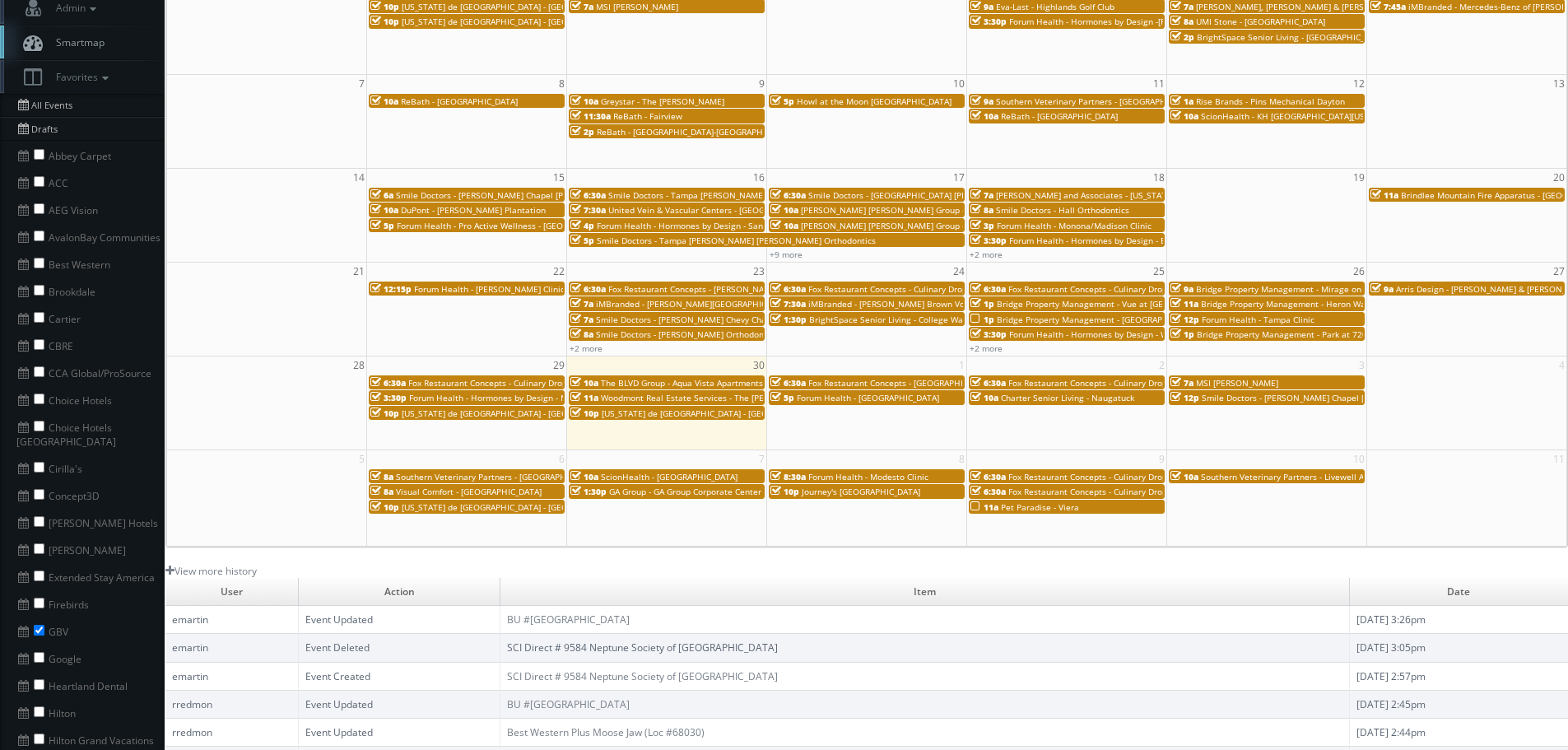
click at [1538, 292] on span "Arris Design - [PERSON_NAME] & [PERSON_NAME]" at bounding box center [1493, 289] width 196 height 12
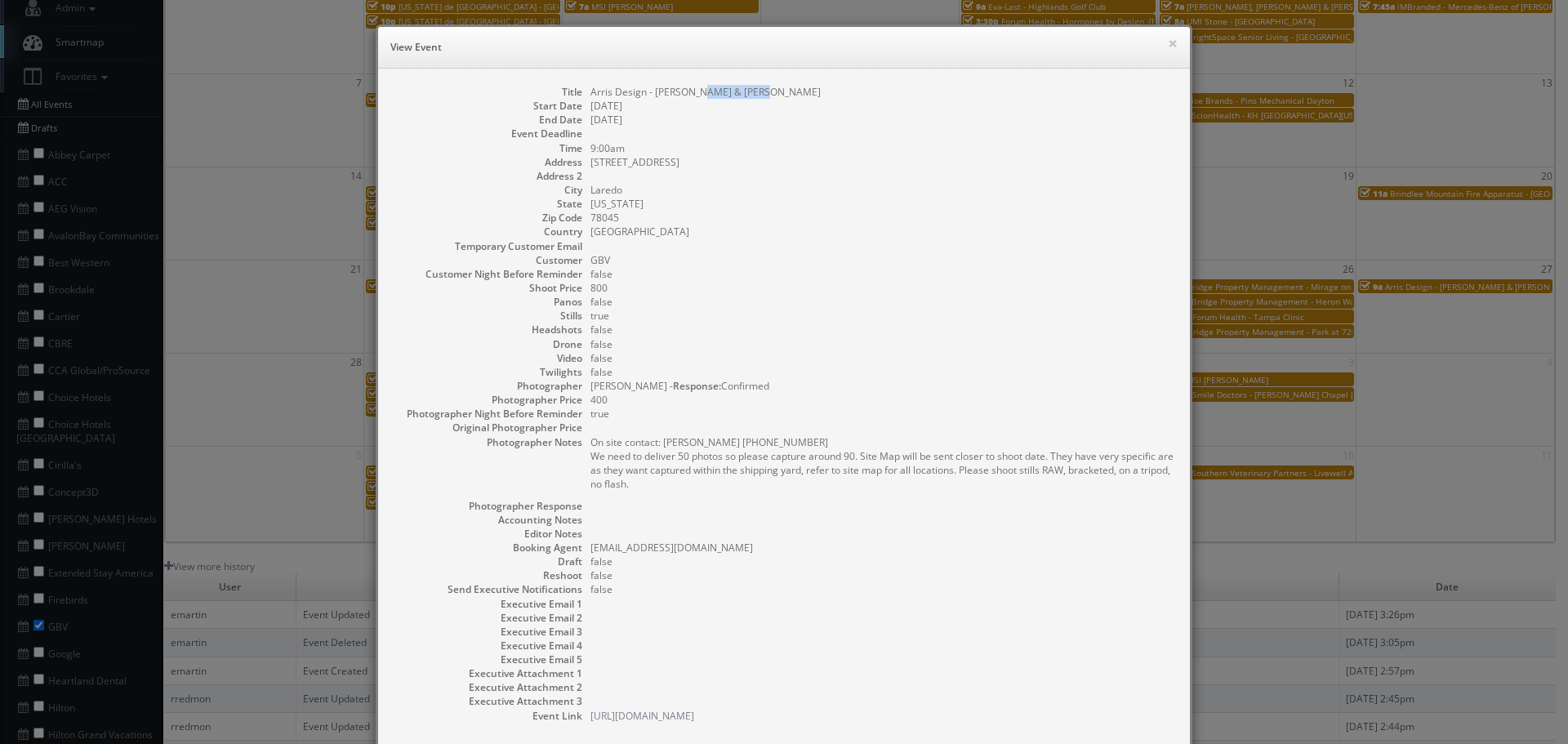
copy dd "Nagel Laredo"
drag, startPoint x: 781, startPoint y: 91, endPoint x: 696, endPoint y: 97, distance: 85.2
click at [696, 97] on dd "Arris Design - [PERSON_NAME] & [PERSON_NAME]" at bounding box center [882, 92] width 583 height 14
click at [1168, 43] on button "×" at bounding box center [1173, 44] width 10 height 12
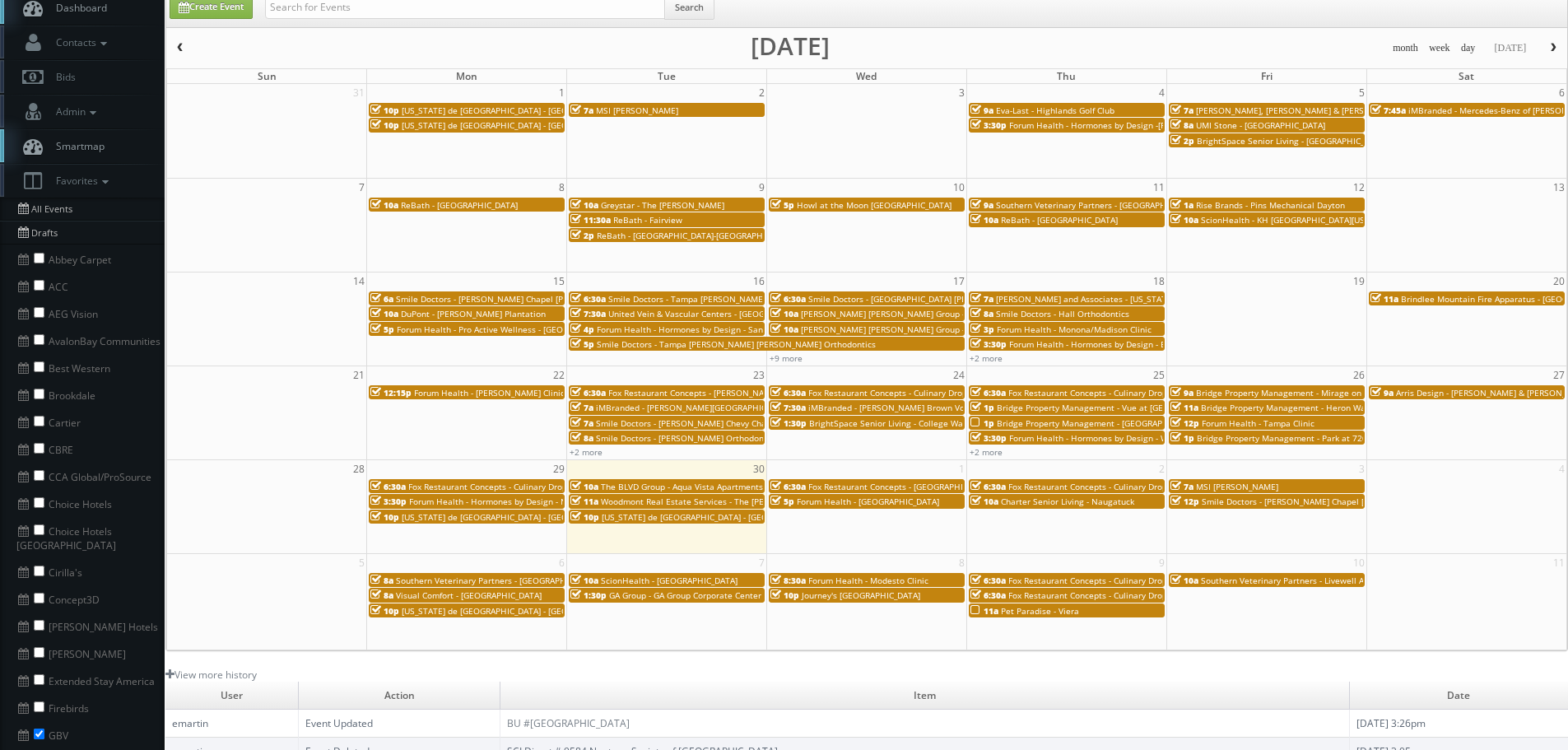
scroll to position [0, 0]
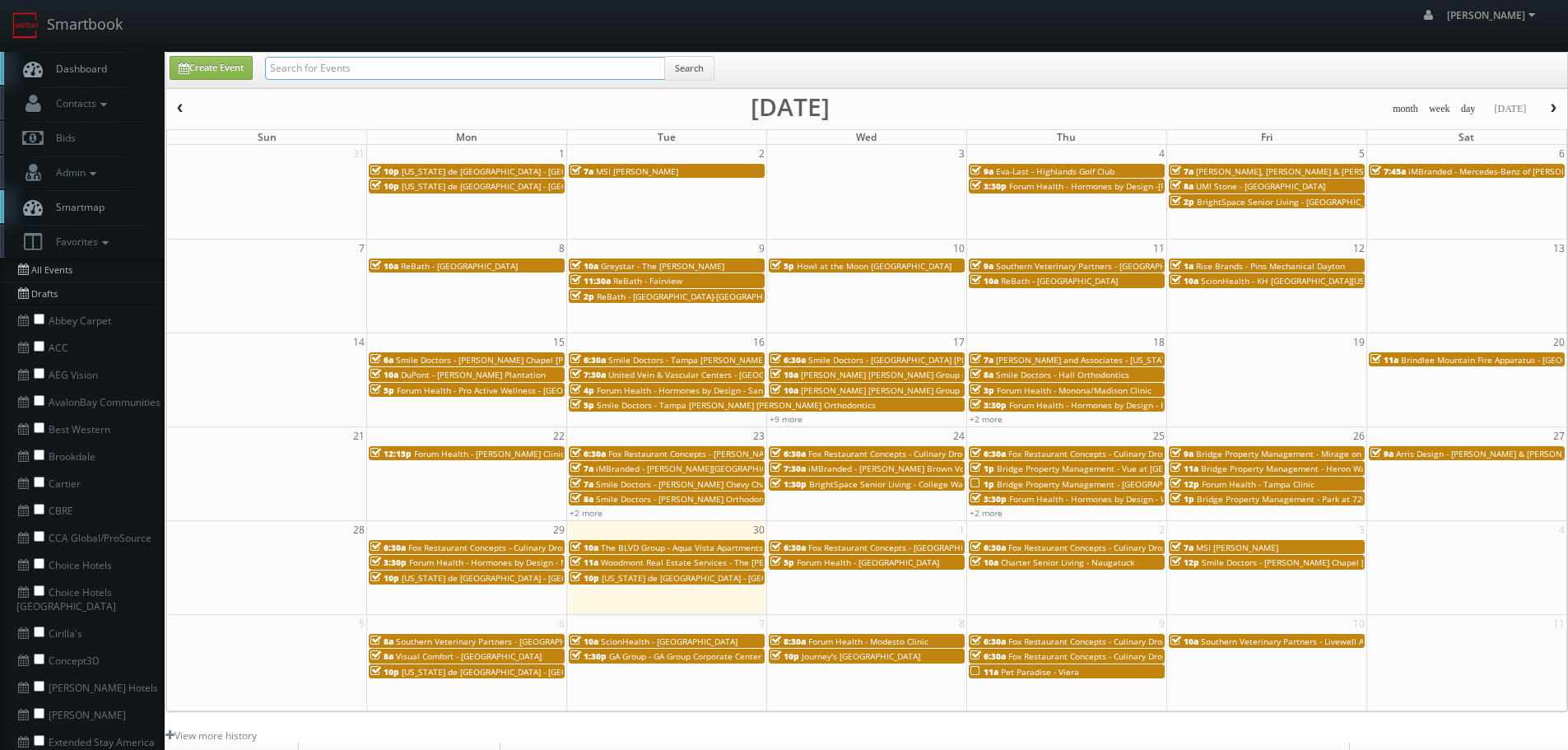
click at [432, 70] on input "text" at bounding box center [465, 68] width 400 height 23
paste input "Nagel Laredo"
type input "Nagel Laredo"
click at [699, 73] on button "Search" at bounding box center [689, 68] width 50 height 25
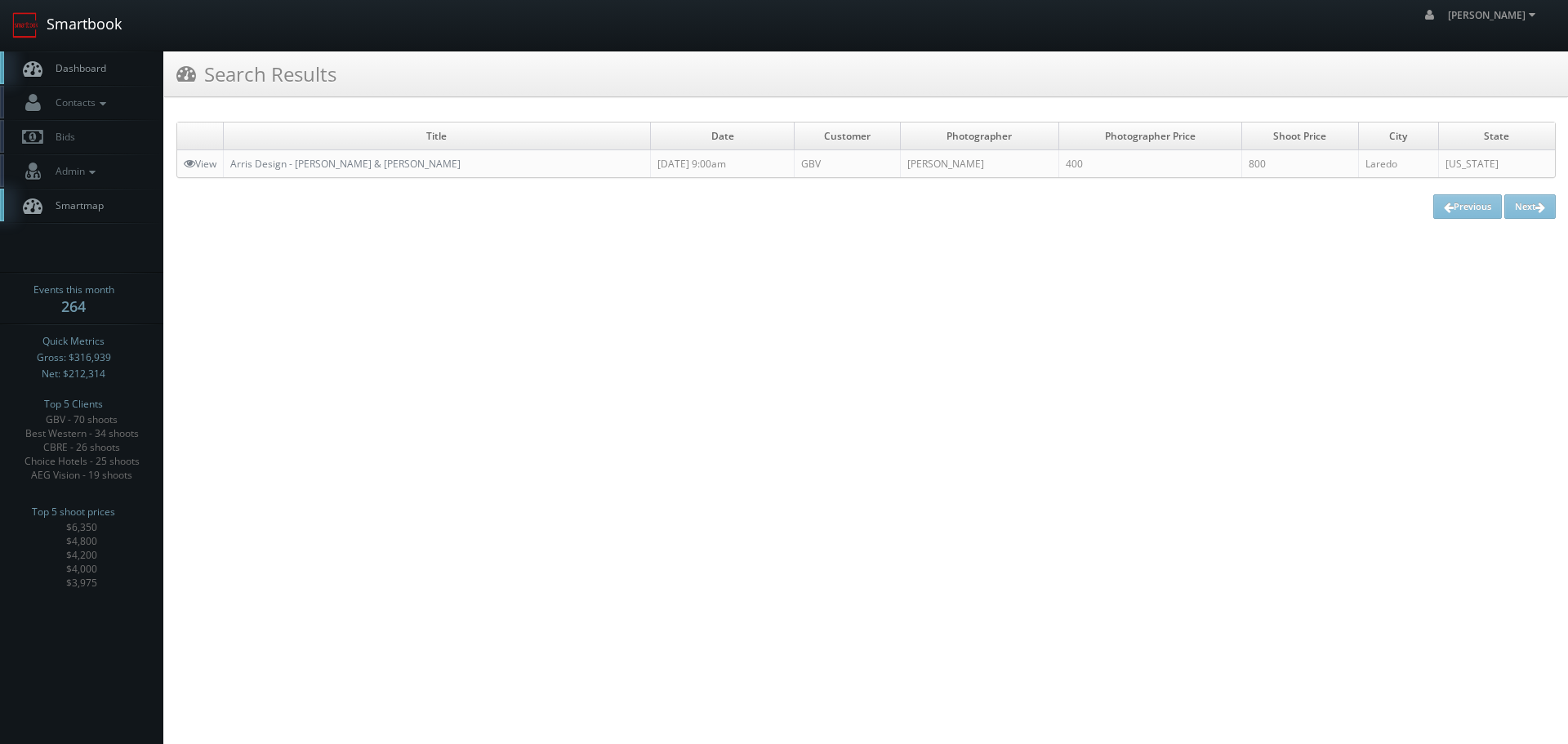
click at [108, 34] on link "Smartbook" at bounding box center [66, 25] width 134 height 50
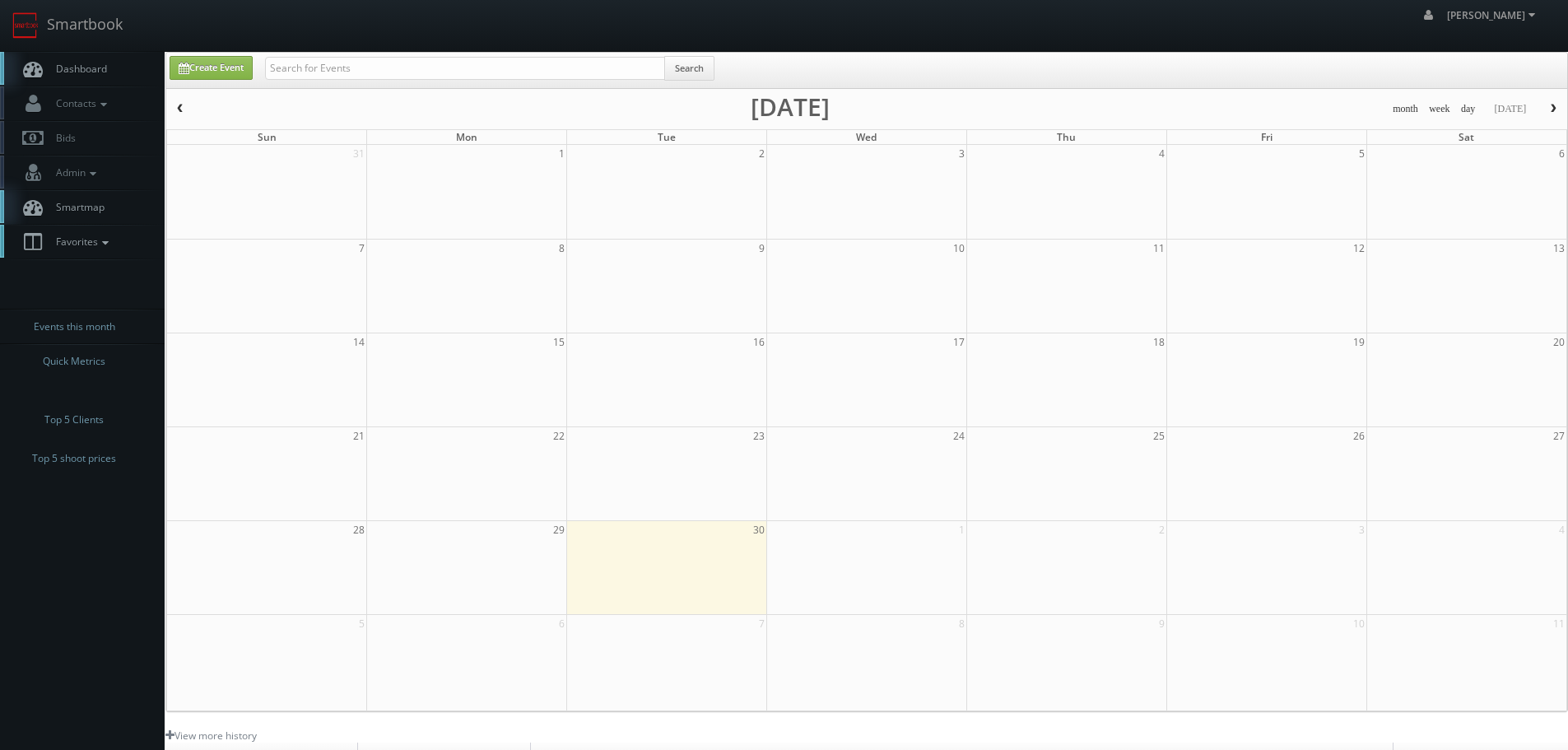
click at [86, 244] on span "Favorites" at bounding box center [80, 242] width 65 height 14
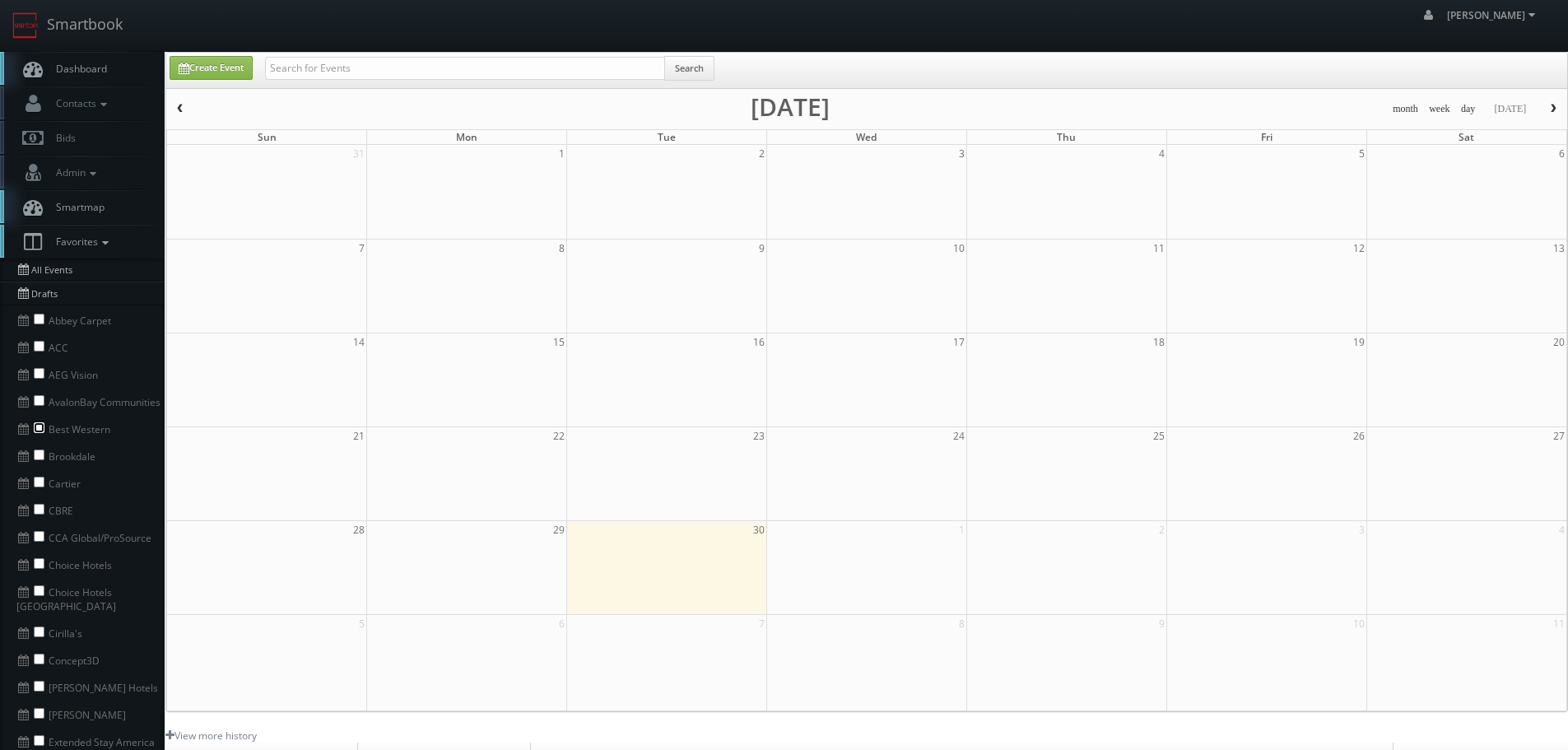
click at [37, 425] on input "checkbox" at bounding box center [39, 427] width 11 height 11
checkbox input "true"
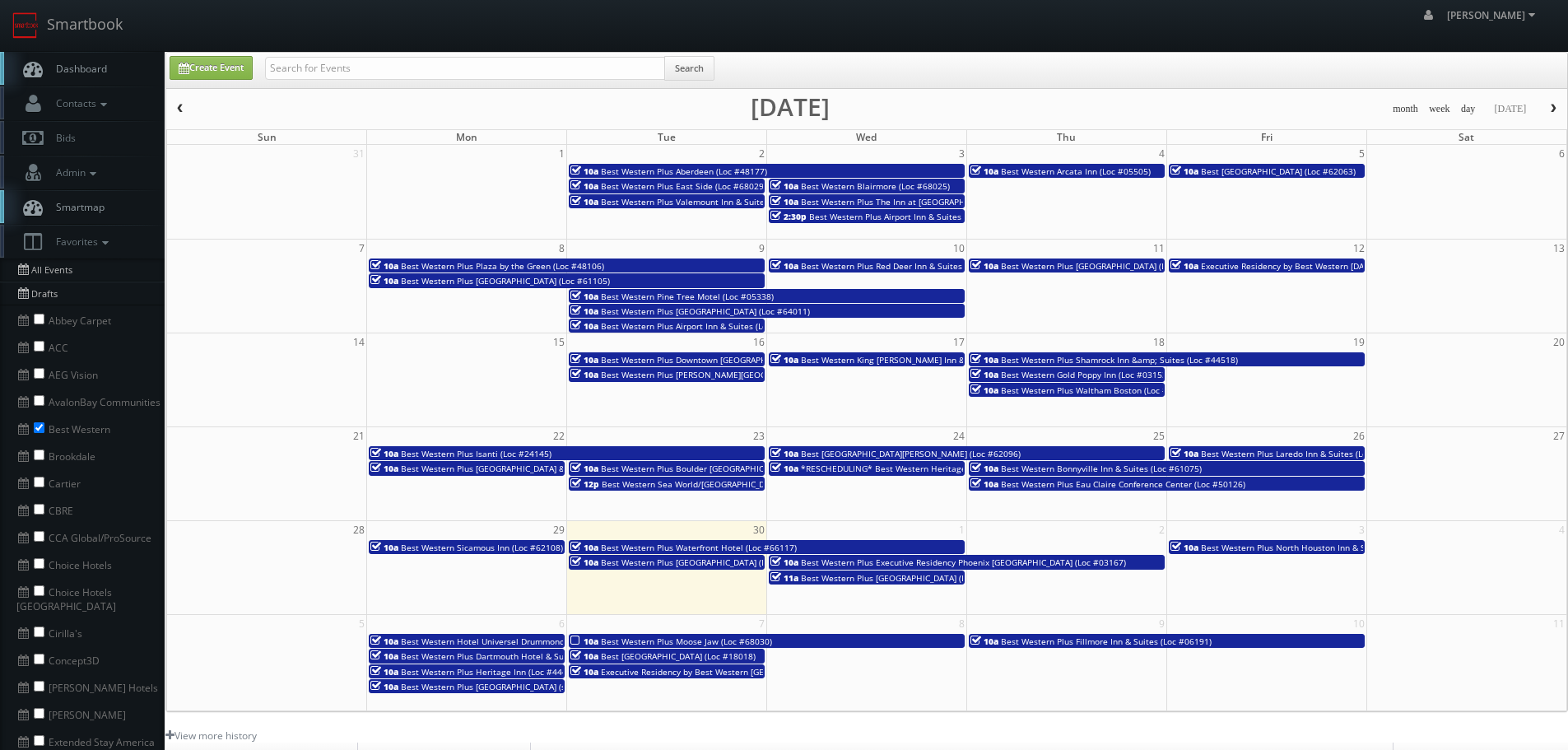
click at [175, 101] on button "button" at bounding box center [180, 109] width 28 height 20
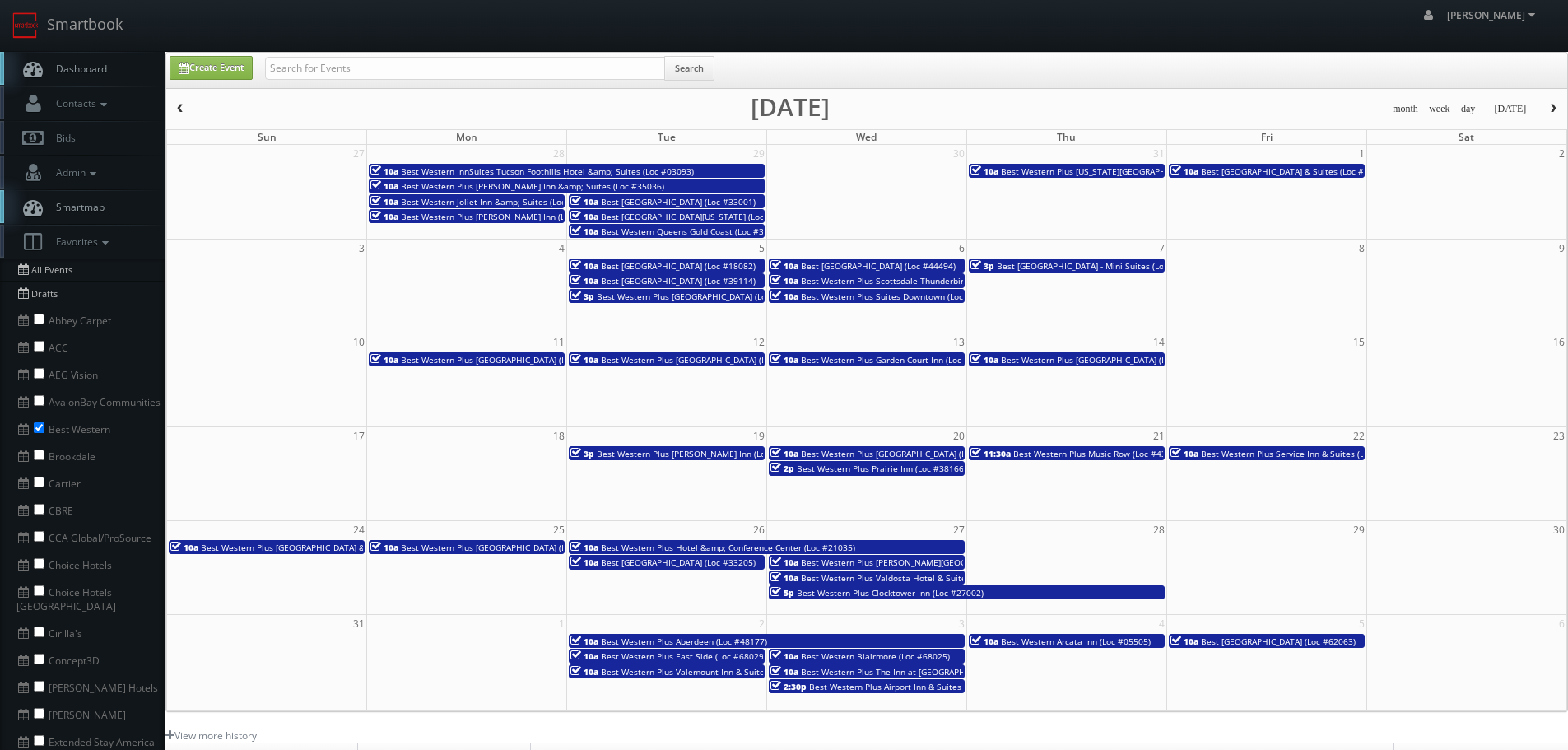
click at [850, 594] on span "Best Western Plus Clocktower Inn (Loc #27002)" at bounding box center [890, 593] width 187 height 12
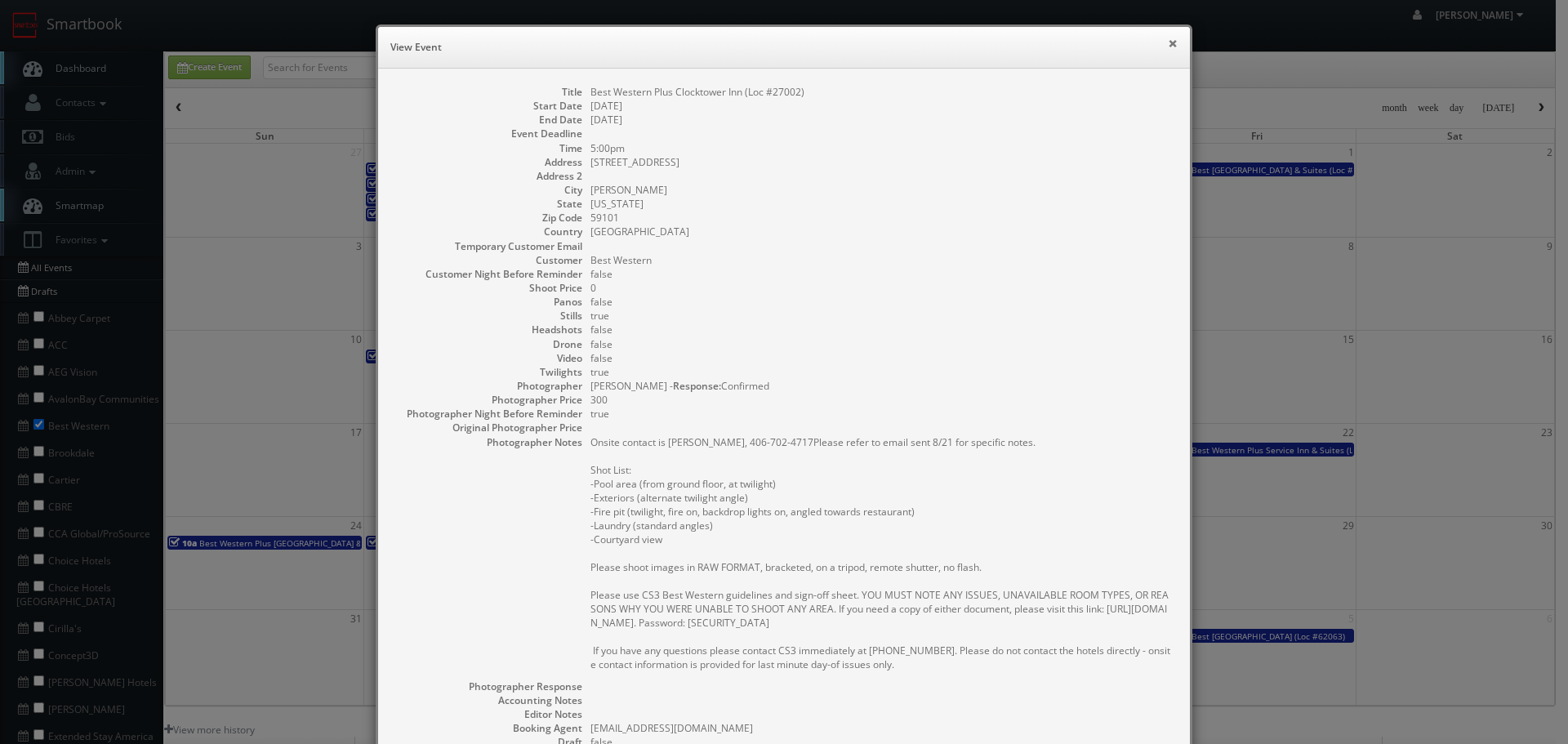
click at [1168, 48] on button "×" at bounding box center [1173, 44] width 10 height 12
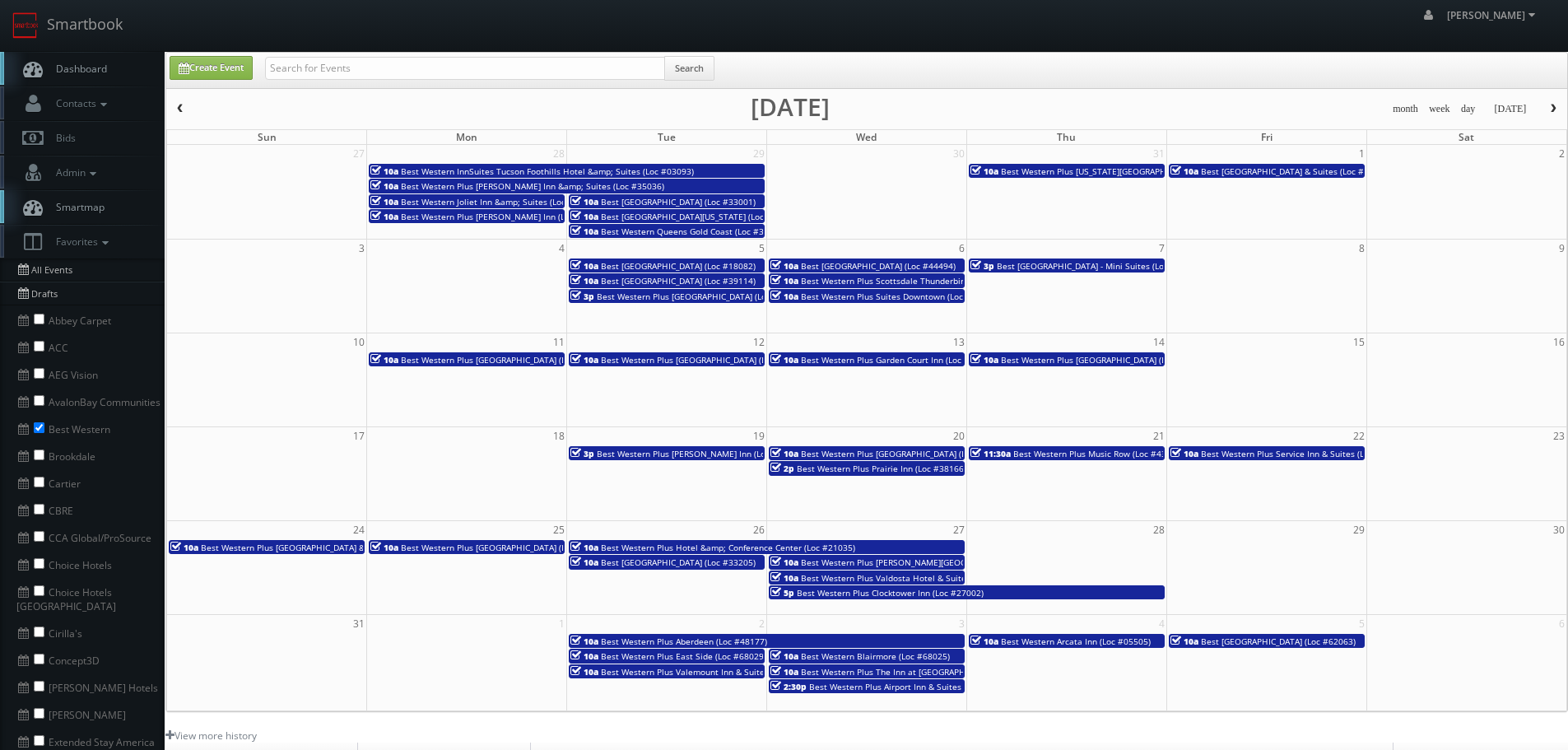
click at [1556, 114] on button "button" at bounding box center [1553, 109] width 28 height 20
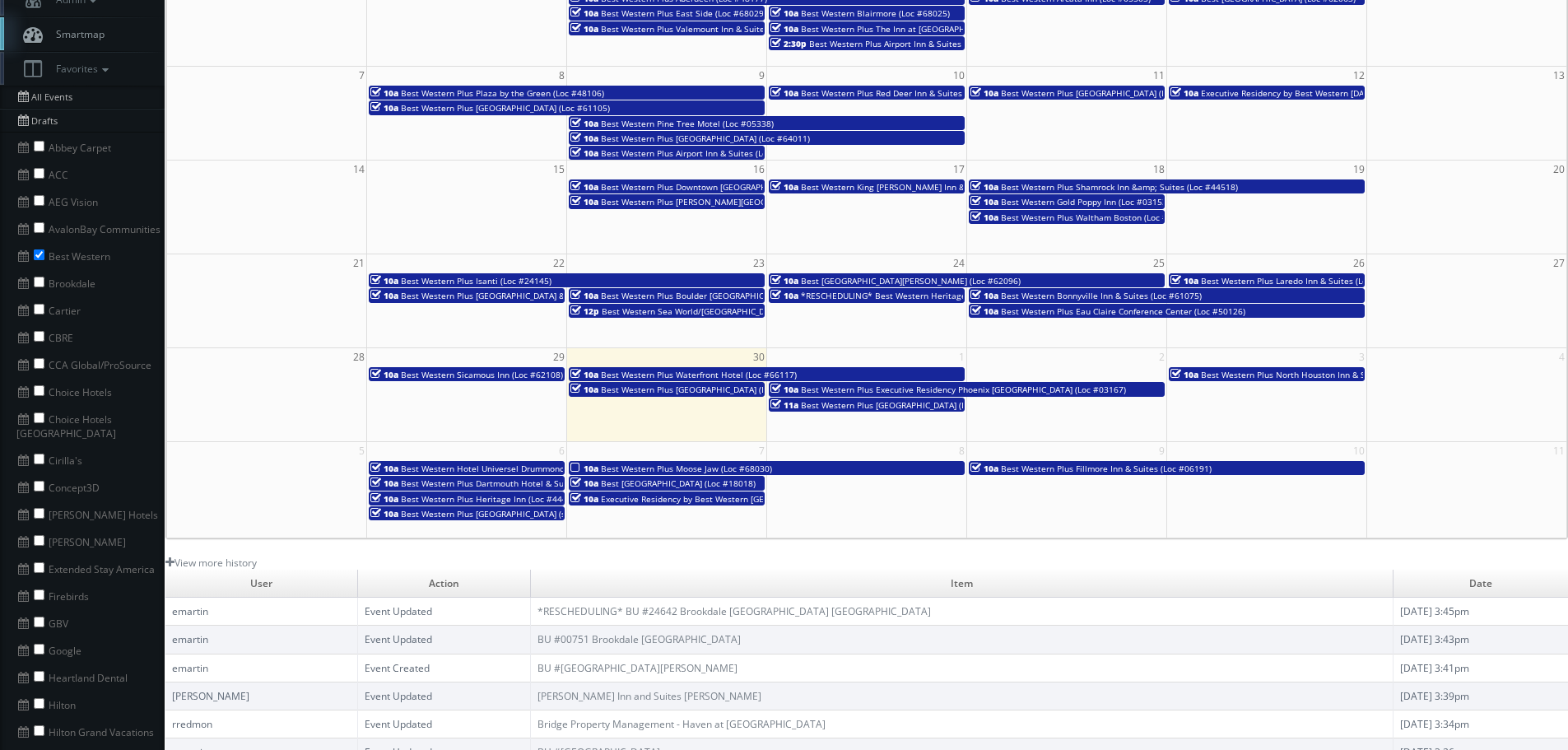
scroll to position [30, 0]
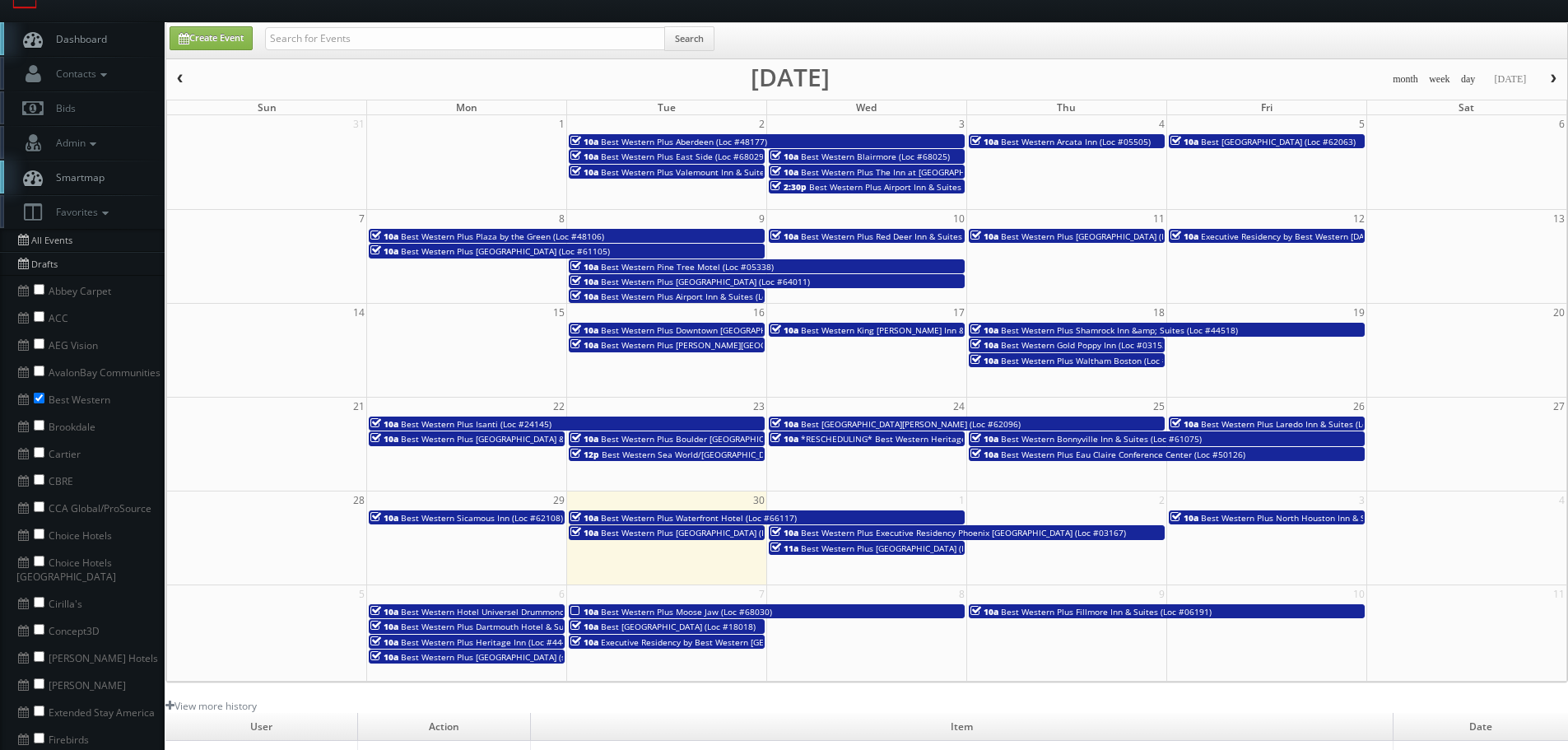
click at [668, 143] on span "Best Western Plus Aberdeen (Loc #48177)" at bounding box center [684, 142] width 166 height 12
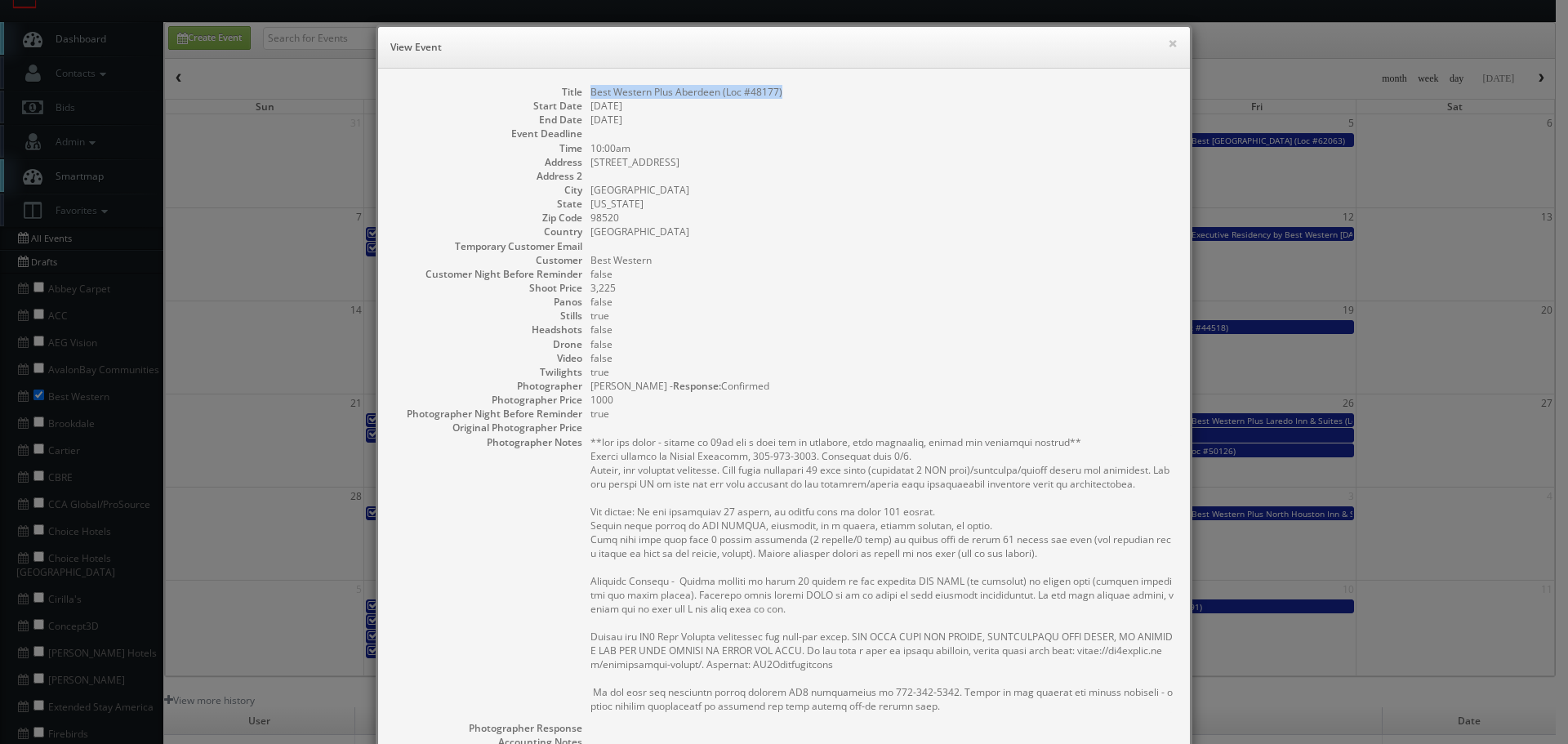
copy dd "Best Western Plus Aberdeen (Loc #48177)"
drag, startPoint x: 700, startPoint y: 96, endPoint x: 583, endPoint y: 92, distance: 117.1
click at [583, 92] on dl "Title Best Western Plus Aberdeen (Loc #48177) Start Date 09/02/2025 End Date 09…" at bounding box center [784, 514] width 779 height 860
click at [1169, 43] on button "×" at bounding box center [1173, 44] width 10 height 12
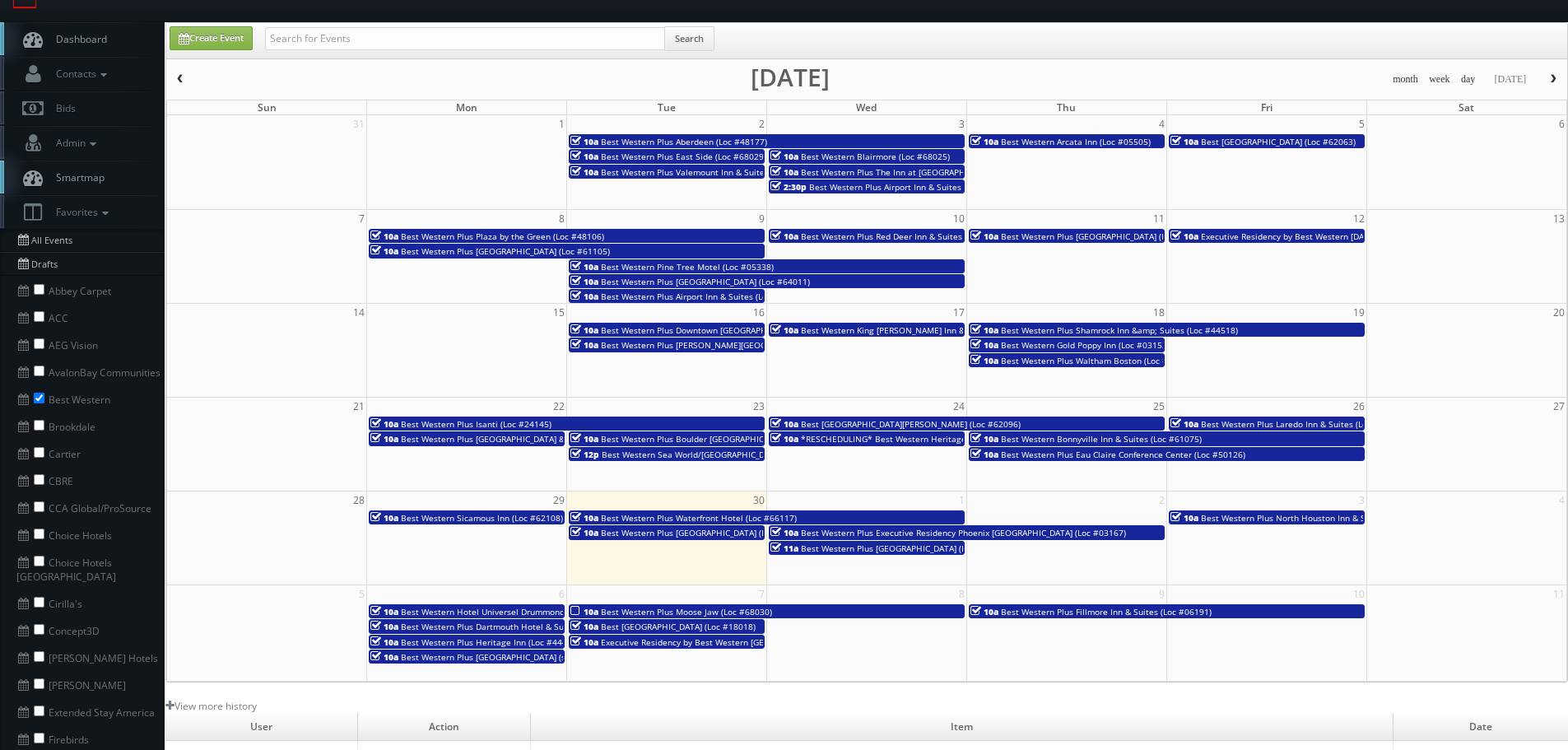
click at [725, 155] on span "Best Western Plus East Side (Loc #68029)" at bounding box center [683, 157] width 165 height 12
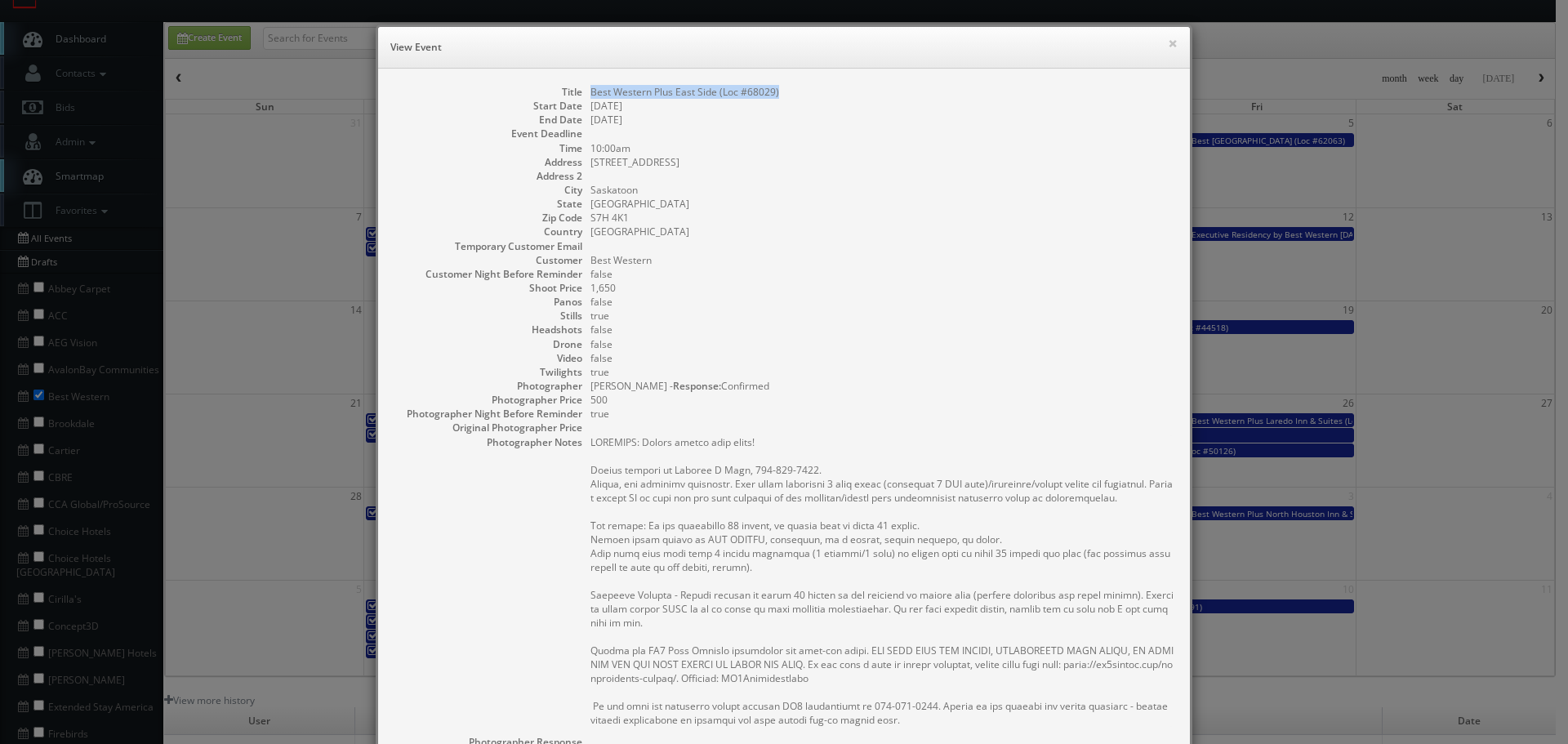
copy dd "Best Western Plus East Side (Loc #68029)"
drag, startPoint x: 838, startPoint y: 73, endPoint x: 688, endPoint y: 121, distance: 157.5
click at [578, 85] on div "Title Best Western Plus East Side (Loc #68029) Start Date 09/02/2025 End Date 0…" at bounding box center [784, 530] width 812 height 923
click at [1168, 38] on button "×" at bounding box center [1173, 44] width 10 height 12
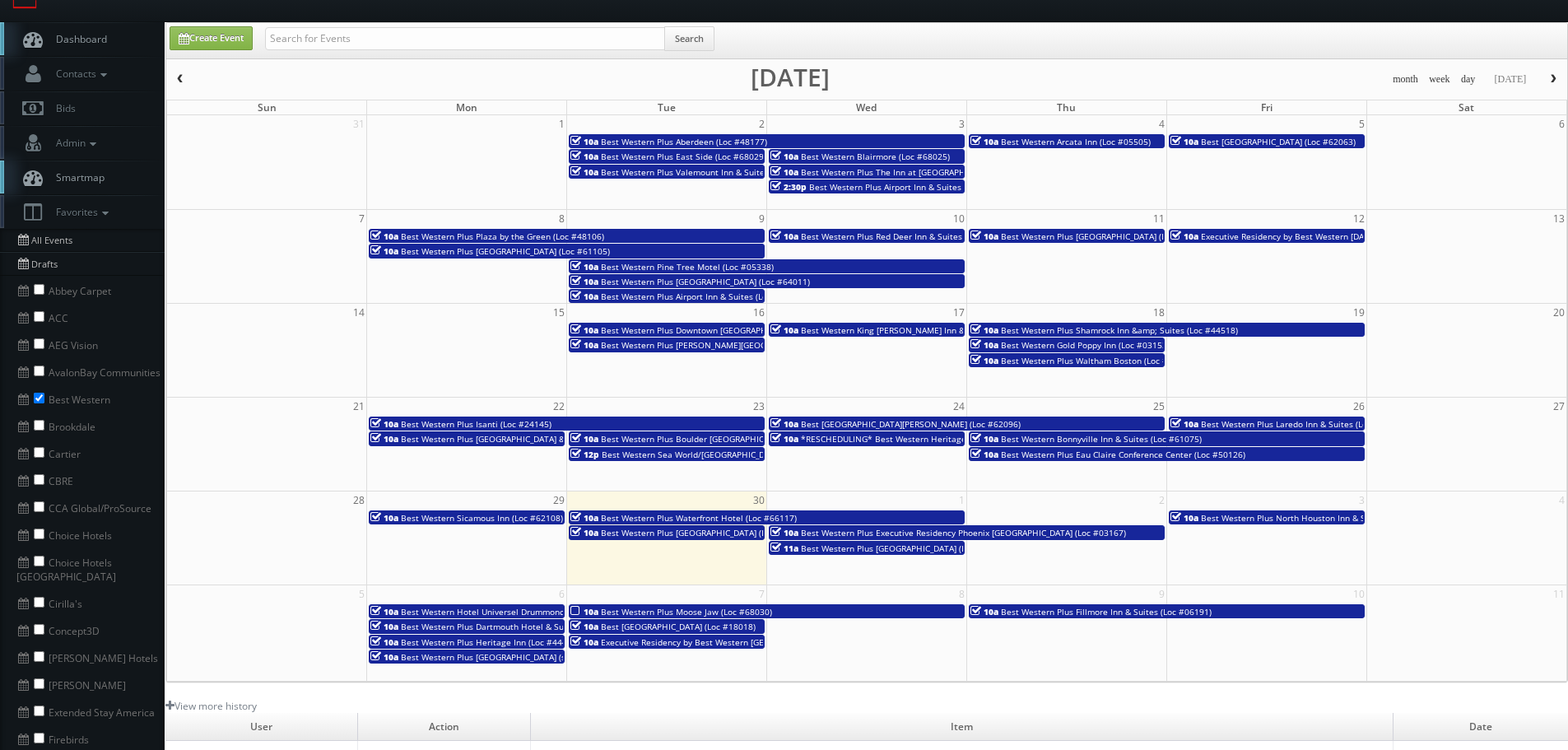
click at [729, 171] on span "Best Western Plus Valemount Inn & Suites (Loc #62120)" at bounding box center [711, 172] width 221 height 12
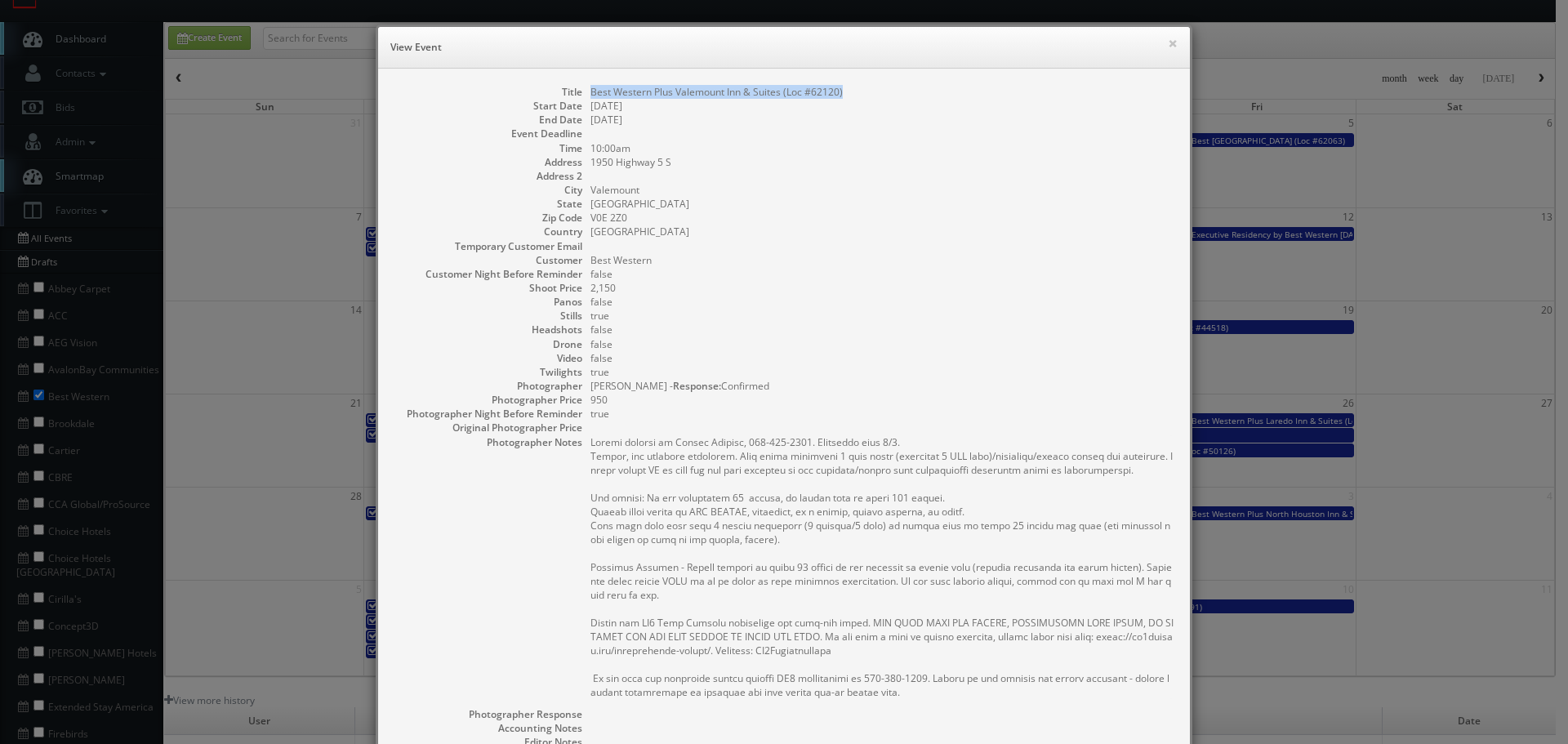
copy dd "Best Western Plus Valemount Inn & Suites (Loc #62120)"
drag, startPoint x: 859, startPoint y: 94, endPoint x: 584, endPoint y: 91, distance: 275.0
click at [590, 91] on dd "Best Western Plus Valemount Inn & Suites (Loc #62120)" at bounding box center [882, 92] width 583 height 14
click at [1168, 43] on button "×" at bounding box center [1173, 44] width 10 height 12
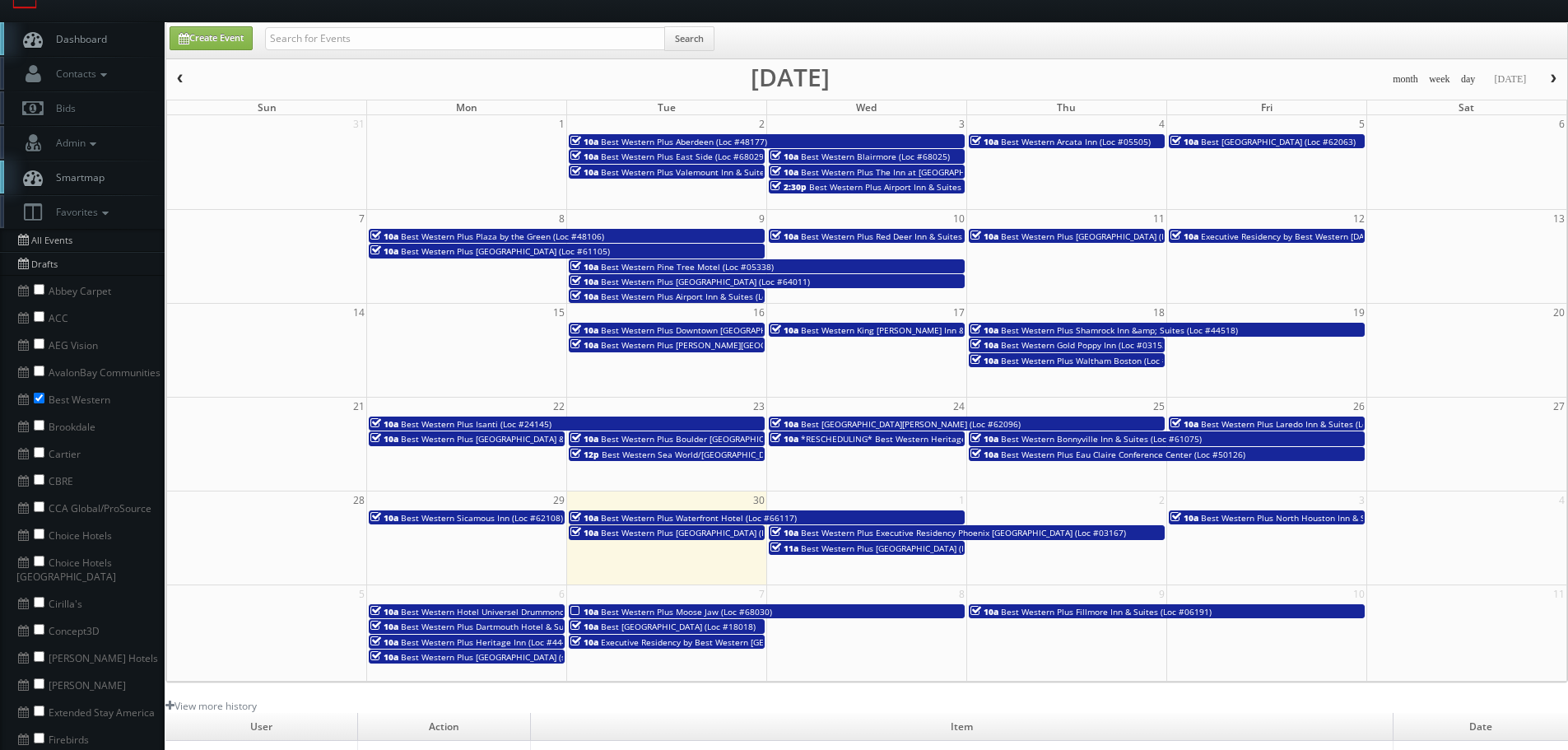
click at [865, 154] on span "Best Western Blairmore (Loc #68025)" at bounding box center [876, 157] width 149 height 12
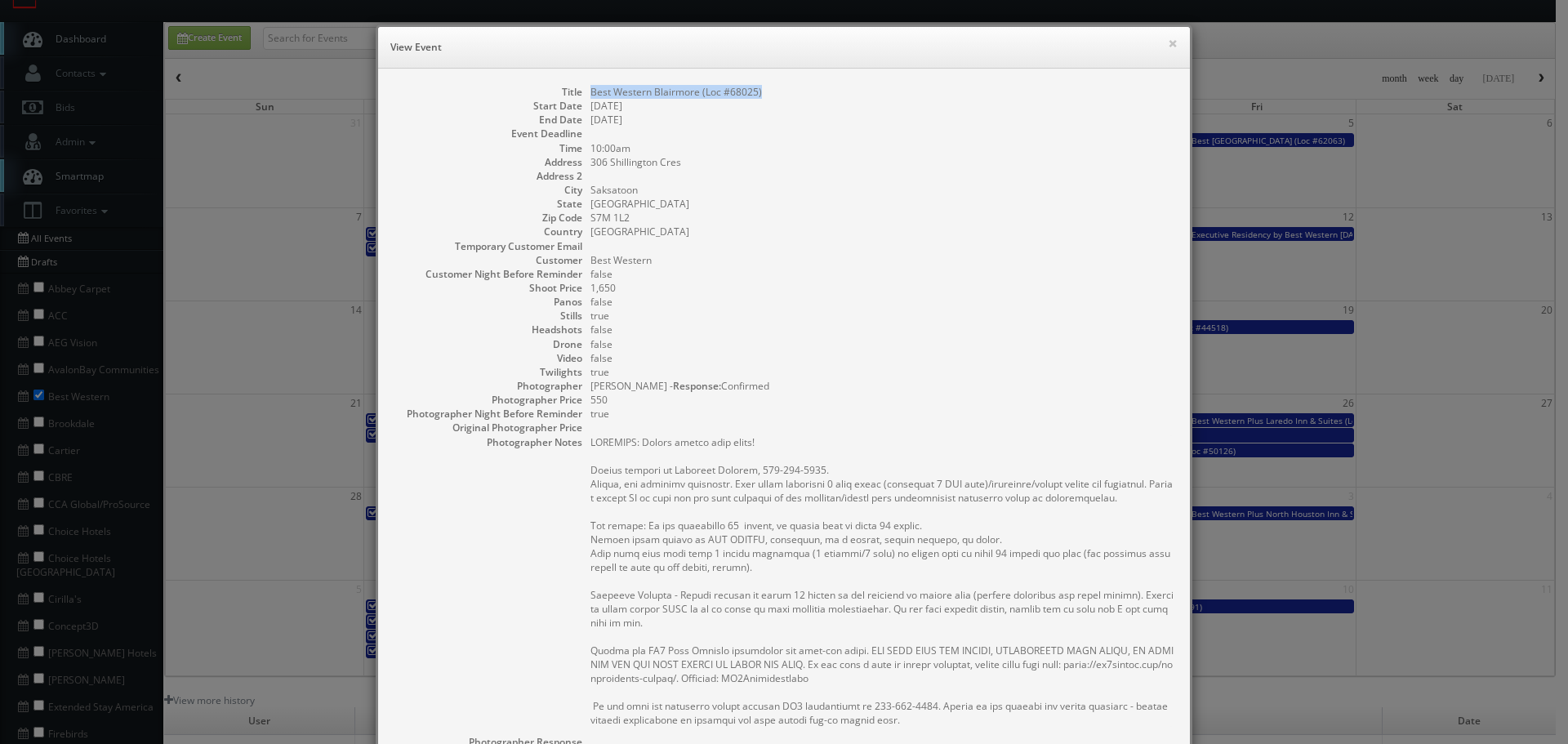
copy dd "Best Western Blairmore (Loc #68025)"
drag, startPoint x: 808, startPoint y: 92, endPoint x: 585, endPoint y: 93, distance: 223.0
click at [590, 93] on dd "Best Western Blairmore (Loc #68025)" at bounding box center [882, 92] width 583 height 14
drag, startPoint x: 1167, startPoint y: 37, endPoint x: 1164, endPoint y: 45, distance: 8.5
click at [1168, 38] on button "×" at bounding box center [1173, 44] width 10 height 12
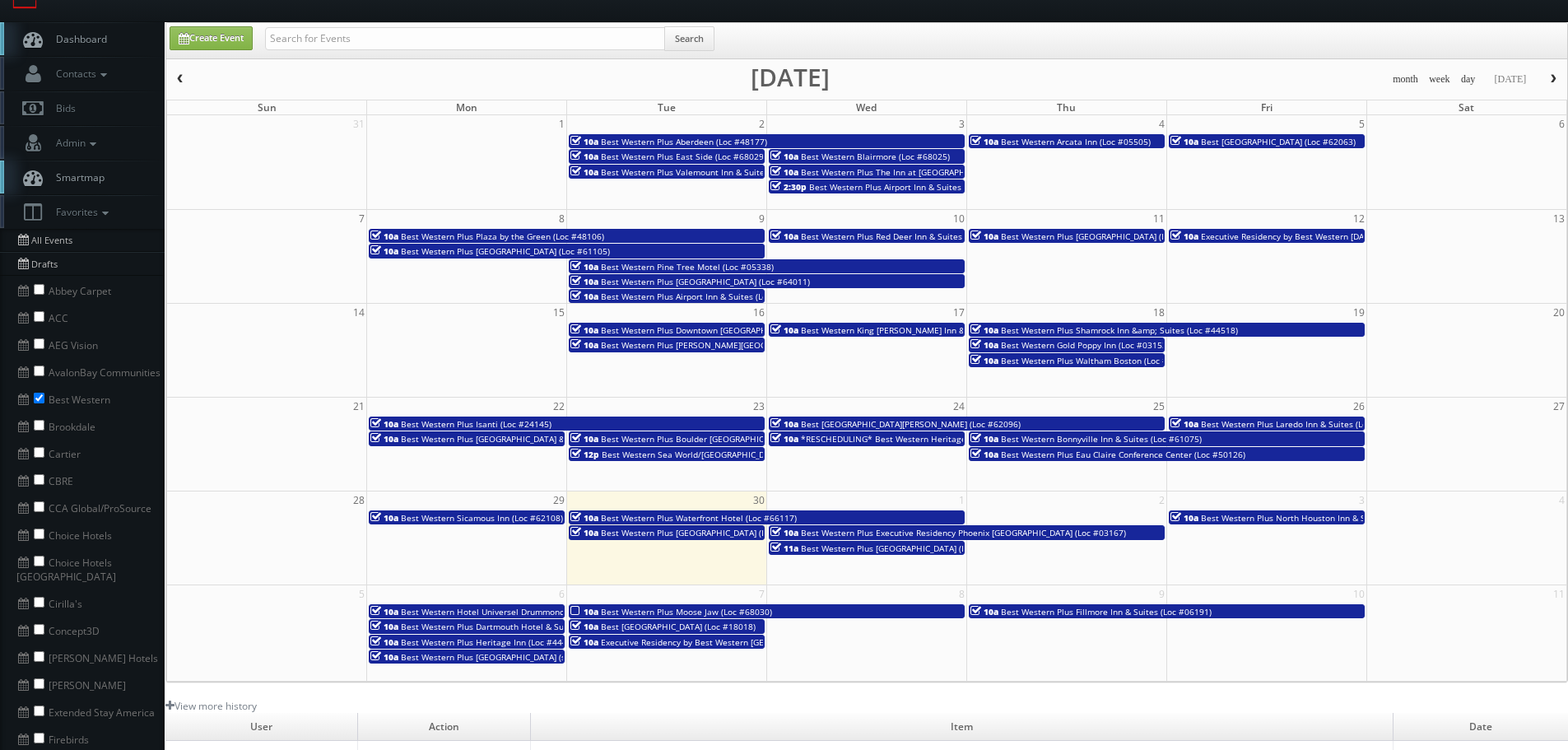
click at [866, 172] on span "Best Western Plus The Inn at St. Albert (Loc #61082)" at bounding box center [959, 172] width 317 height 12
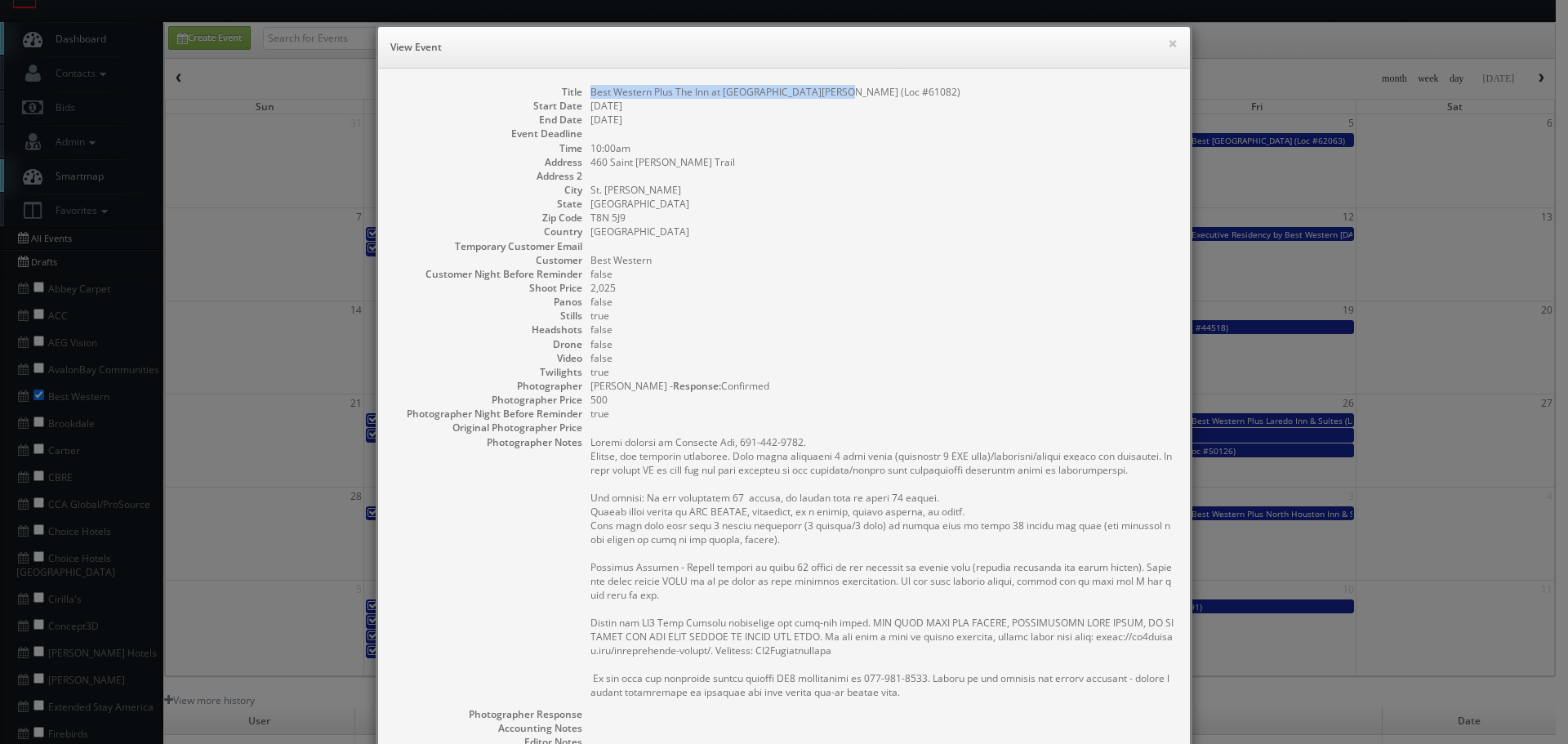
copy dd "Best Western Plus The Inn at St. Albert (Loc #61082)"
drag, startPoint x: 846, startPoint y: 83, endPoint x: 583, endPoint y: 94, distance: 263.2
click at [583, 94] on div "Title Best Western Plus The Inn at St. Albert (Loc #61082) Start Date 09/03/202…" at bounding box center [784, 516] width 812 height 895
click at [1168, 42] on button "×" at bounding box center [1173, 44] width 10 height 12
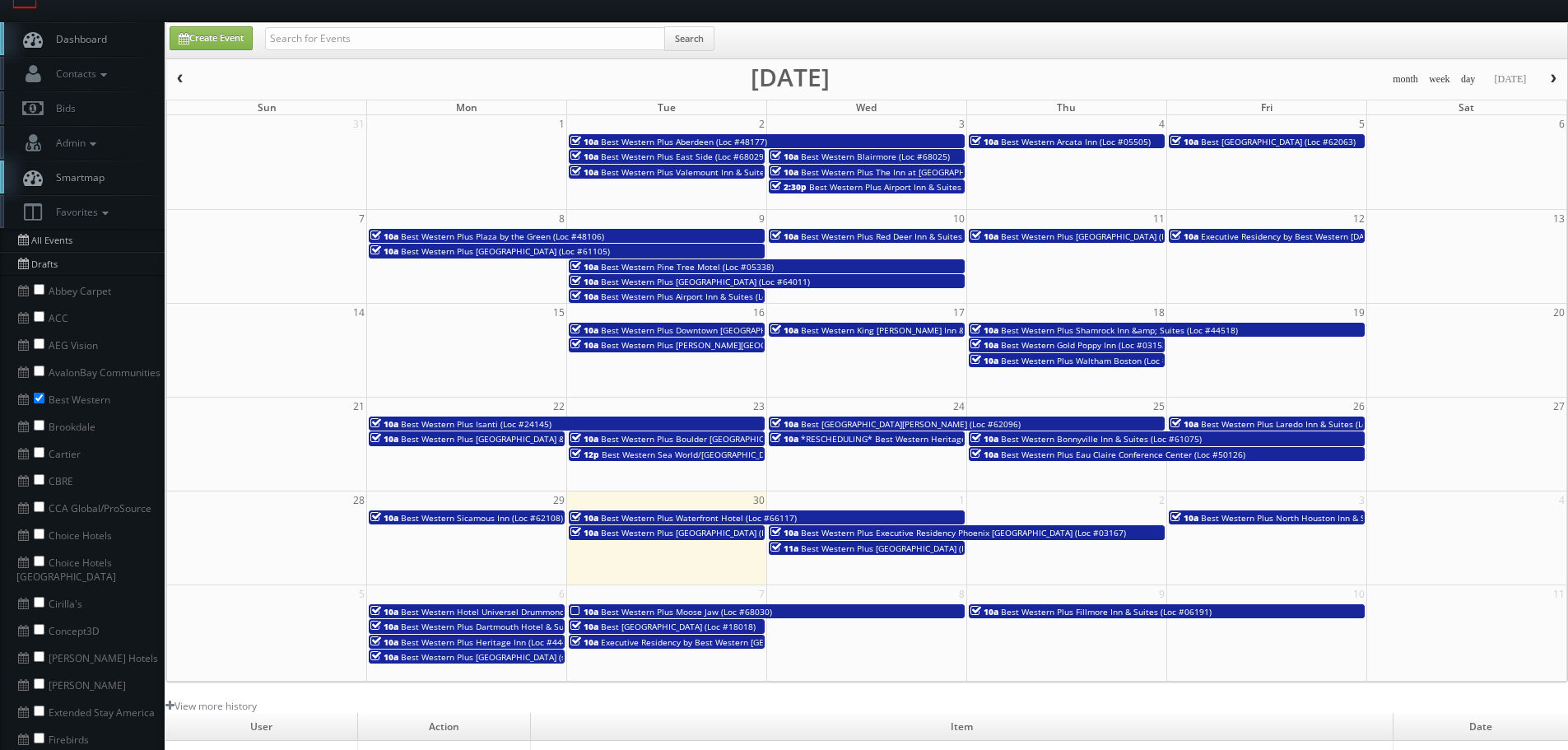
click at [856, 188] on span "Best Western Plus Airport Inn & Suites (Loc #45086)" at bounding box center [912, 187] width 206 height 12
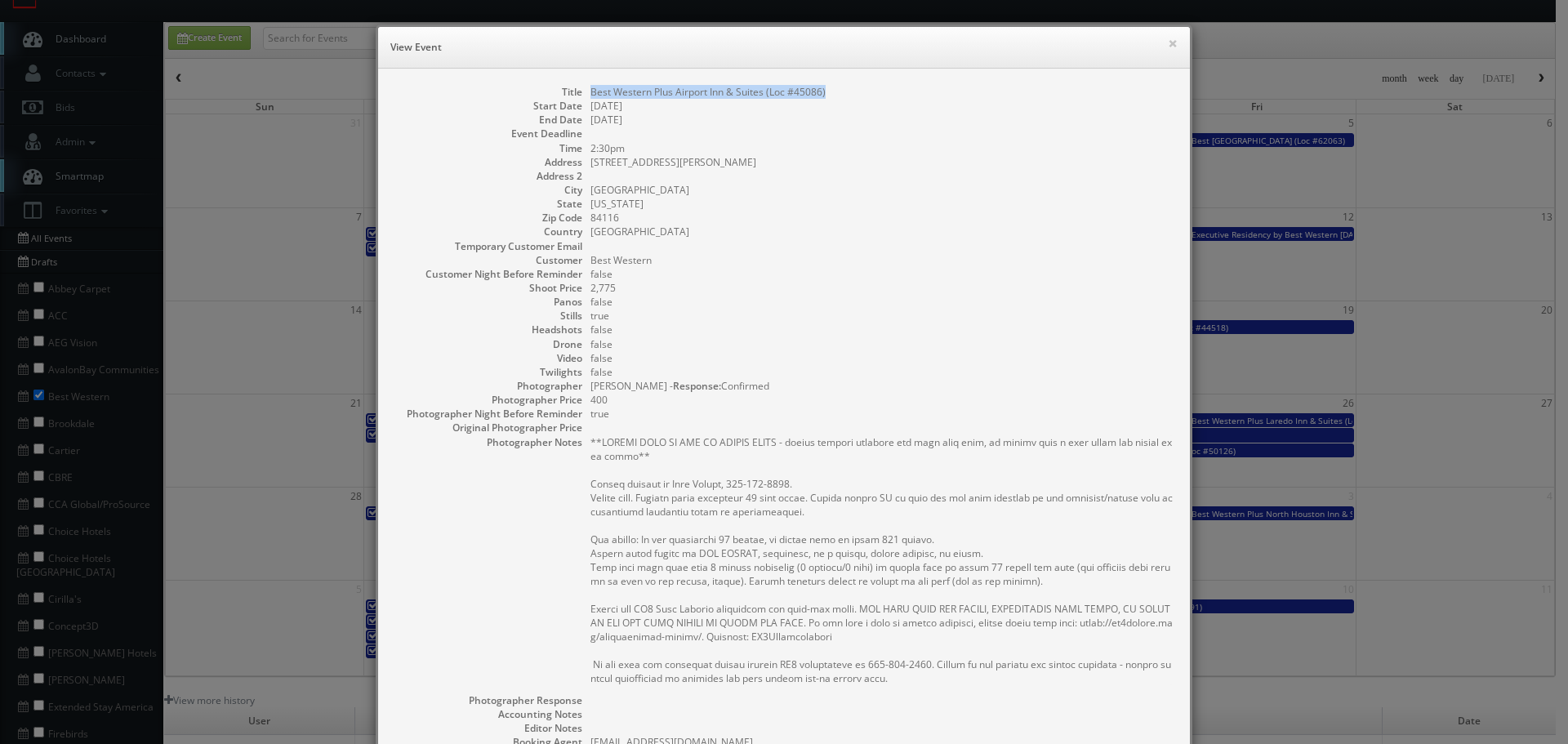
copy dl "Best Western Plus Airport Inn & Suites (Loc #45086)"
drag, startPoint x: 844, startPoint y: 88, endPoint x: 599, endPoint y: 101, distance: 245.3
click at [575, 94] on dl "Title Best Western Plus Airport Inn & Suites (Loc #45086) Start Date 09/03/2025…" at bounding box center [784, 501] width 779 height 832
click at [1169, 45] on button "×" at bounding box center [1173, 44] width 10 height 12
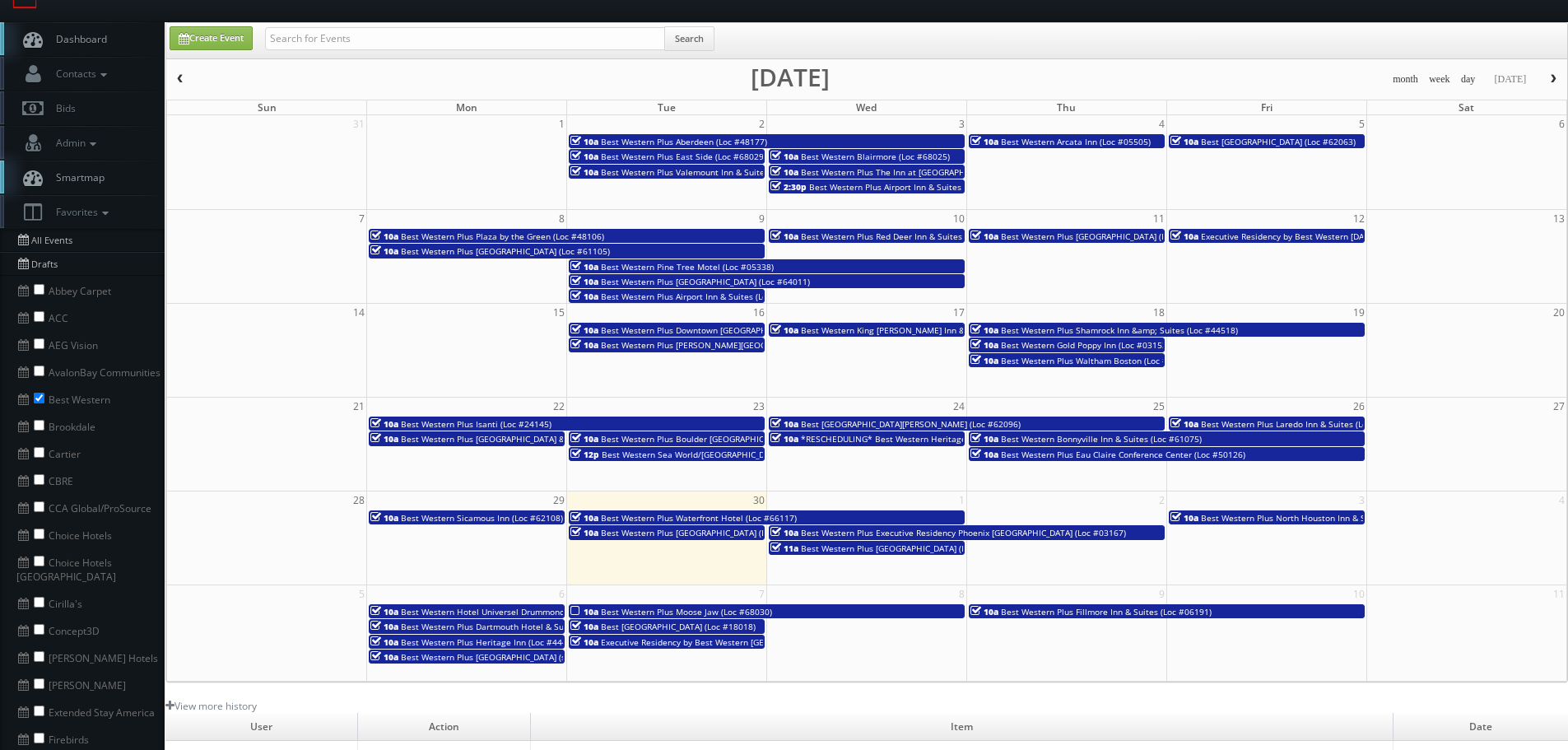
click at [1078, 142] on span "Best Western Arcata Inn (Loc #05505)" at bounding box center [1076, 142] width 150 height 12
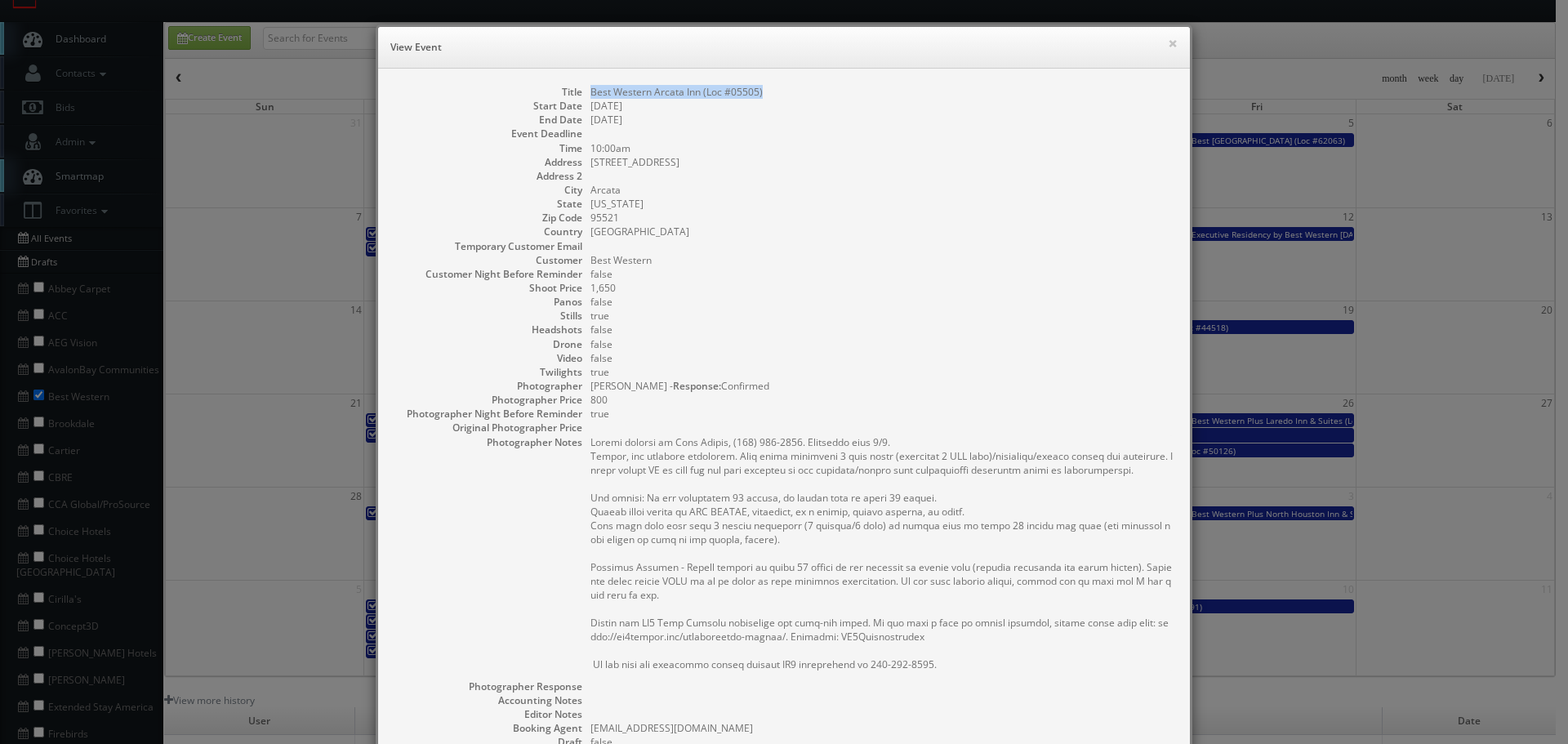
copy dd "Best Western Arcata Inn (Loc #05505)"
drag, startPoint x: 771, startPoint y: 90, endPoint x: 584, endPoint y: 92, distance: 187.0
click at [590, 92] on dd "Best Western Arcata Inn (Loc #05505)" at bounding box center [882, 92] width 583 height 14
click at [1172, 40] on div "× View Event" at bounding box center [784, 48] width 812 height 42
click at [1171, 40] on button "×" at bounding box center [1173, 44] width 10 height 12
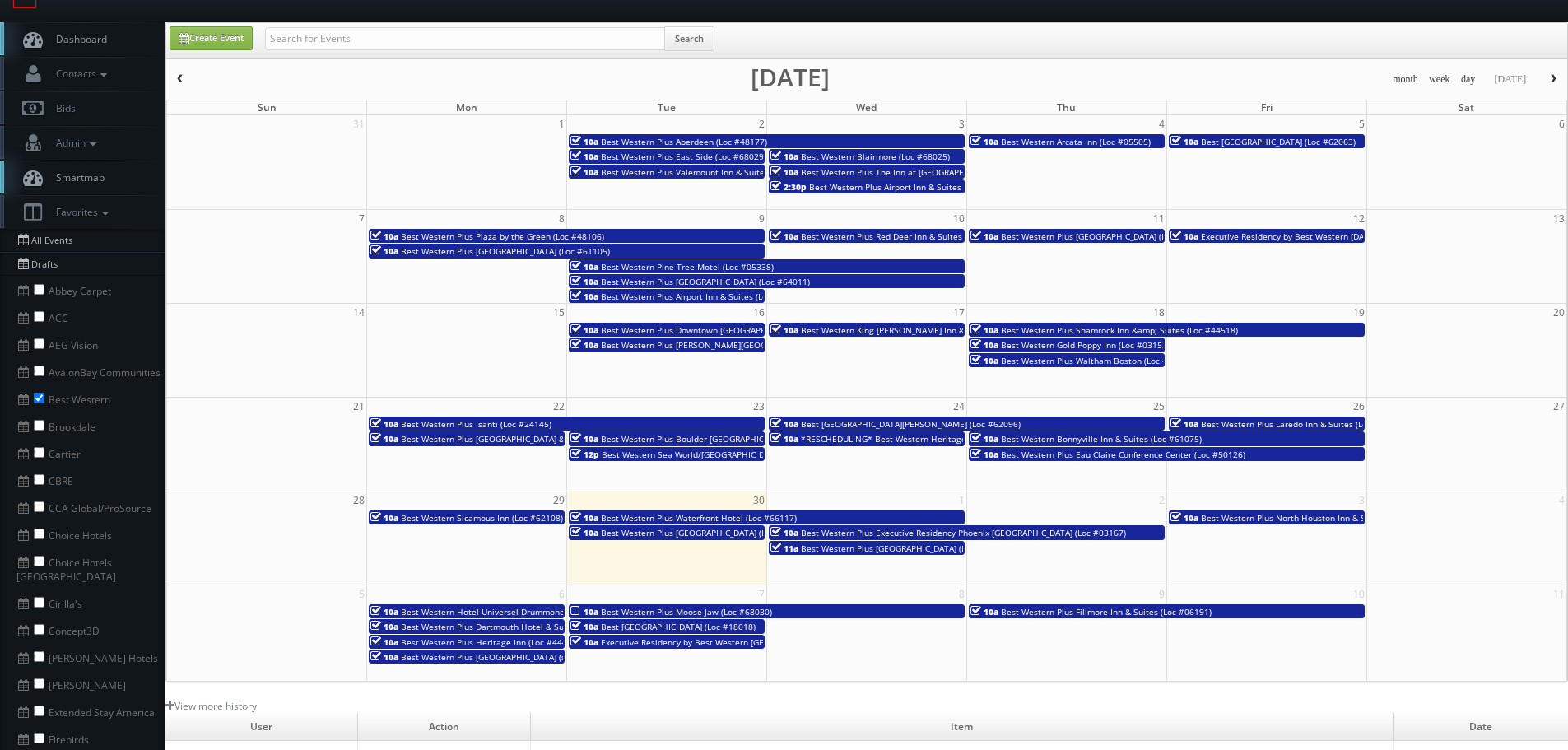
click at [1282, 143] on span "Best Western Plus Carlton Plaza Hotel (Loc #62063)" at bounding box center [1278, 142] width 155 height 12
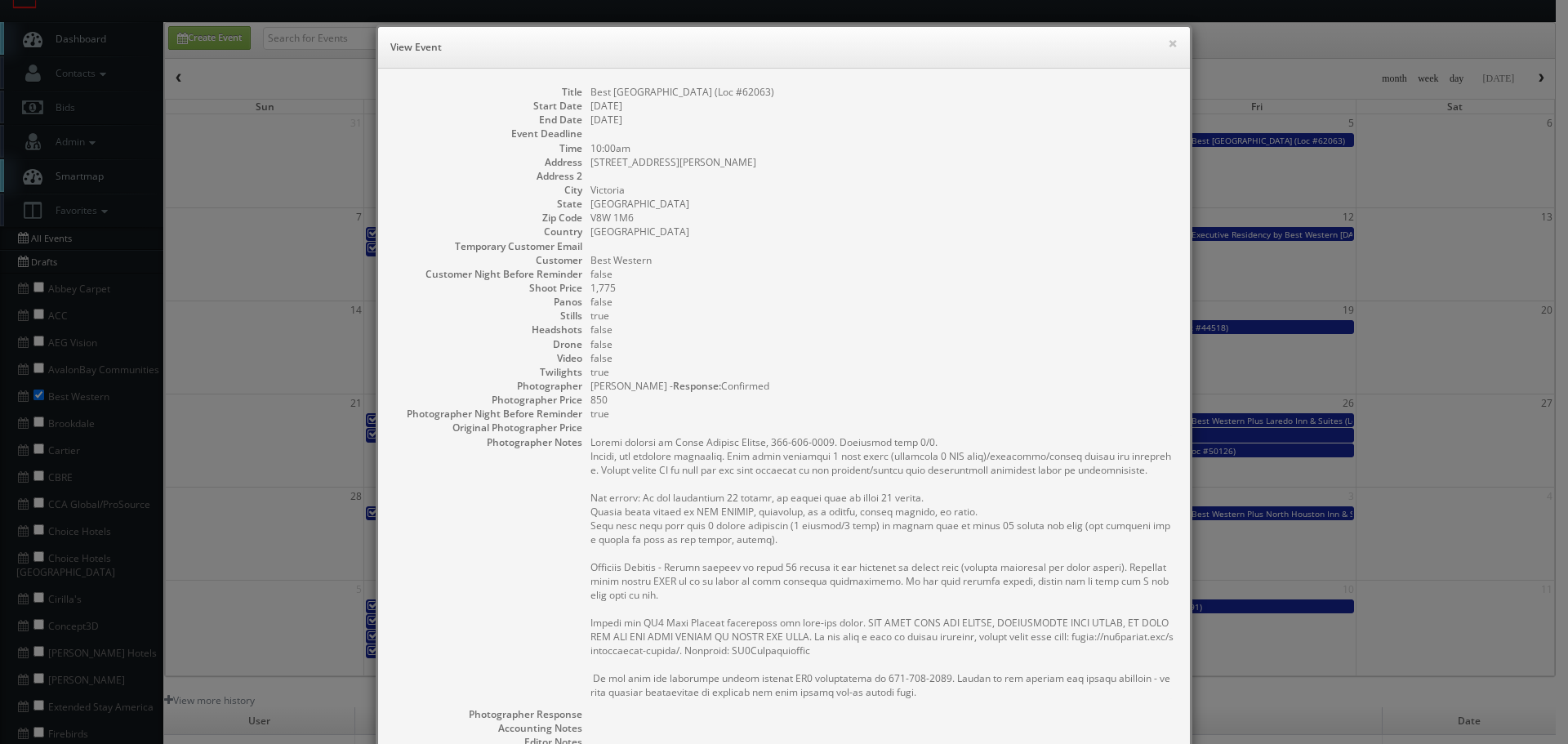
copy dd "Best Western Plus Carlton Plaza Hotel (Loc #62063)"
drag, startPoint x: 865, startPoint y: 93, endPoint x: 584, endPoint y: 90, distance: 281.0
click at [590, 90] on dd "Best Western Plus Carlton Plaza Hotel (Loc #62063)" at bounding box center [882, 92] width 583 height 14
click at [1168, 42] on button "×" at bounding box center [1173, 44] width 10 height 12
